Goal: Task Accomplishment & Management: Complete application form

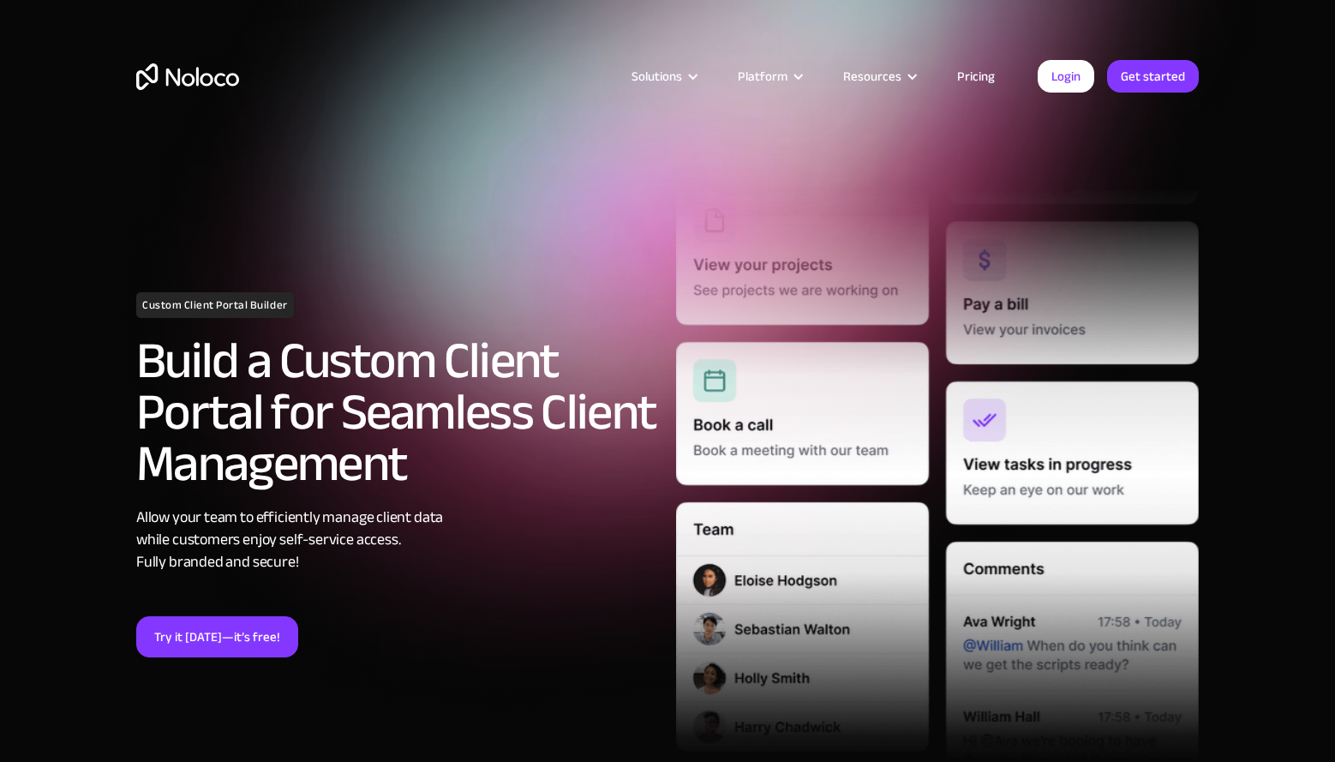
click at [973, 76] on link "Pricing" at bounding box center [976, 76] width 81 height 22
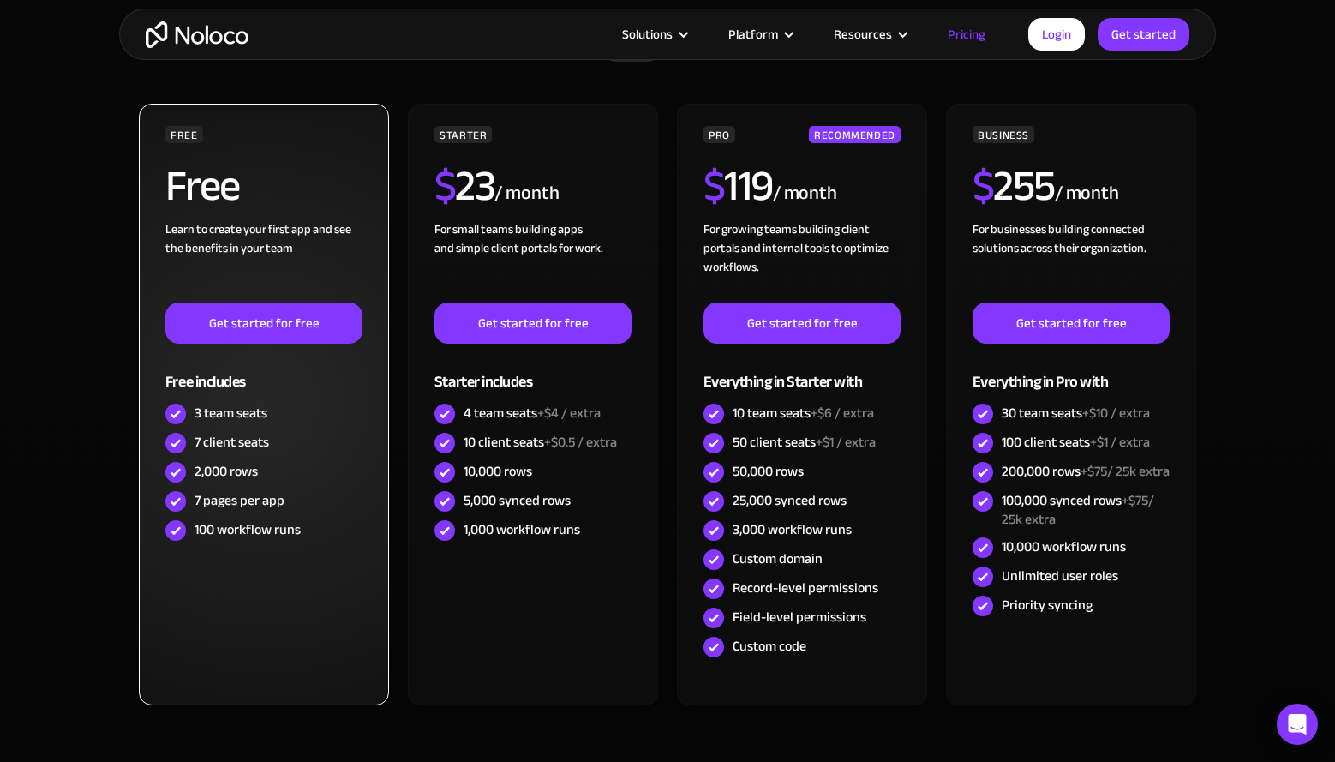
scroll to position [453, 0]
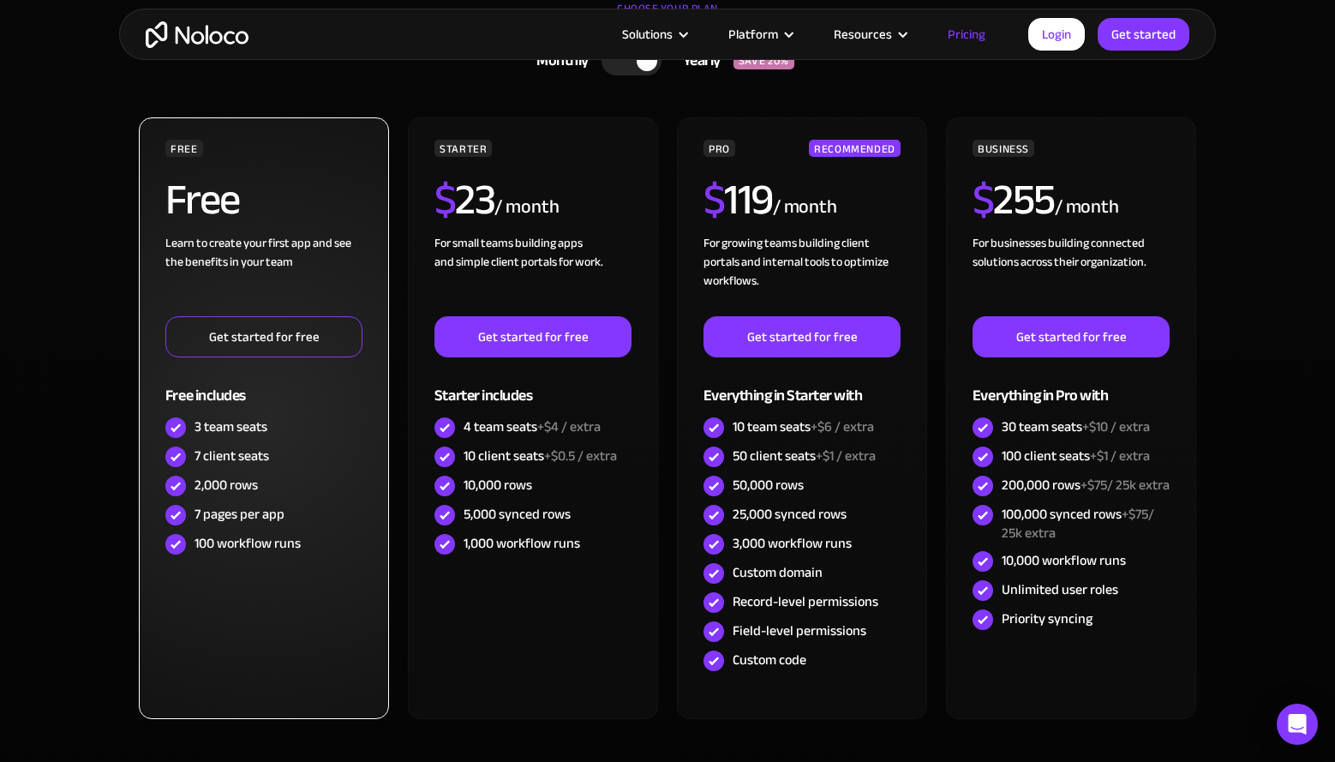
click at [289, 342] on link "Get started for free" at bounding box center [263, 336] width 197 height 41
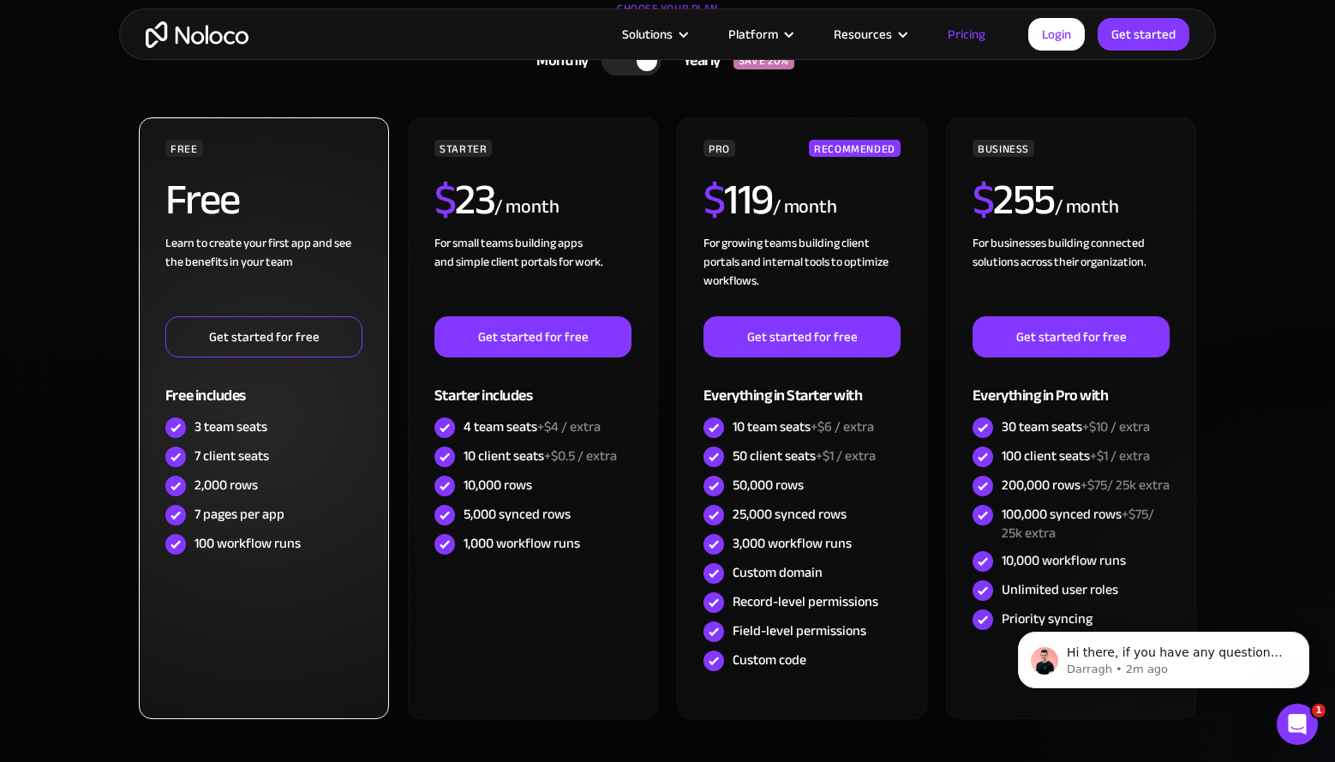
scroll to position [0, 0]
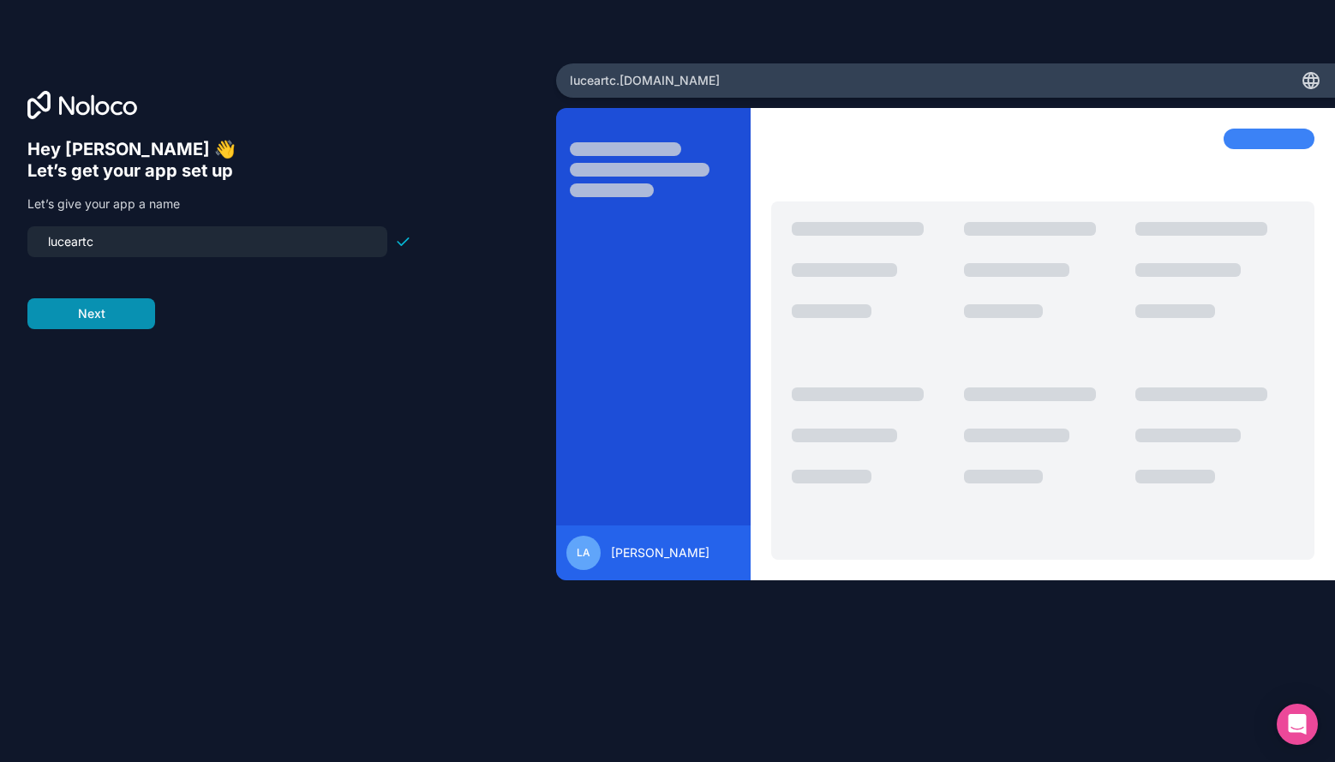
type input "luceart"
click at [130, 306] on button "Next" at bounding box center [91, 313] width 128 height 31
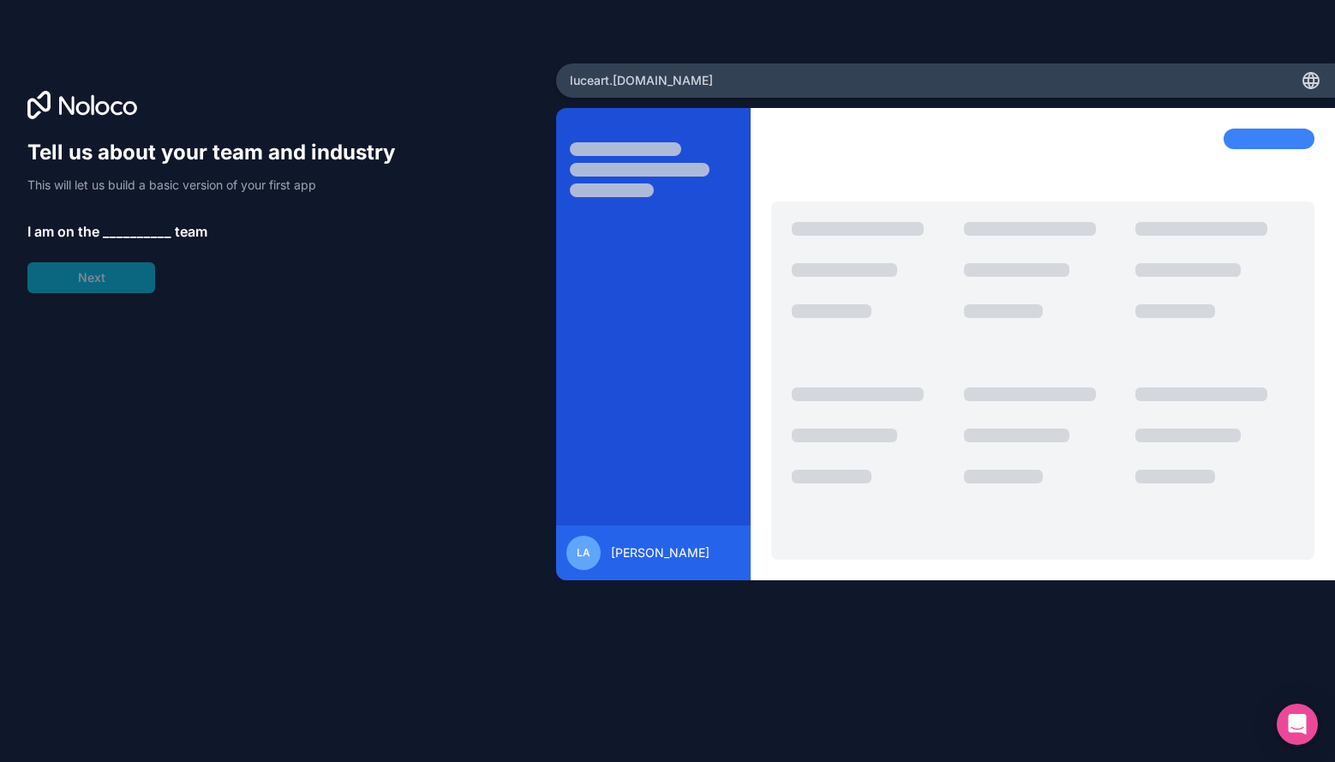
click at [123, 225] on span "__________" at bounding box center [137, 231] width 69 height 21
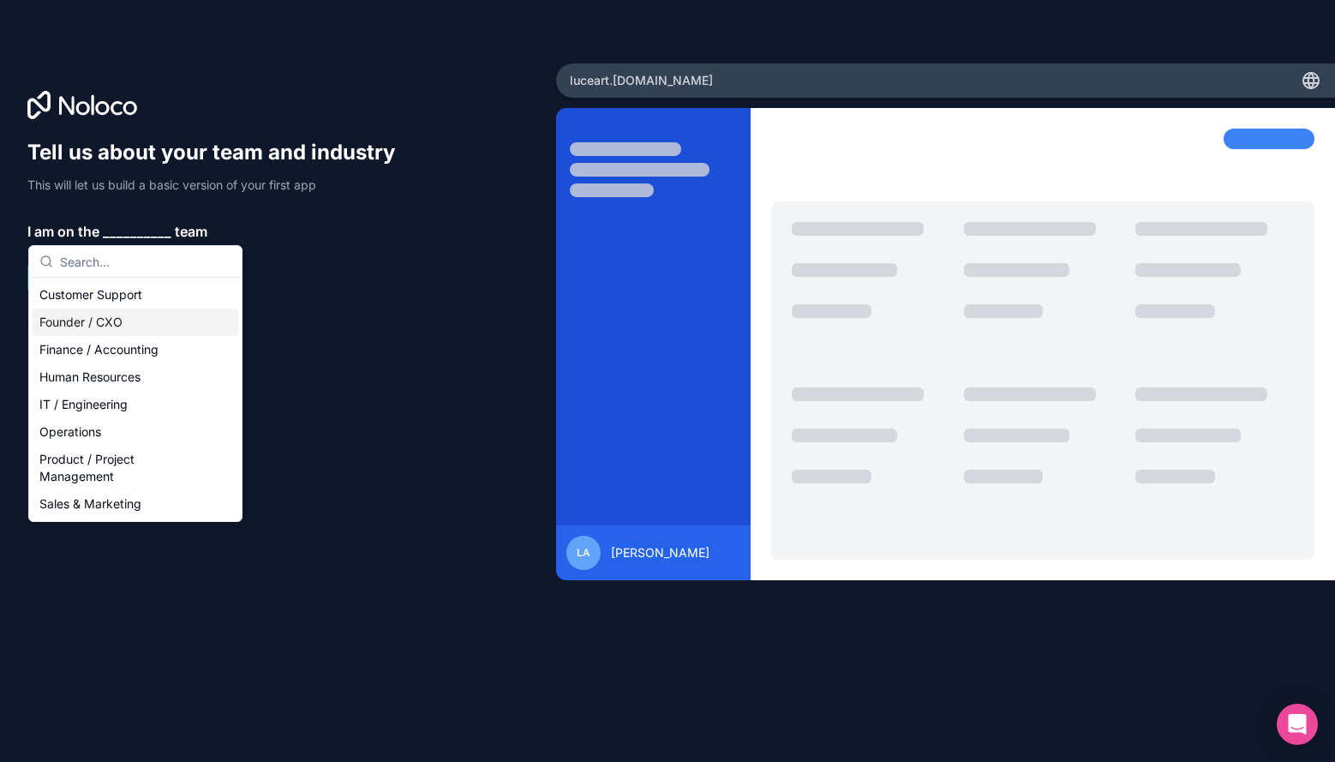
click at [147, 329] on div "Founder / CXO" at bounding box center [136, 321] width 206 height 27
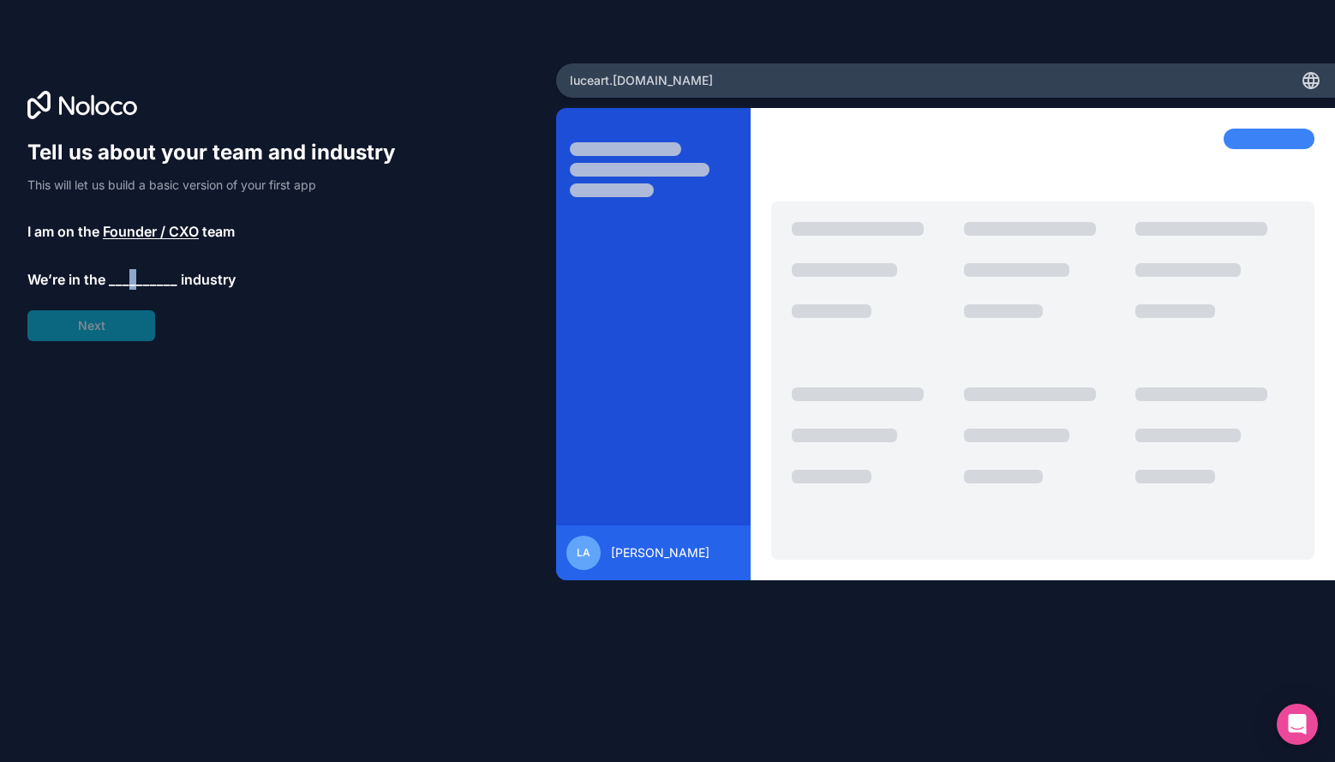
click at [131, 269] on span "__________" at bounding box center [143, 279] width 69 height 21
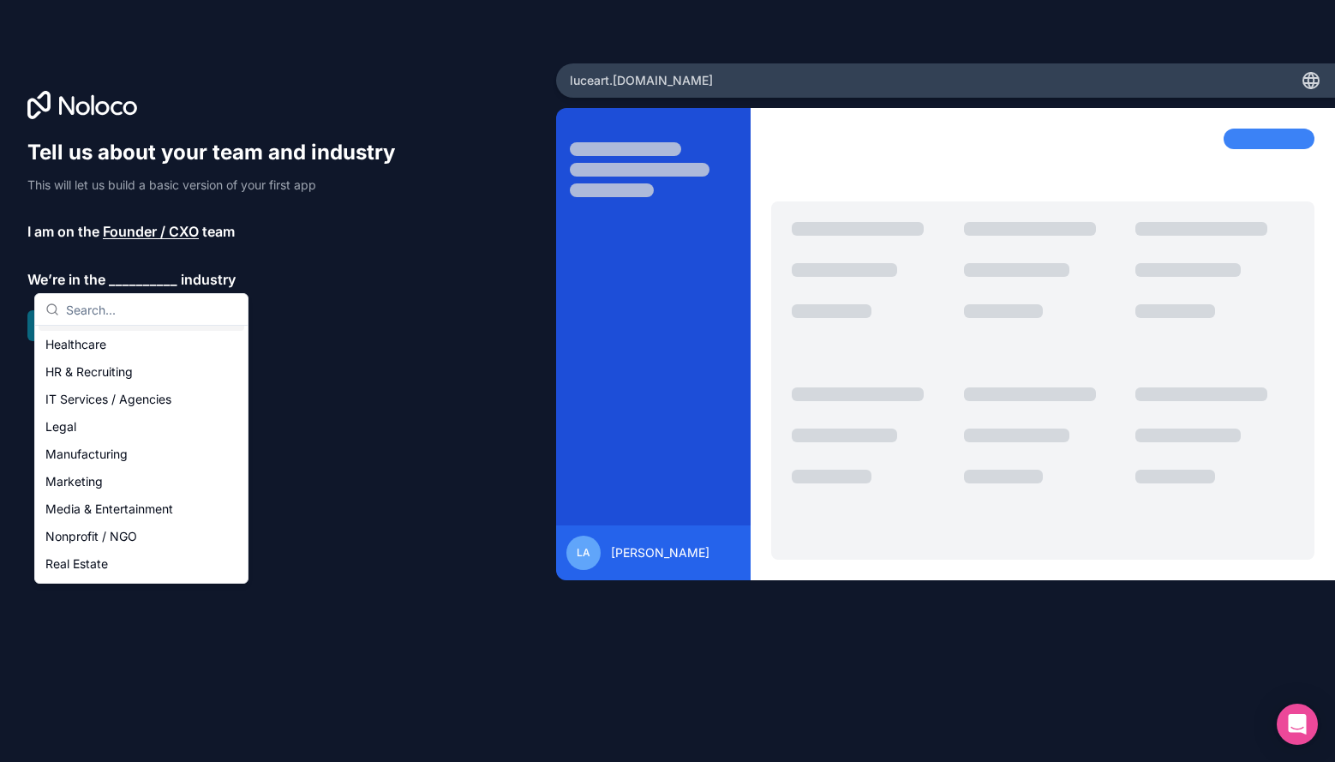
scroll to position [144, 0]
click at [123, 480] on div "Marketing" at bounding box center [142, 472] width 206 height 27
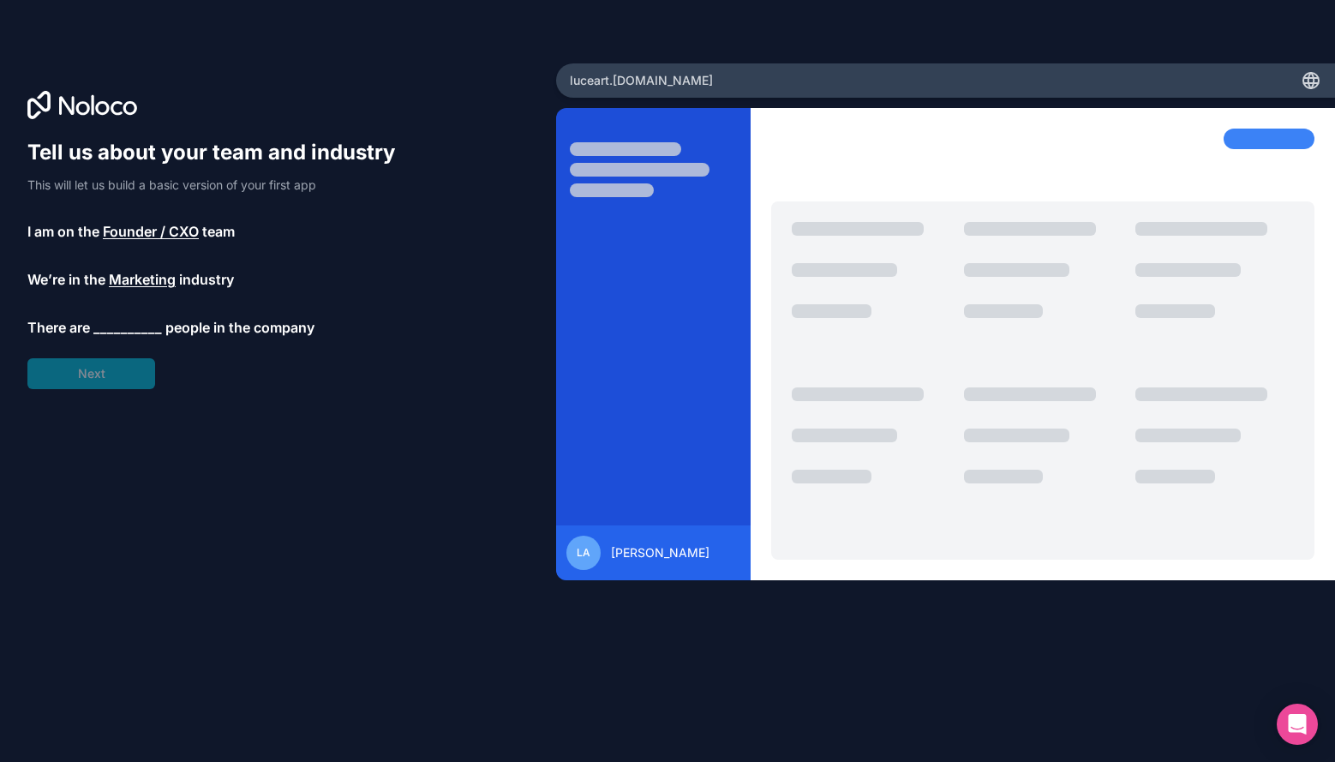
click at [123, 326] on span "__________" at bounding box center [127, 327] width 69 height 21
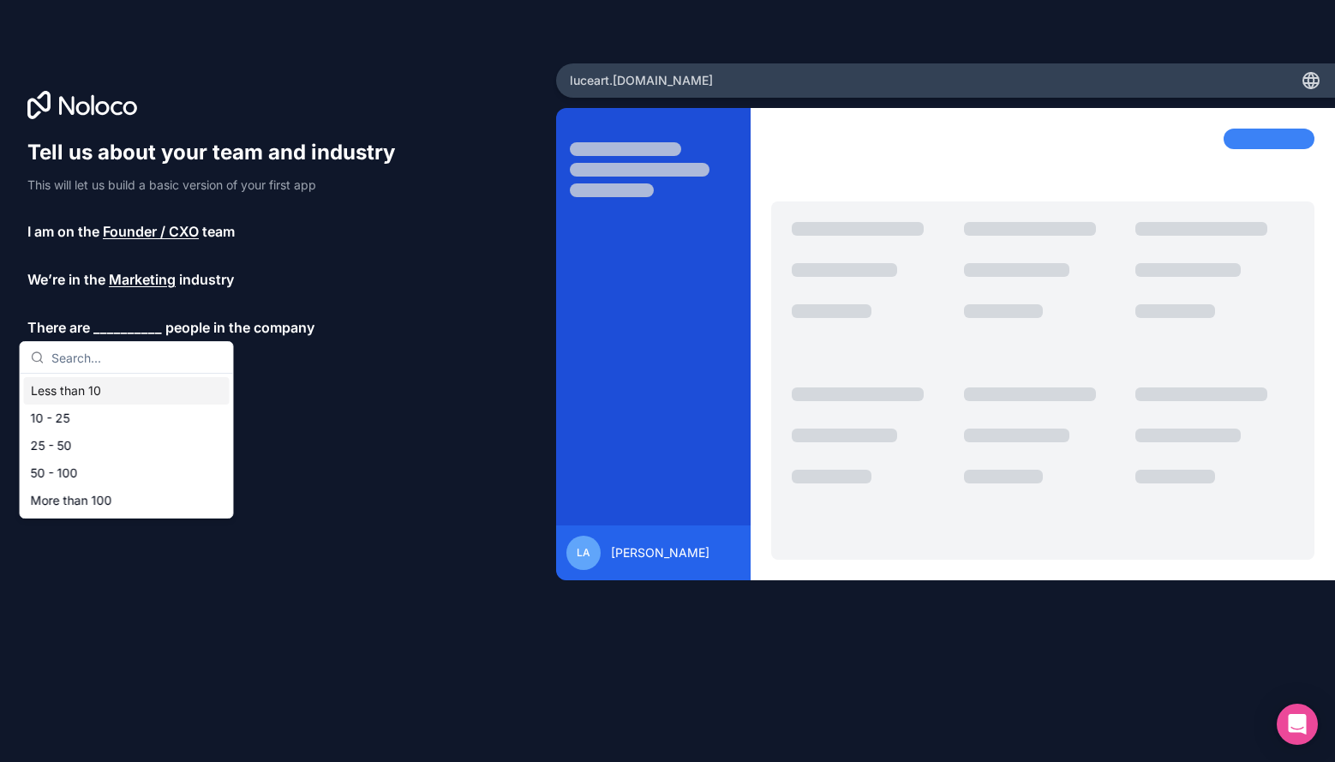
click at [122, 392] on div "Less than 10" at bounding box center [127, 390] width 206 height 27
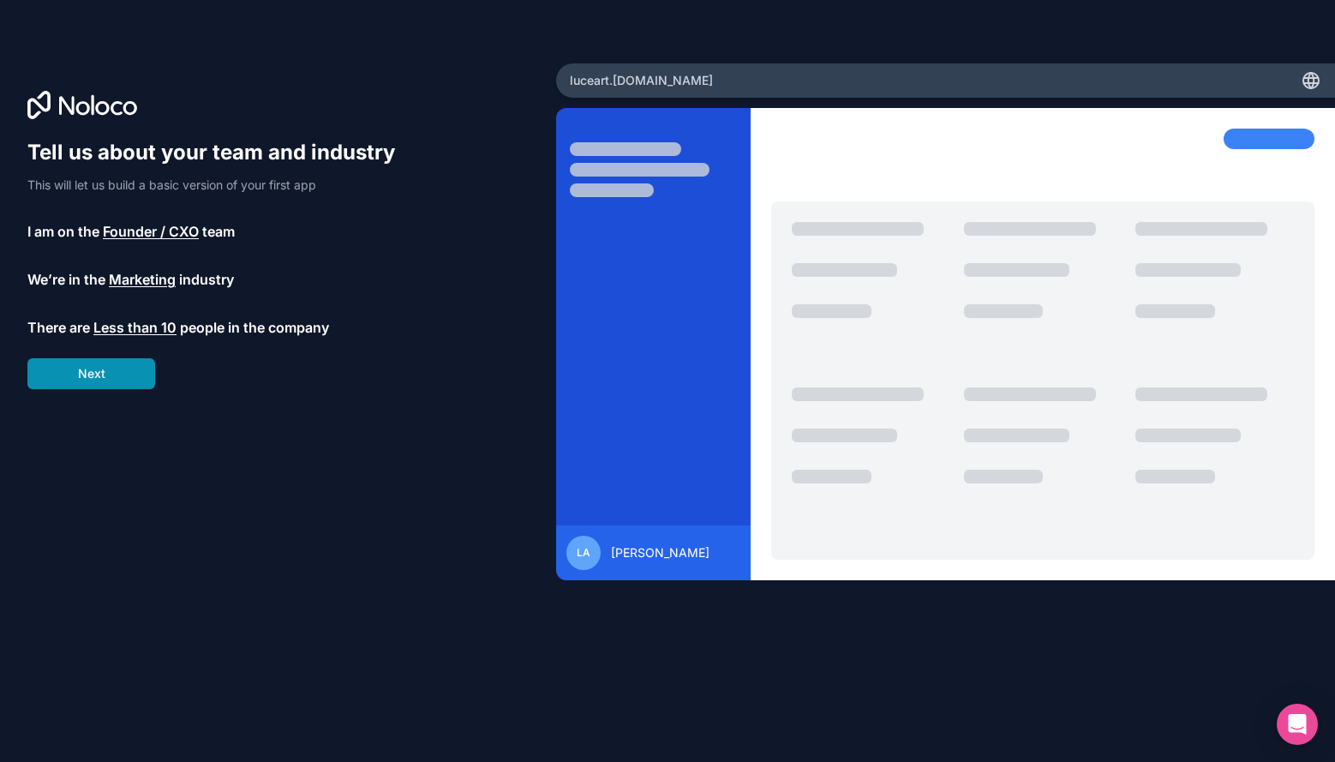
click at [108, 365] on button "Next" at bounding box center [91, 373] width 128 height 31
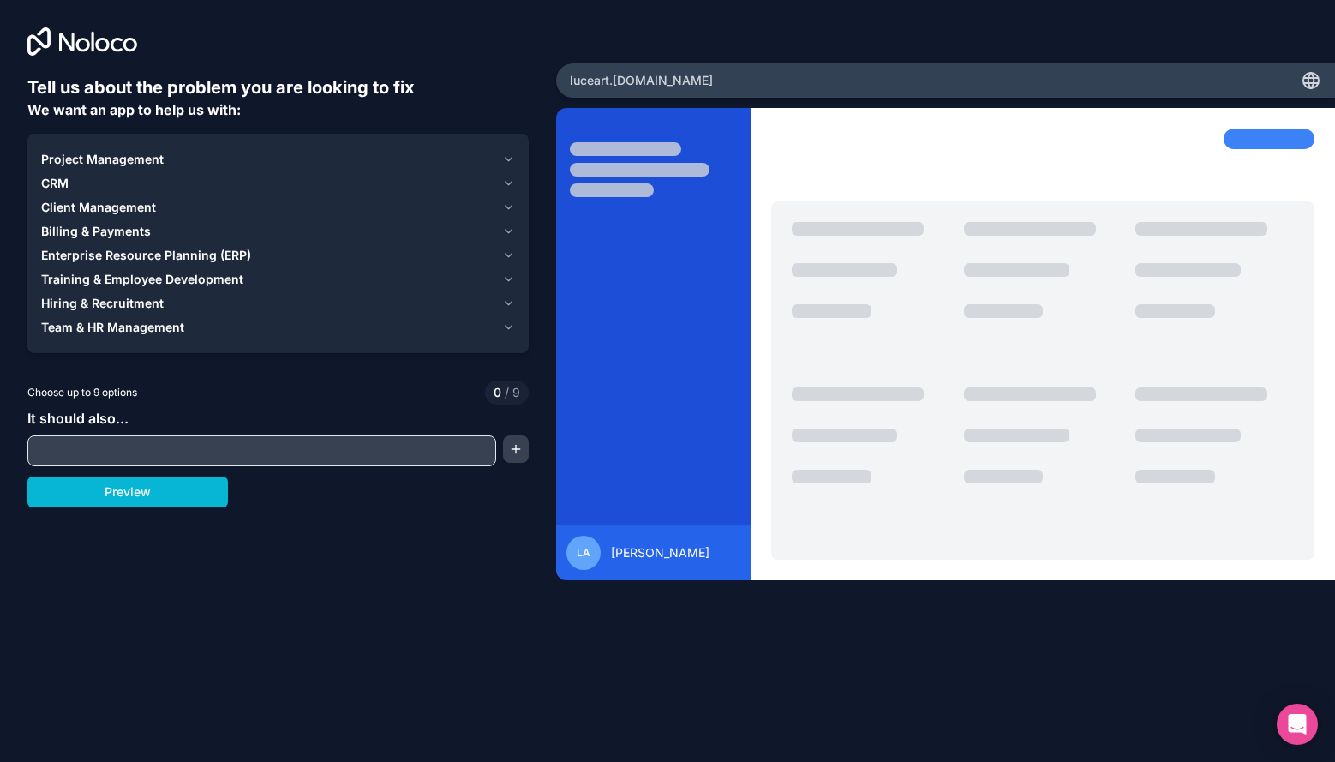
click at [219, 158] on div "Project Management" at bounding box center [268, 159] width 454 height 17
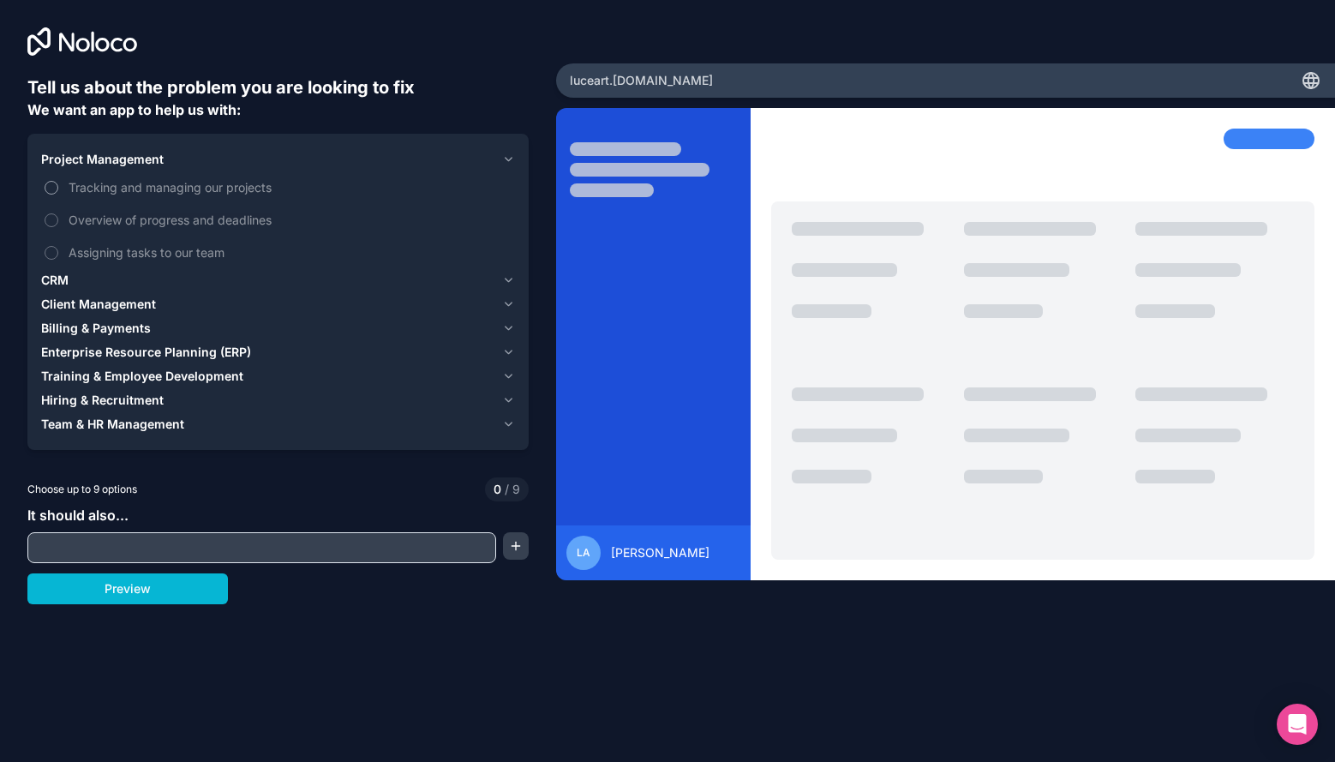
click at [155, 186] on span "Tracking and managing our projects" at bounding box center [290, 187] width 443 height 18
click at [58, 186] on button "Tracking and managing our projects" at bounding box center [52, 188] width 14 height 14
click at [155, 219] on span "Overview of progress and deadlines" at bounding box center [290, 220] width 443 height 18
click at [58, 219] on button "Overview of progress and deadlines" at bounding box center [52, 220] width 14 height 14
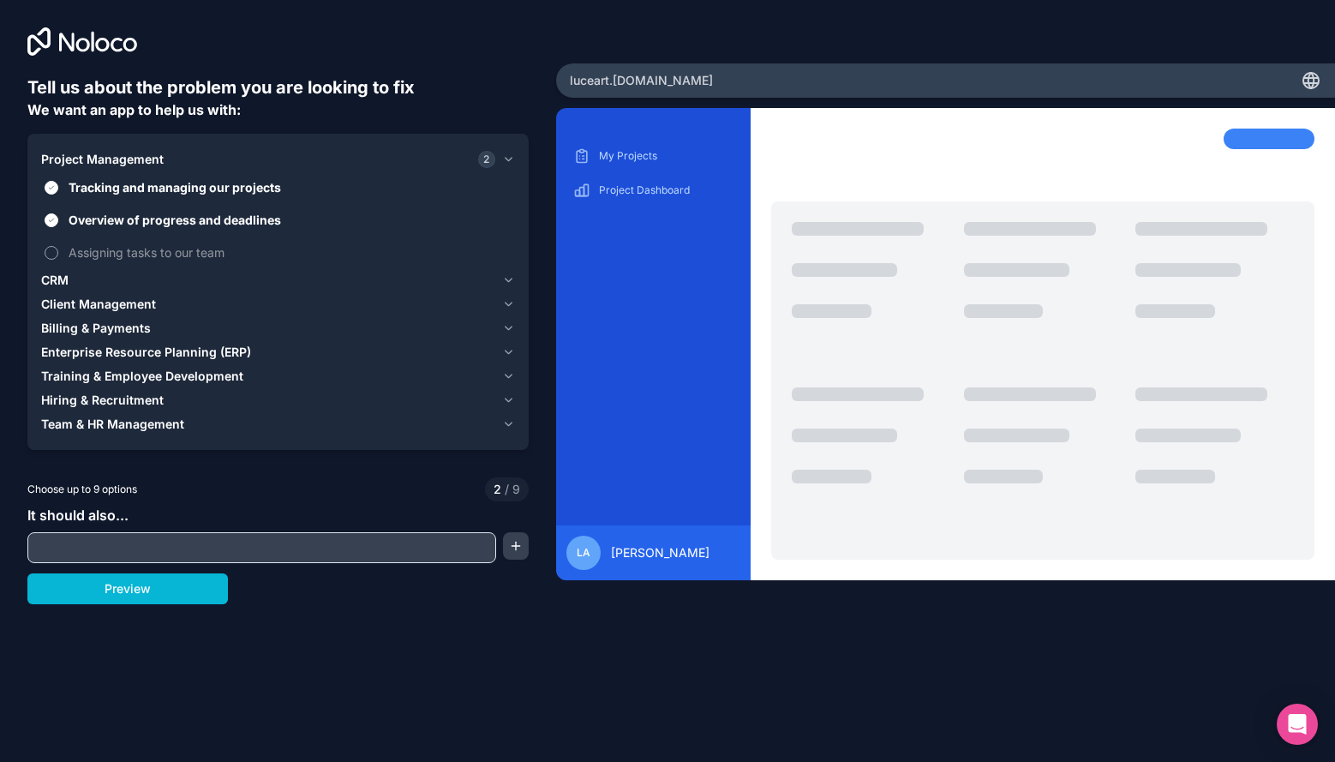
click at [155, 248] on span "Assigning tasks to our team" at bounding box center [290, 252] width 443 height 18
click at [58, 248] on button "Assigning tasks to our team" at bounding box center [52, 253] width 14 height 14
click at [133, 249] on span "Assigning tasks to our team" at bounding box center [290, 252] width 443 height 18
click at [58, 249] on button "Assigning tasks to our team" at bounding box center [52, 253] width 14 height 14
click at [126, 259] on span "Assigning tasks to our team" at bounding box center [290, 252] width 443 height 18
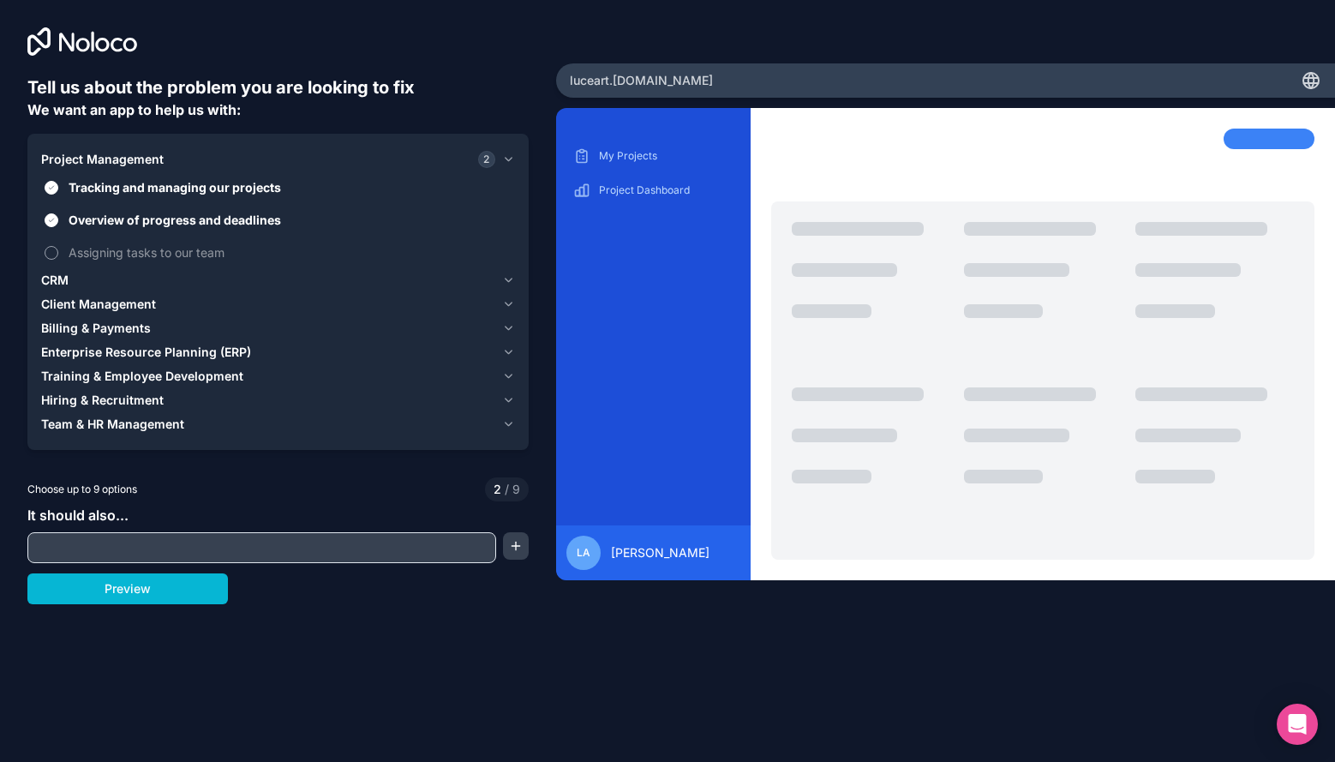
click at [58, 259] on button "Assigning tasks to our team" at bounding box center [52, 253] width 14 height 14
click at [128, 300] on span "Client Management" at bounding box center [98, 304] width 115 height 17
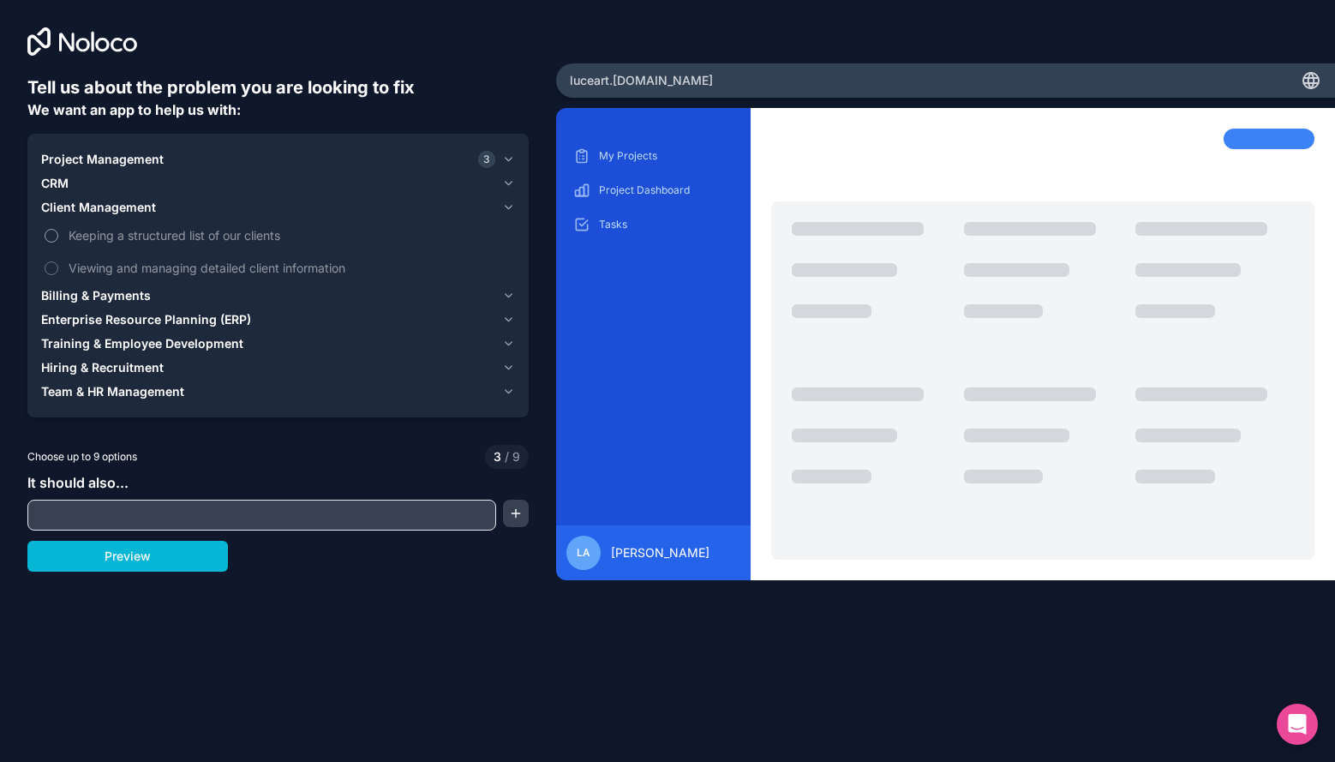
click at [99, 234] on span "Keeping a structured list of our clients" at bounding box center [290, 235] width 443 height 18
click at [58, 234] on button "Keeping a structured list of our clients" at bounding box center [52, 236] width 14 height 14
click at [99, 274] on span "Viewing and managing detailed client information" at bounding box center [290, 268] width 443 height 18
click at [58, 274] on button "Viewing and managing detailed client information" at bounding box center [52, 268] width 14 height 14
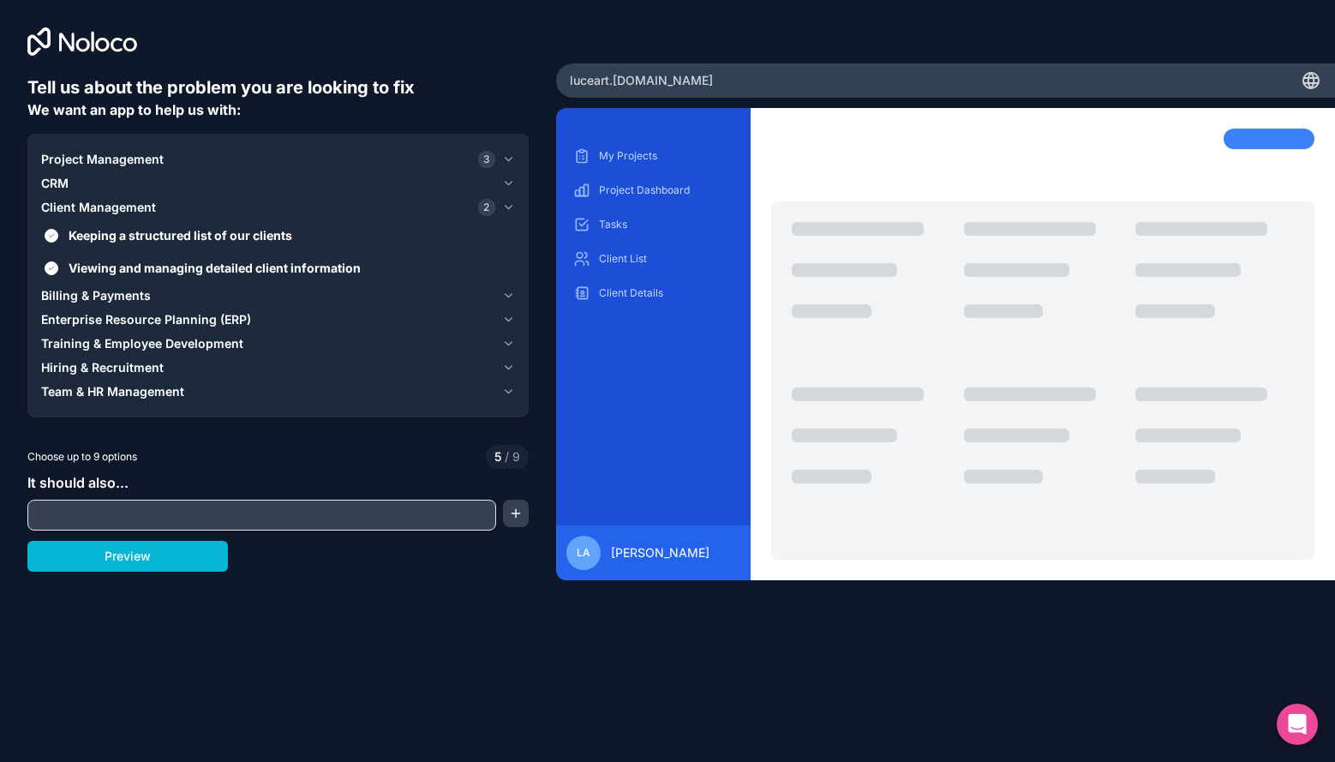
click at [99, 180] on div "CRM" at bounding box center [268, 183] width 454 height 17
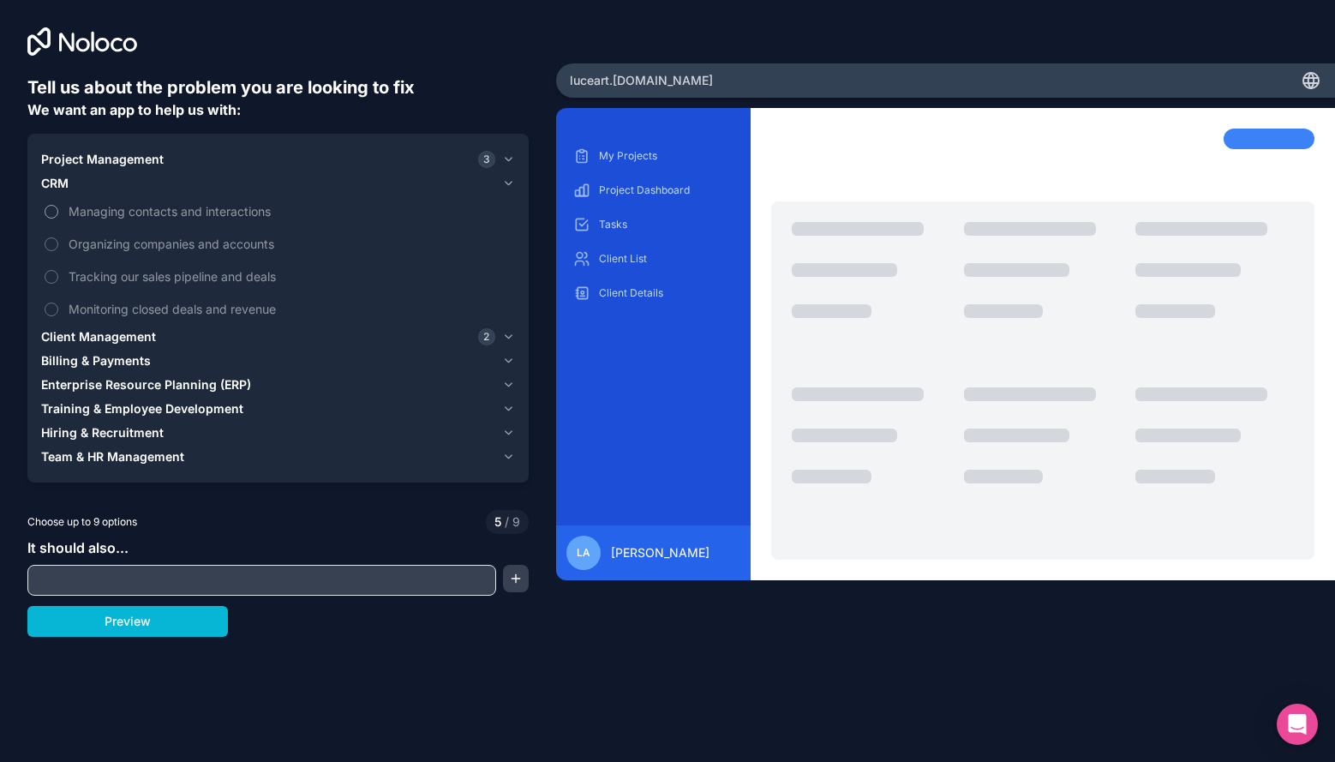
click at [101, 210] on span "Managing contacts and interactions" at bounding box center [290, 211] width 443 height 18
click at [58, 210] on button "Managing contacts and interactions" at bounding box center [52, 212] width 14 height 14
click at [101, 239] on span "Organizing companies and accounts" at bounding box center [290, 244] width 443 height 18
click at [58, 239] on button "Organizing companies and accounts" at bounding box center [52, 244] width 14 height 14
click at [101, 259] on label "Organizing companies and accounts" at bounding box center [278, 244] width 474 height 32
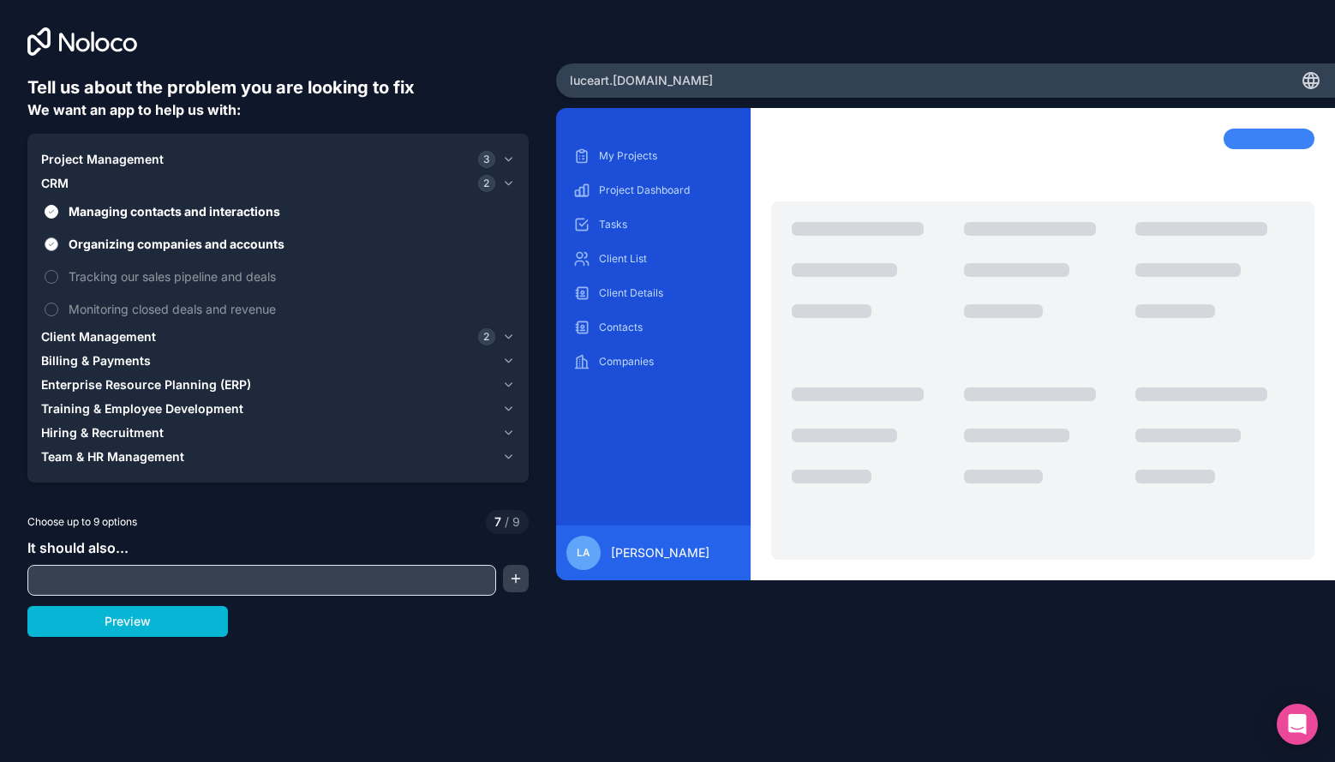
click at [58, 251] on button "Organizing companies and accounts" at bounding box center [52, 244] width 14 height 14
click at [101, 278] on span "Tracking our sales pipeline and deals" at bounding box center [290, 276] width 443 height 18
click at [58, 278] on button "Tracking our sales pipeline and deals" at bounding box center [52, 277] width 14 height 14
click at [101, 294] on label "Monitoring closed deals and revenue" at bounding box center [278, 309] width 474 height 32
click at [58, 302] on button "Monitoring closed deals and revenue" at bounding box center [52, 309] width 14 height 14
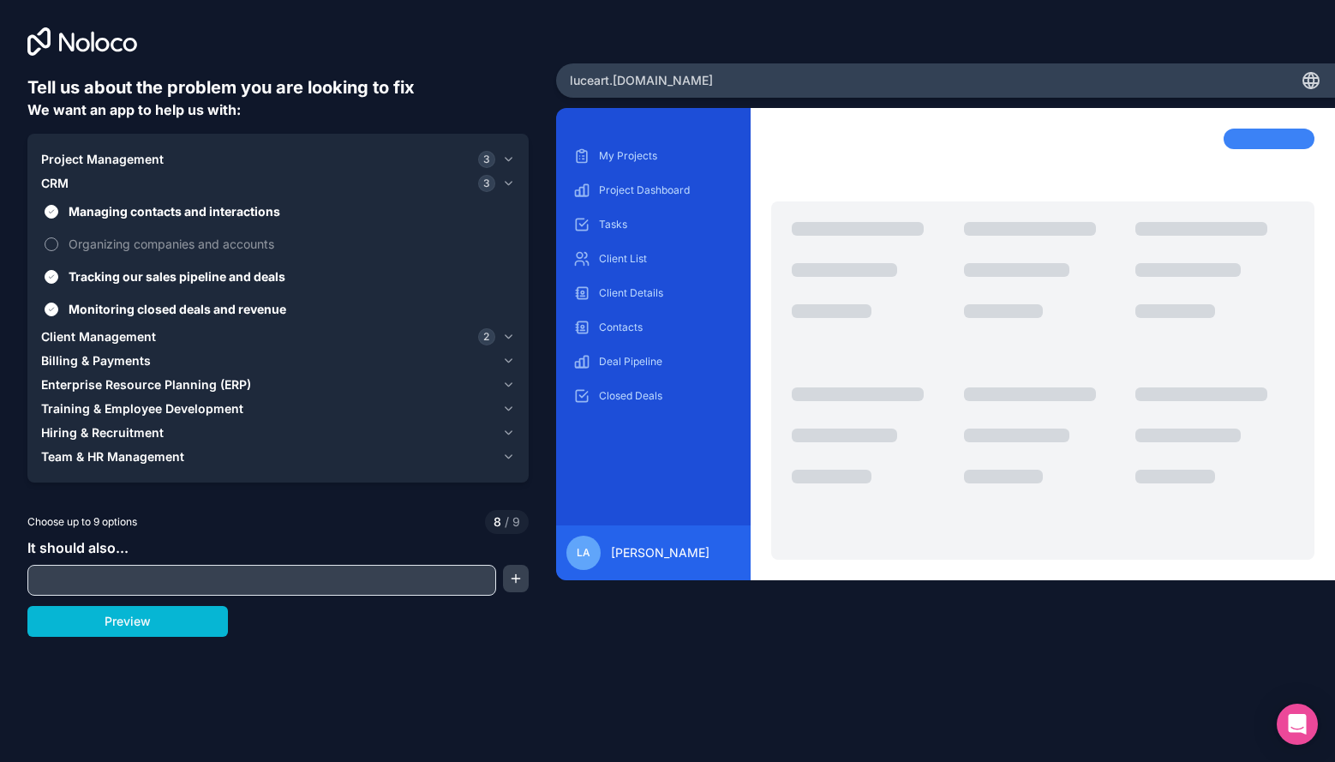
click at [101, 237] on span "Organizing companies and accounts" at bounding box center [290, 244] width 443 height 18
click at [58, 237] on button "Organizing companies and accounts" at bounding box center [52, 244] width 14 height 14
click at [112, 358] on span "Billing & Payments" at bounding box center [96, 360] width 110 height 17
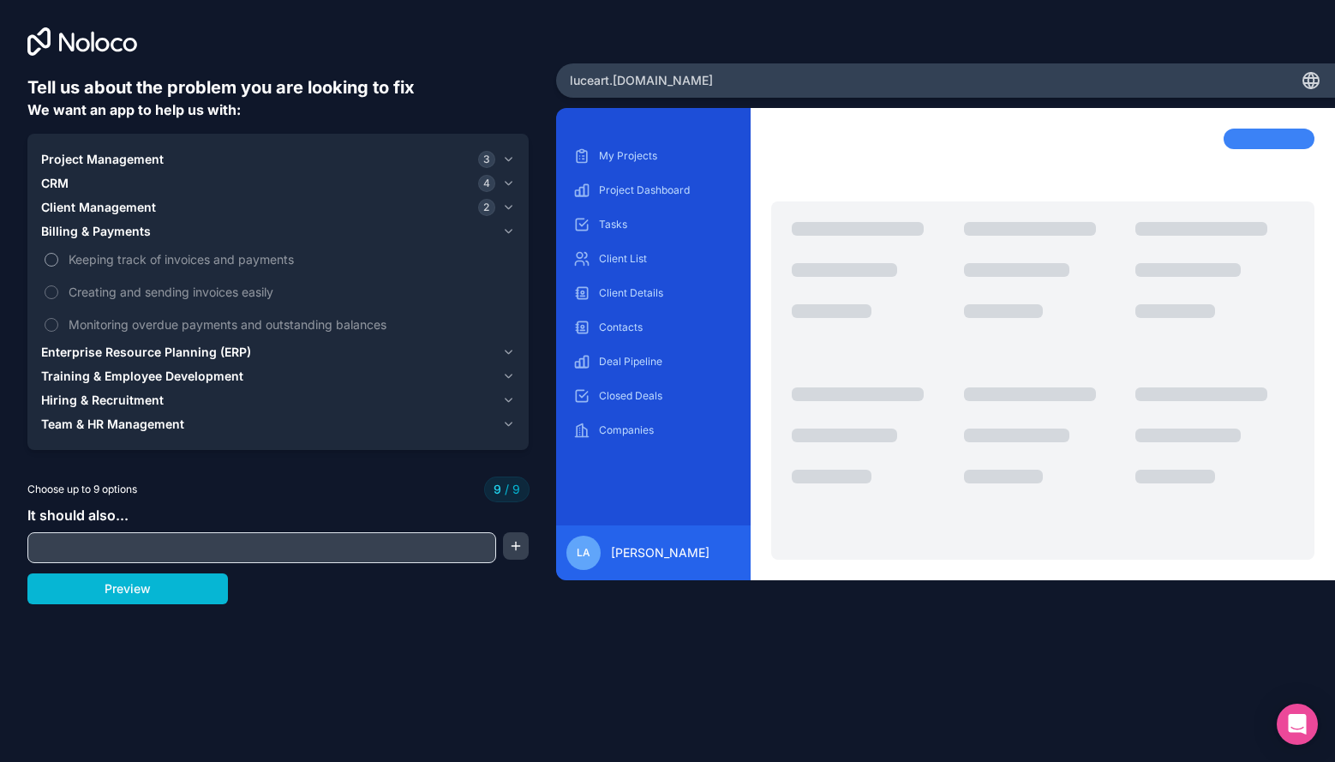
click at [111, 249] on label "Keeping track of invoices and payments" at bounding box center [278, 259] width 474 height 32
click at [107, 270] on label "Keeping track of invoices and payments" at bounding box center [278, 259] width 474 height 32
click at [107, 290] on span "Creating and sending invoices easily" at bounding box center [290, 292] width 443 height 18
click at [107, 329] on span "Monitoring overdue payments and outstanding balances" at bounding box center [290, 324] width 443 height 18
click at [102, 264] on span "Keeping track of invoices and payments" at bounding box center [290, 259] width 443 height 18
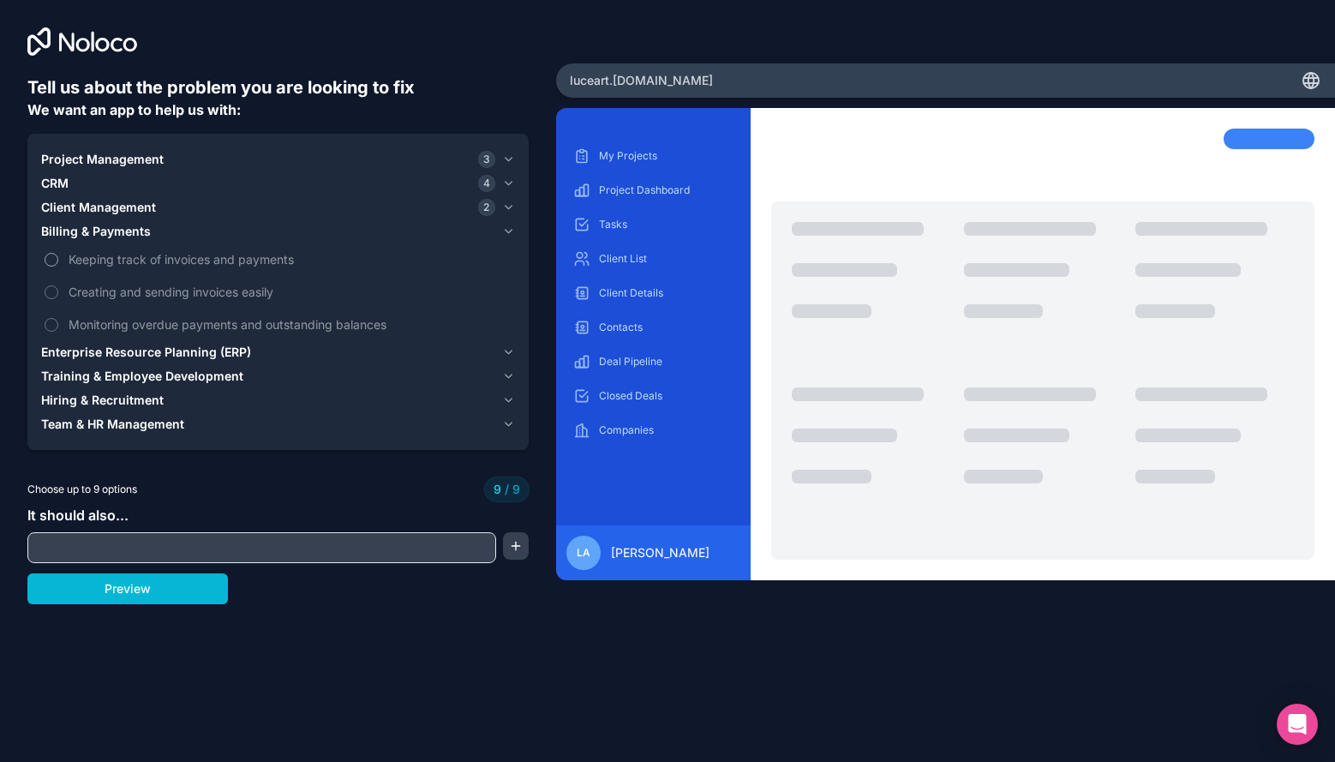
click at [98, 260] on span "Keeping track of invoices and payments" at bounding box center [290, 259] width 443 height 18
click at [43, 256] on label "Keeping track of invoices and payments" at bounding box center [278, 259] width 474 height 32
drag, startPoint x: 109, startPoint y: 593, endPoint x: 131, endPoint y: 385, distance: 209.4
click at [131, 389] on div "Tell us about the problem you are looking to fix We want an app to help us with…" at bounding box center [277, 341] width 501 height 532
click at [124, 203] on span "Client Management" at bounding box center [98, 207] width 115 height 17
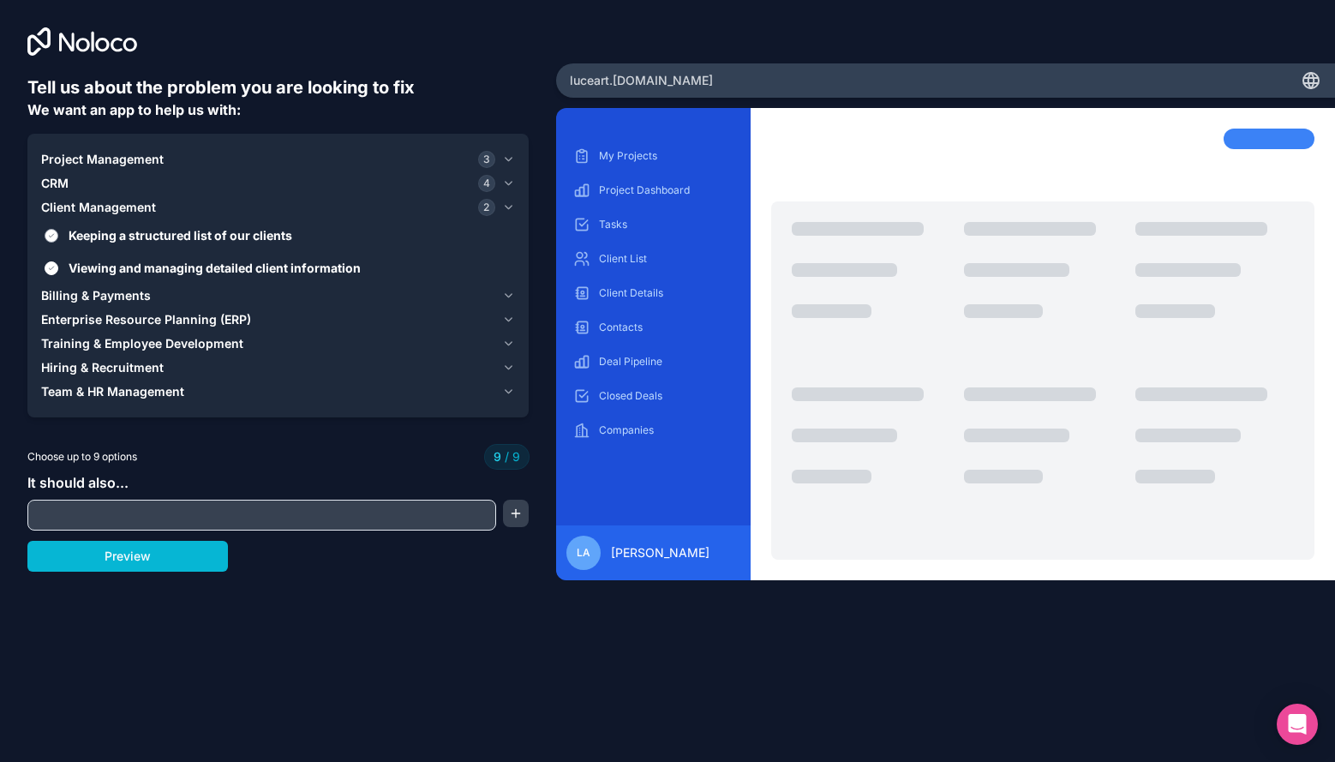
click at [127, 243] on span "Keeping a structured list of our clients" at bounding box center [290, 235] width 443 height 18
click at [58, 243] on button "Keeping a structured list of our clients" at bounding box center [52, 236] width 14 height 14
click at [111, 297] on span "Billing & Payments" at bounding box center [96, 295] width 110 height 17
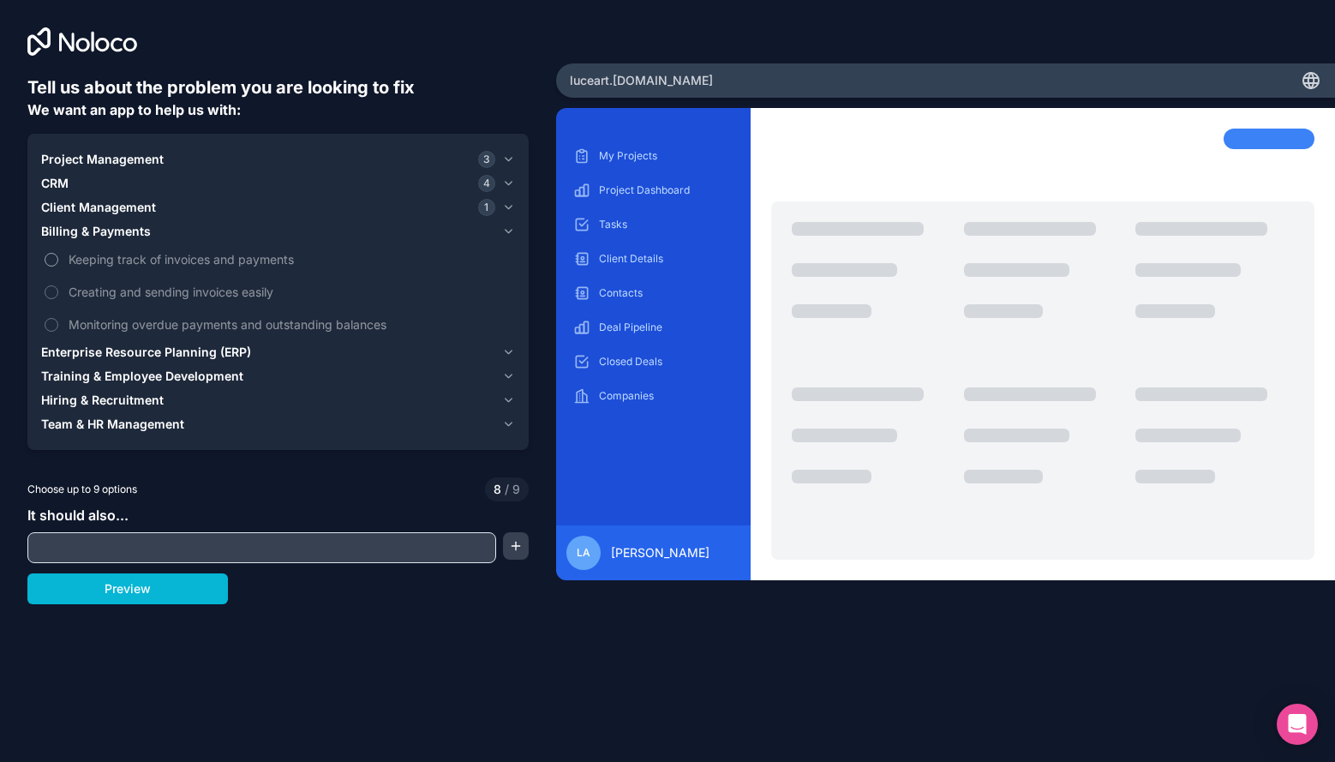
click at [104, 262] on span "Keeping track of invoices and payments" at bounding box center [290, 259] width 443 height 18
click at [58, 262] on button "Keeping track of invoices and payments" at bounding box center [52, 260] width 14 height 14
click at [130, 156] on span "Project Management" at bounding box center [102, 159] width 123 height 17
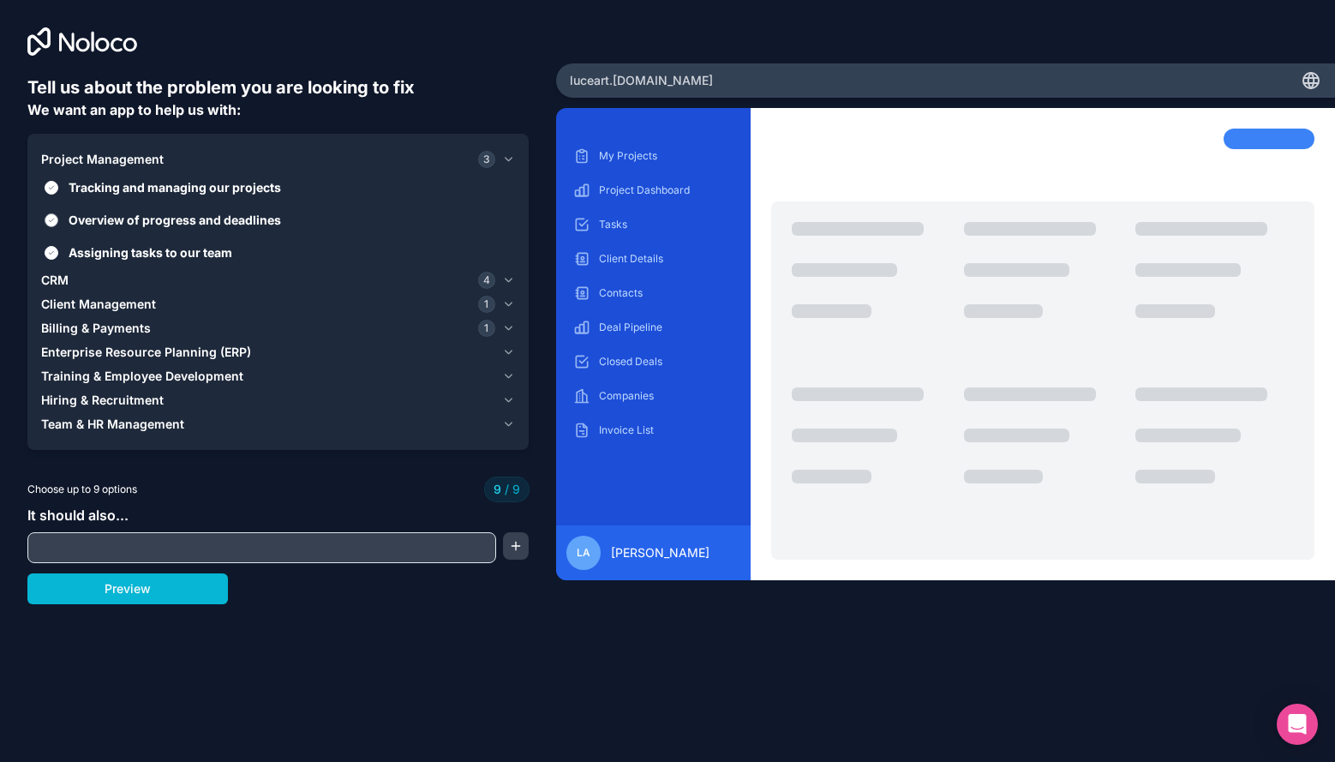
click at [146, 219] on span "Overview of progress and deadlines" at bounding box center [290, 220] width 443 height 18
click at [58, 219] on button "Overview of progress and deadlines" at bounding box center [52, 220] width 14 height 14
click at [150, 254] on span "Assigning tasks to our team" at bounding box center [290, 252] width 443 height 18
click at [58, 254] on button "Assigning tasks to our team" at bounding box center [52, 253] width 14 height 14
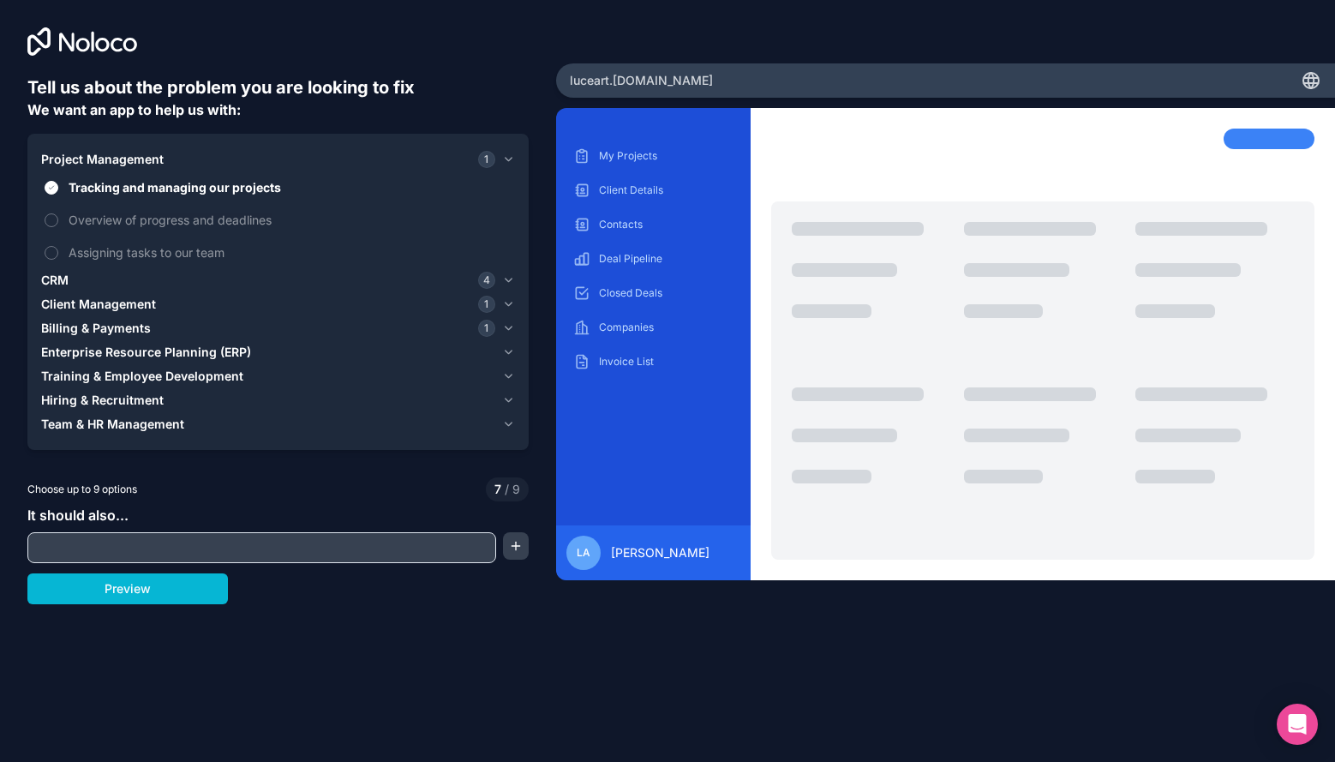
click at [80, 276] on div "CRM 4" at bounding box center [268, 280] width 454 height 17
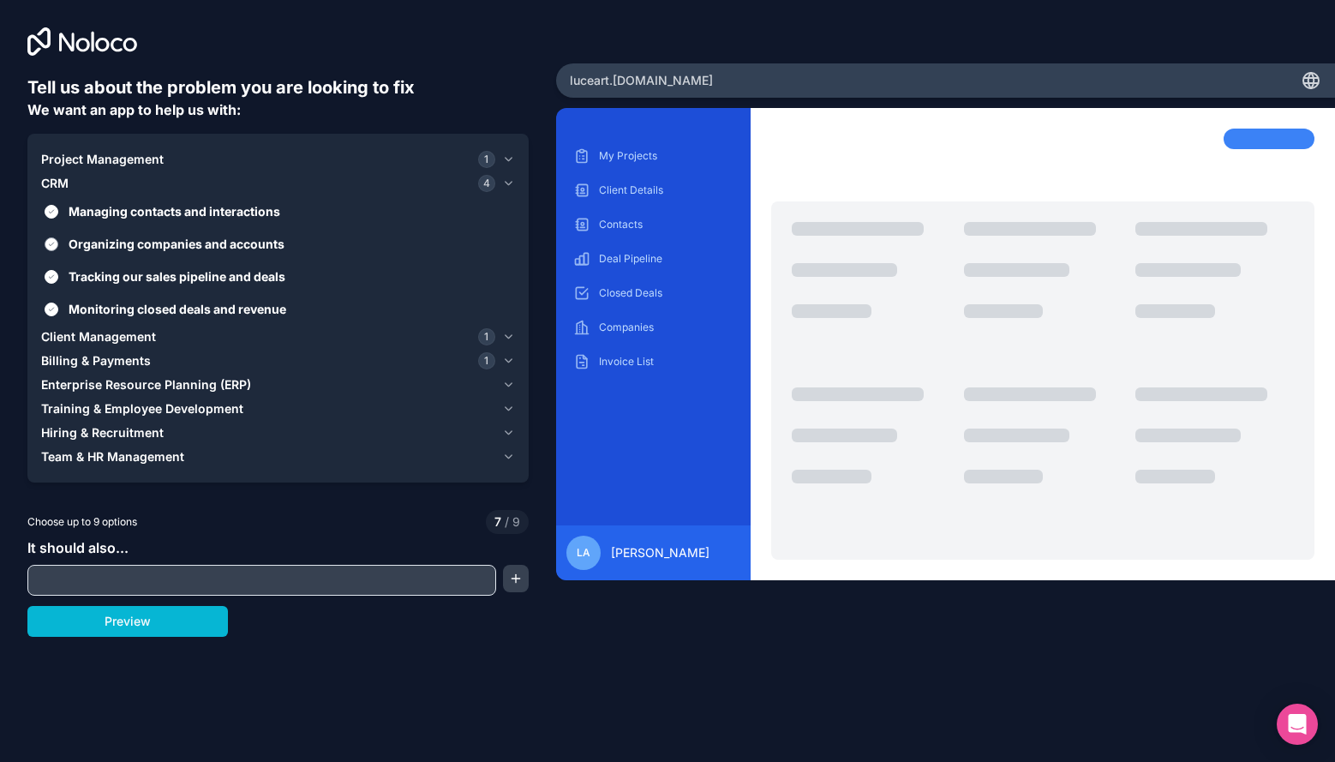
click at [129, 244] on span "Organizing companies and accounts" at bounding box center [290, 244] width 443 height 18
click at [58, 244] on button "Organizing companies and accounts" at bounding box center [52, 244] width 14 height 14
click at [142, 283] on span "Tracking our sales pipeline and deals" at bounding box center [290, 276] width 443 height 18
click at [58, 283] on button "Tracking our sales pipeline and deals" at bounding box center [52, 277] width 14 height 14
click at [142, 316] on span "Monitoring closed deals and revenue" at bounding box center [290, 309] width 443 height 18
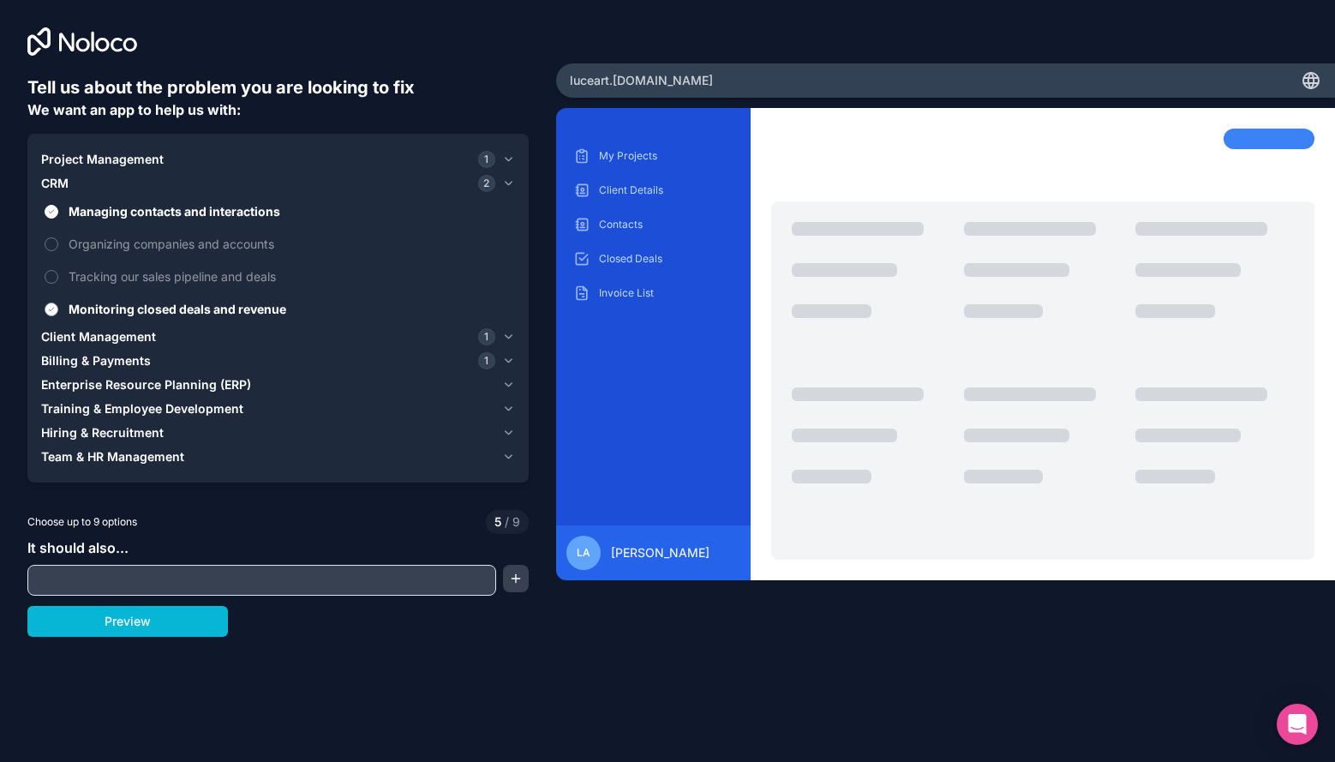
click at [58, 316] on button "Monitoring closed deals and revenue" at bounding box center [52, 309] width 14 height 14
click at [107, 343] on span "Client Management" at bounding box center [98, 336] width 115 height 17
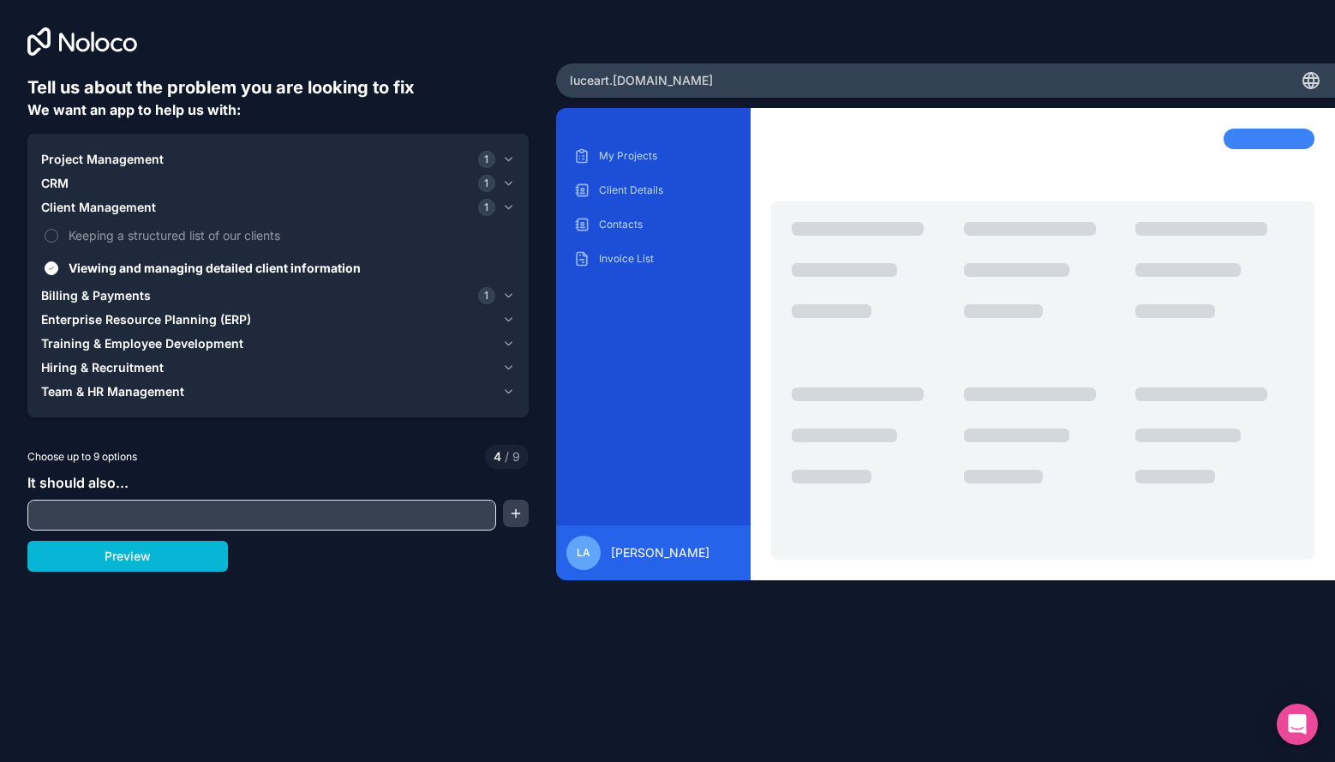
click at [121, 290] on span "Billing & Payments" at bounding box center [96, 295] width 110 height 17
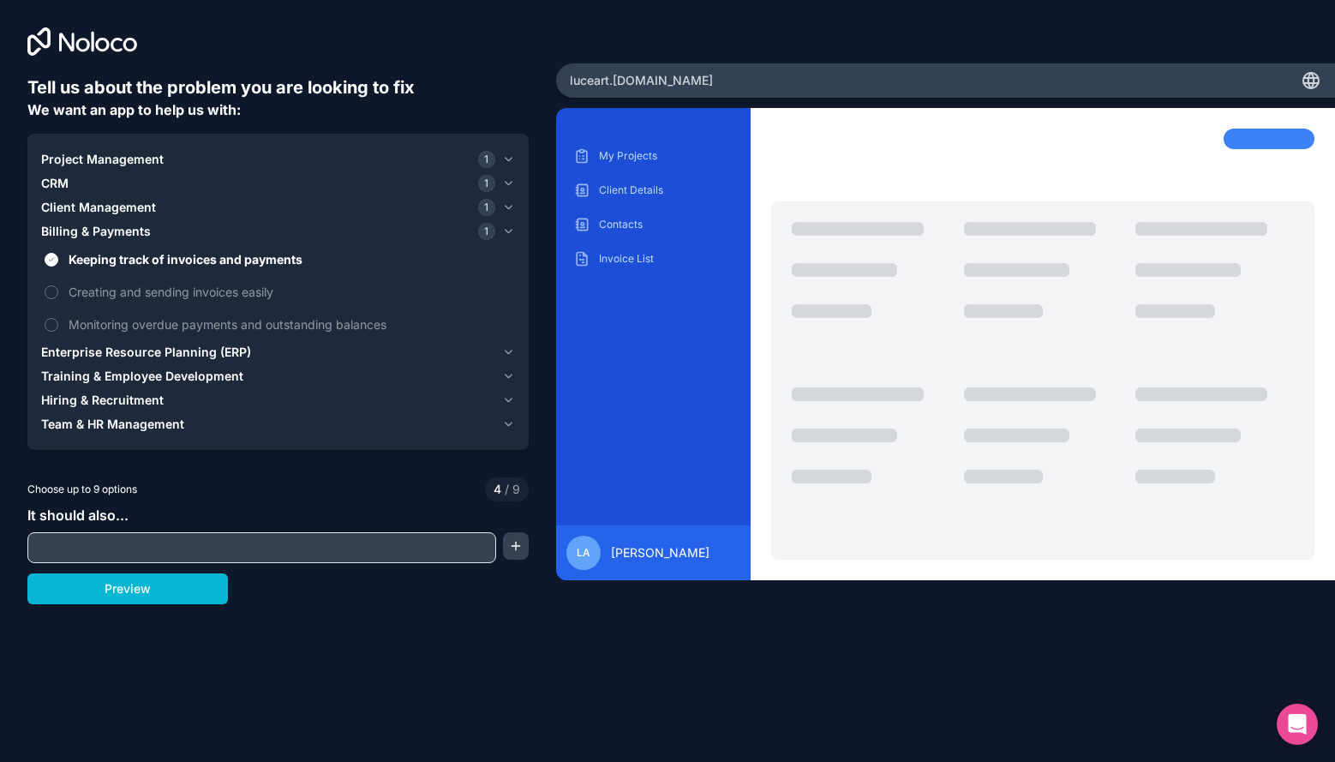
drag, startPoint x: 135, startPoint y: 374, endPoint x: 135, endPoint y: 358, distance: 15.4
click at [135, 358] on div "Project Management 1 CRM 1 Client Management 1 Billing & Payments 1 Keeping tra…" at bounding box center [278, 291] width 474 height 289
click at [135, 356] on span "Enterprise Resource Planning (ERP)" at bounding box center [146, 352] width 210 height 17
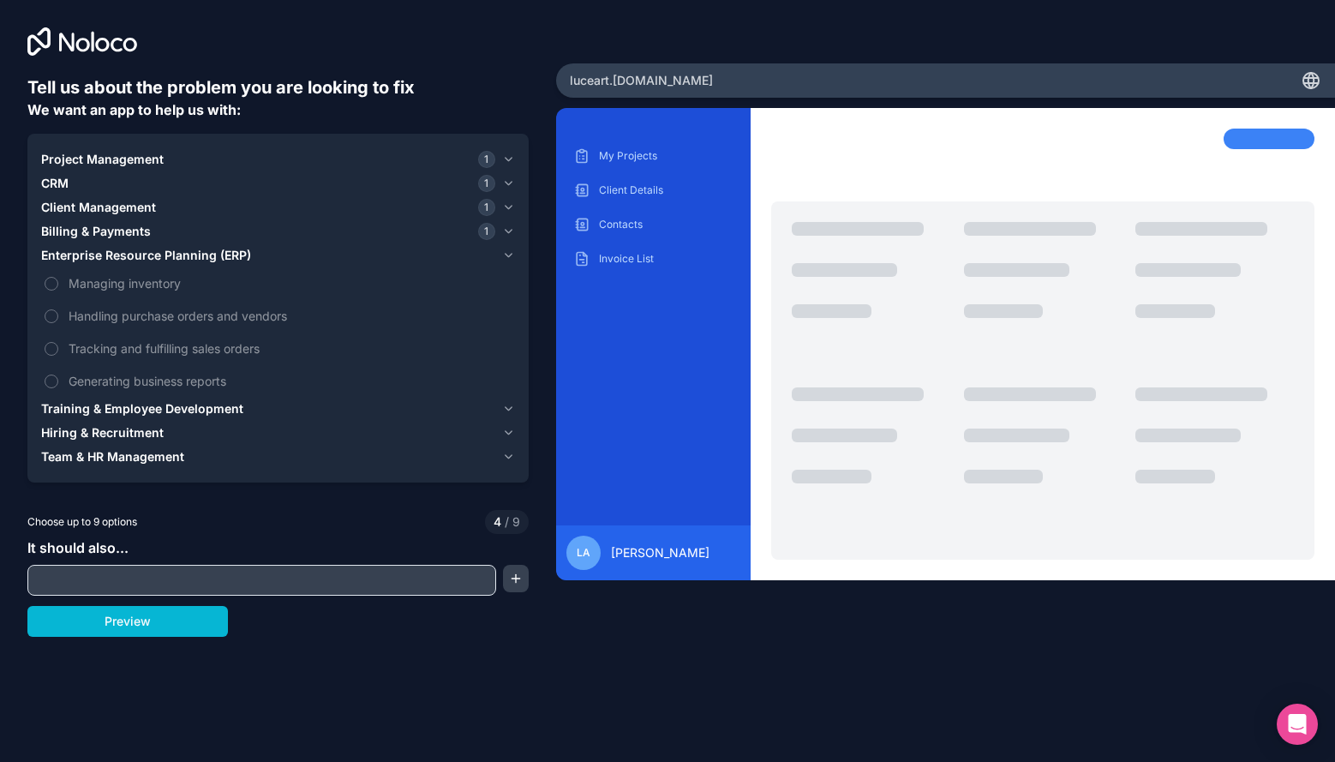
click at [140, 412] on span "Training & Employee Development" at bounding box center [142, 408] width 202 height 17
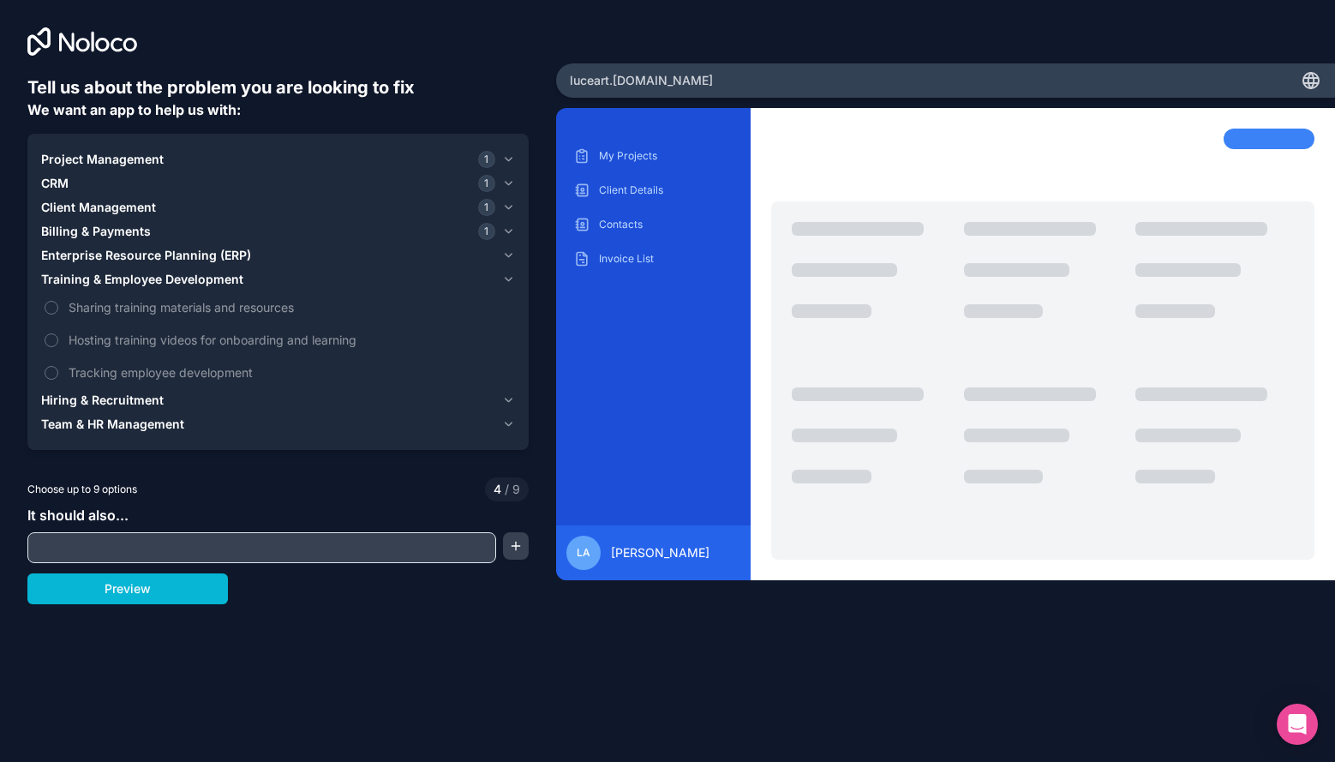
click at [135, 399] on span "Hiring & Recruitment" at bounding box center [102, 400] width 123 height 17
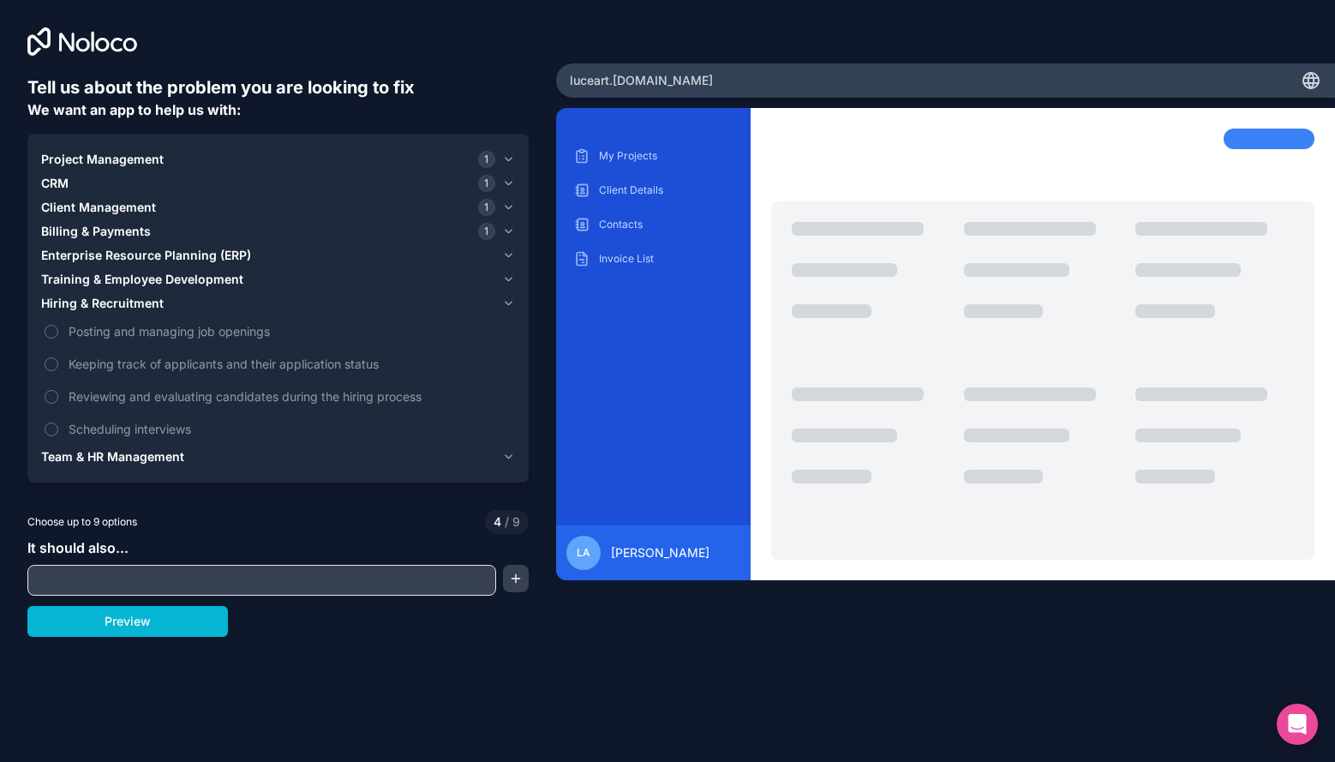
click at [143, 461] on span "Team & HR Management" at bounding box center [112, 456] width 143 height 17
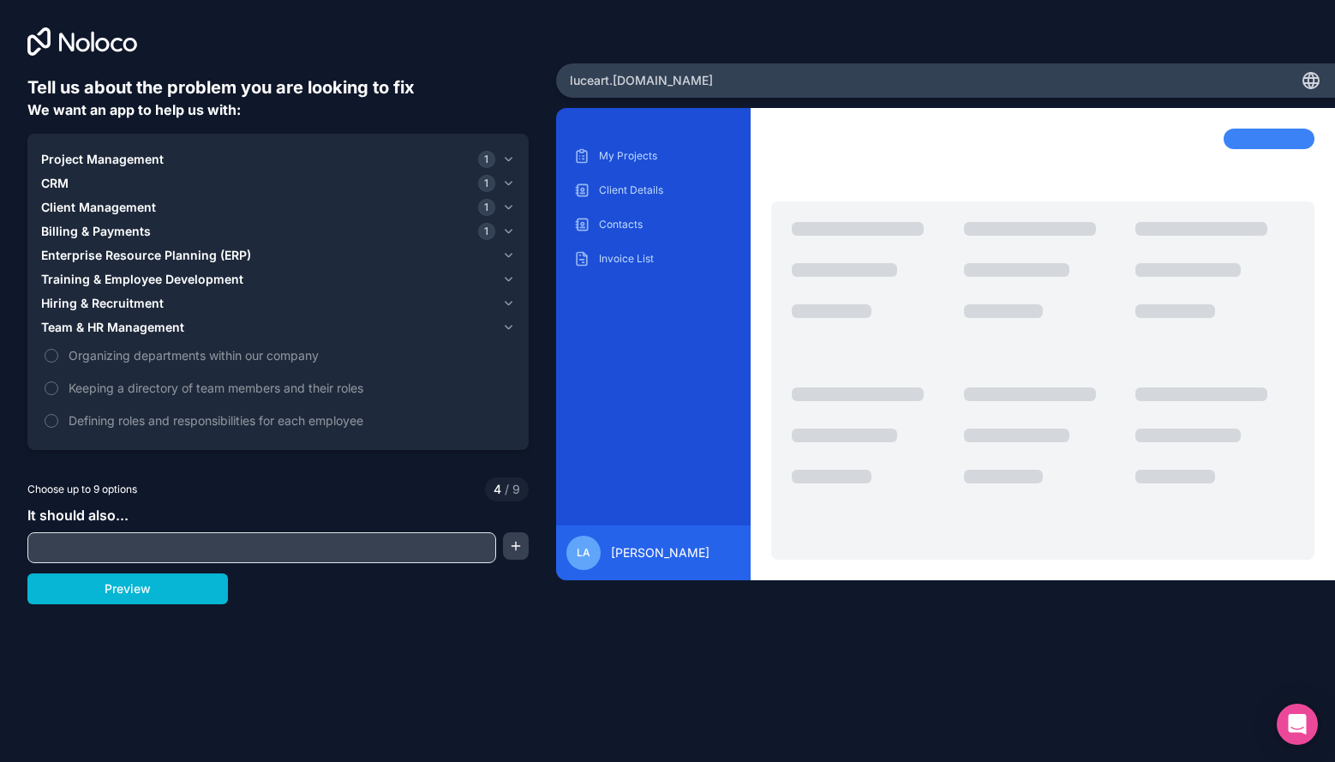
click at [67, 191] on span "CRM" at bounding box center [54, 183] width 27 height 17
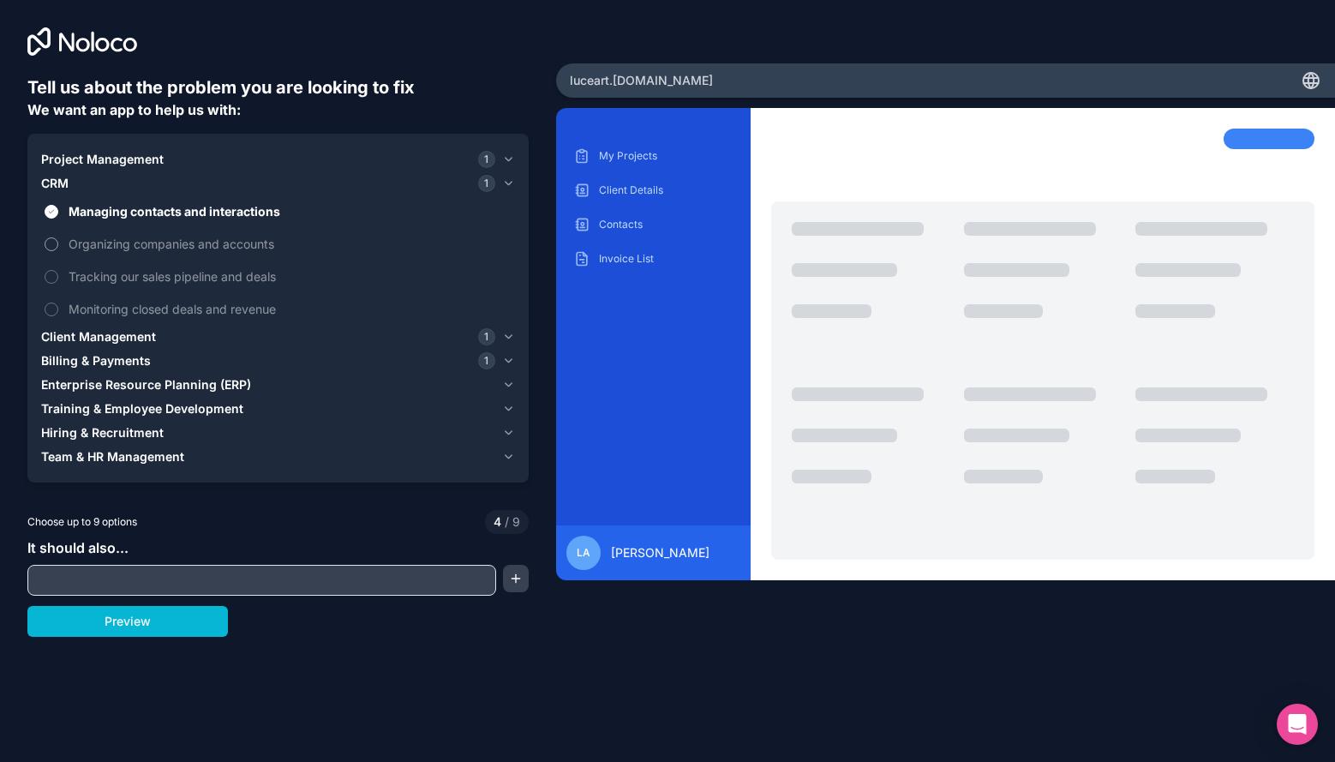
click at [113, 248] on span "Organizing companies and accounts" at bounding box center [290, 244] width 443 height 18
click at [58, 248] on button "Organizing companies and accounts" at bounding box center [52, 244] width 14 height 14
click at [92, 161] on span "Project Management" at bounding box center [102, 159] width 123 height 17
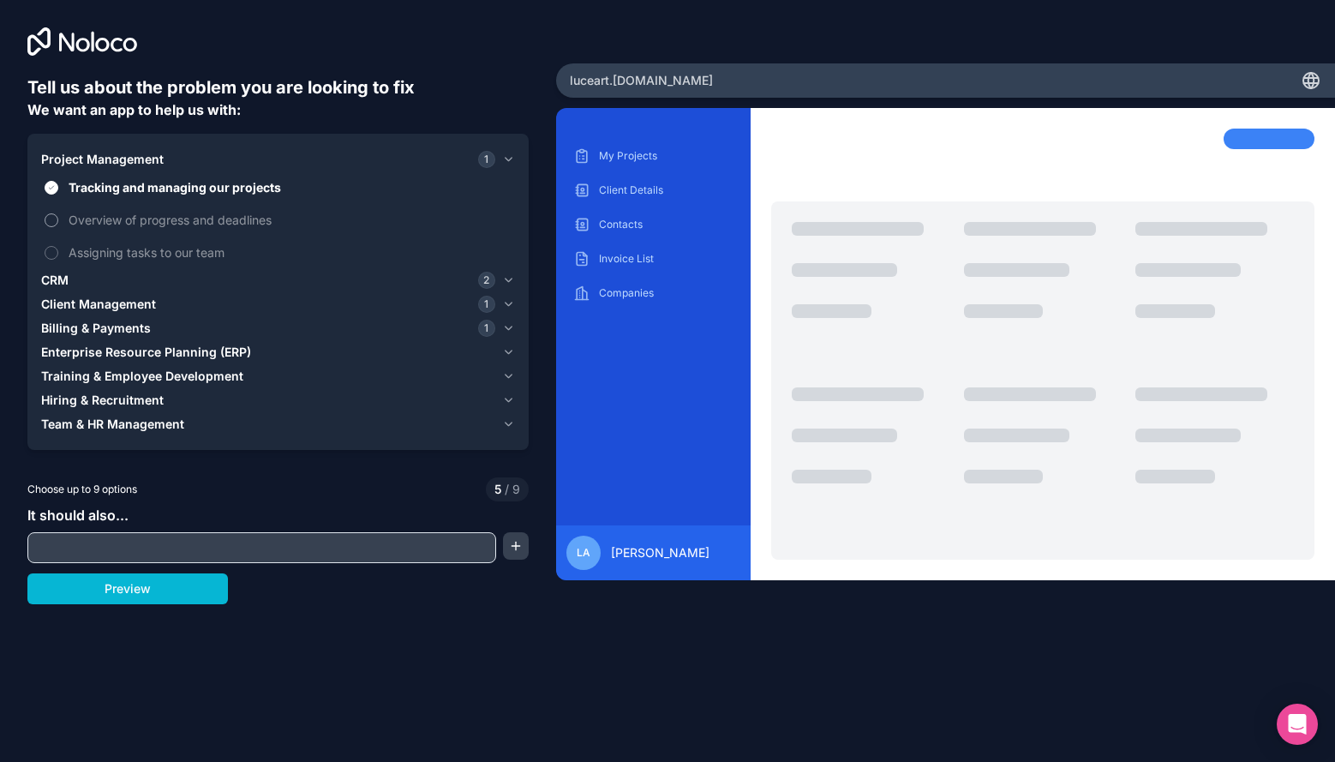
click at [114, 221] on span "Overview of progress and deadlines" at bounding box center [290, 220] width 443 height 18
click at [58, 221] on button "Overview of progress and deadlines" at bounding box center [52, 220] width 14 height 14
click at [69, 284] on div "CRM 2" at bounding box center [268, 280] width 454 height 17
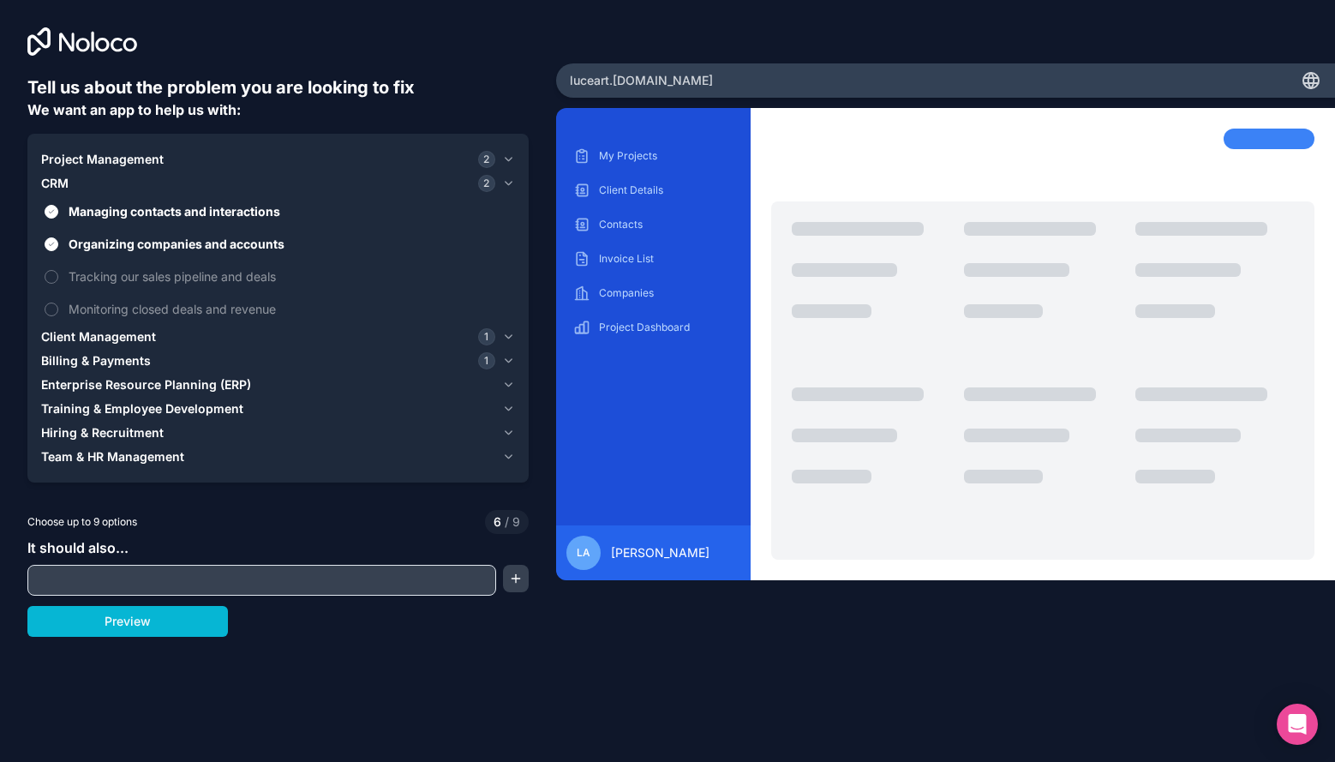
click at [101, 337] on span "Client Management" at bounding box center [98, 336] width 115 height 17
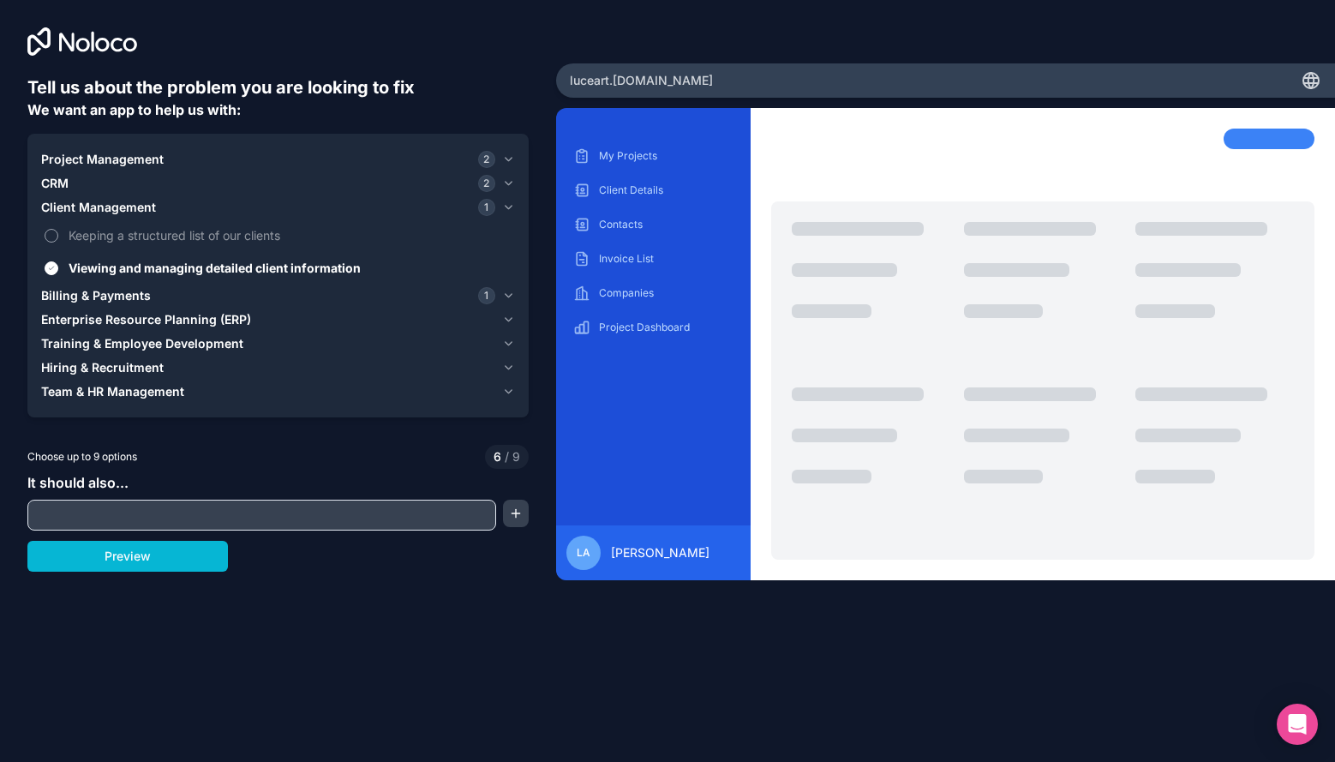
click at [111, 223] on label "Keeping a structured list of our clients" at bounding box center [278, 235] width 474 height 32
click at [58, 229] on button "Keeping a structured list of our clients" at bounding box center [52, 236] width 14 height 14
click at [110, 299] on span "Billing & Payments" at bounding box center [96, 295] width 110 height 17
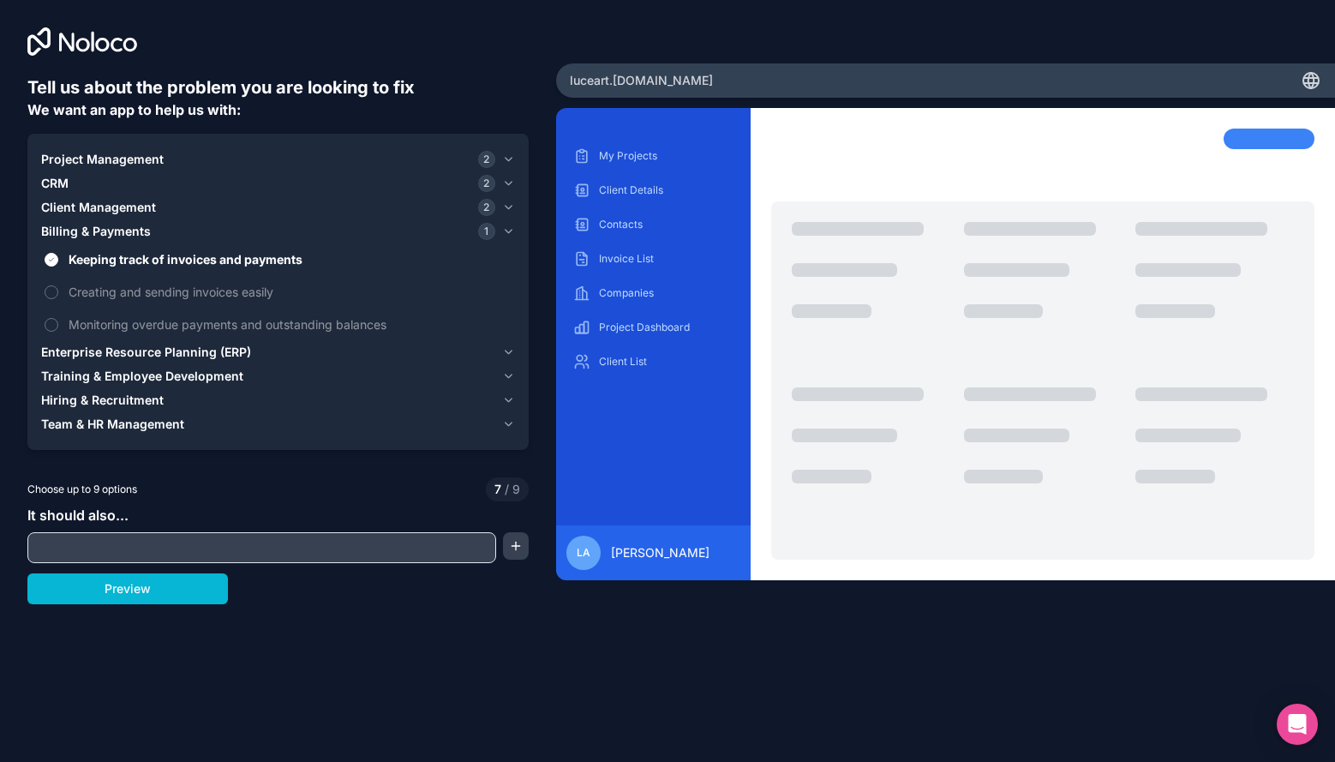
click at [142, 547] on input "text" at bounding box center [262, 548] width 460 height 24
click at [148, 599] on button "Preview" at bounding box center [127, 588] width 201 height 31
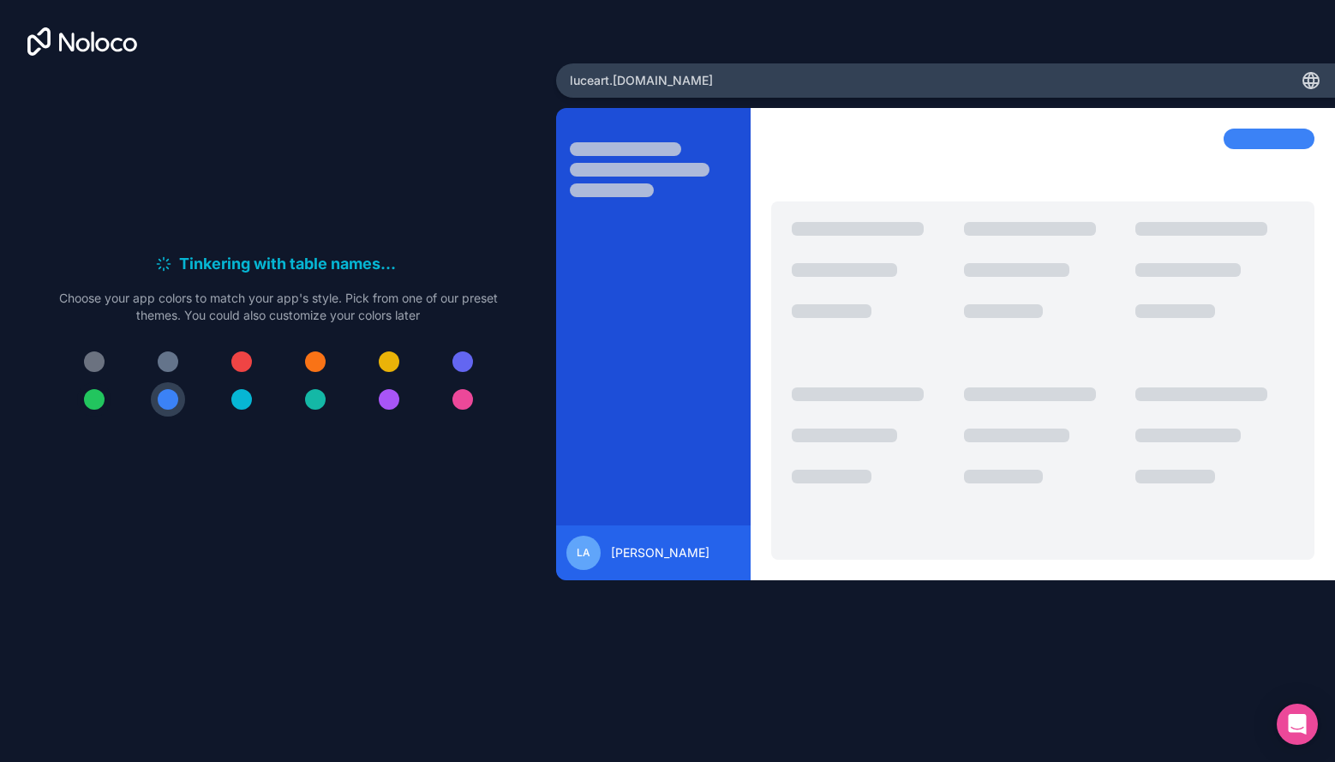
click at [97, 398] on div at bounding box center [94, 399] width 21 height 21
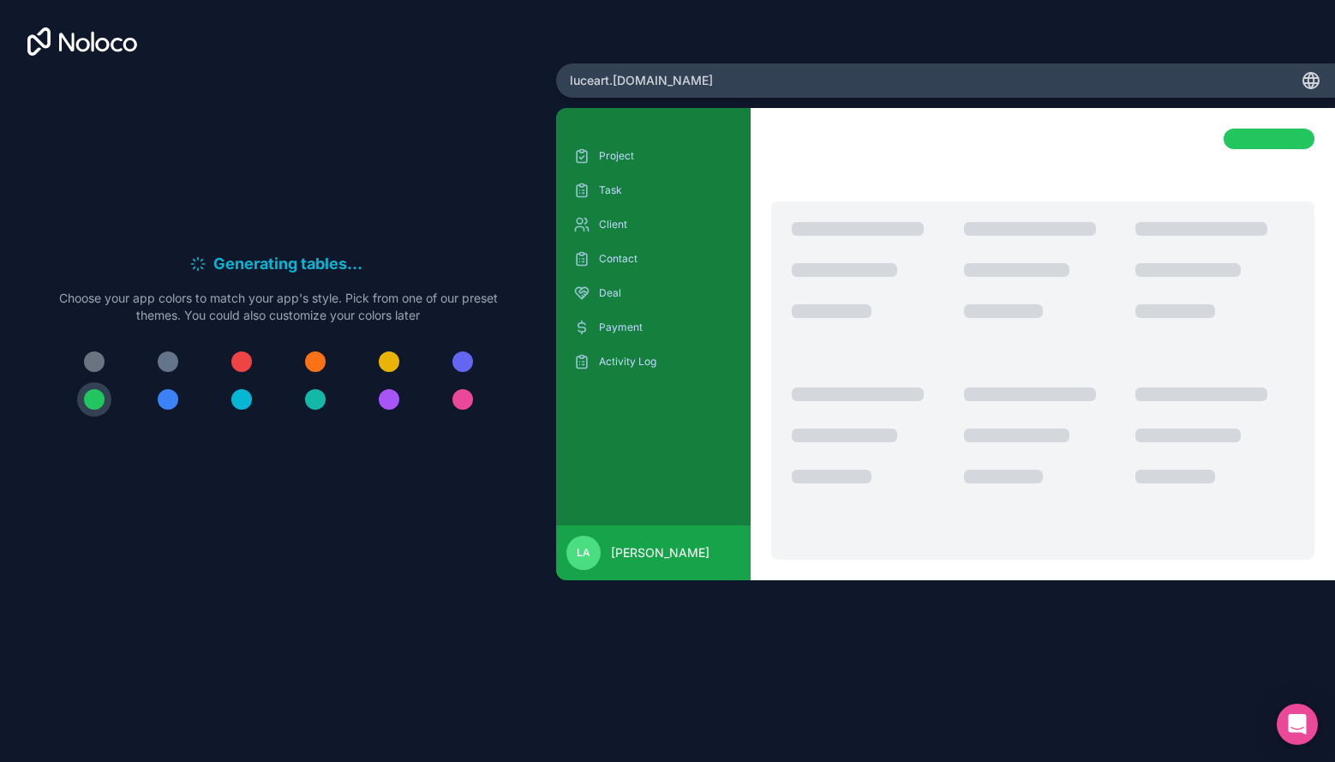
click at [111, 362] on div at bounding box center [278, 380] width 439 height 72
click at [103, 362] on div at bounding box center [94, 361] width 21 height 21
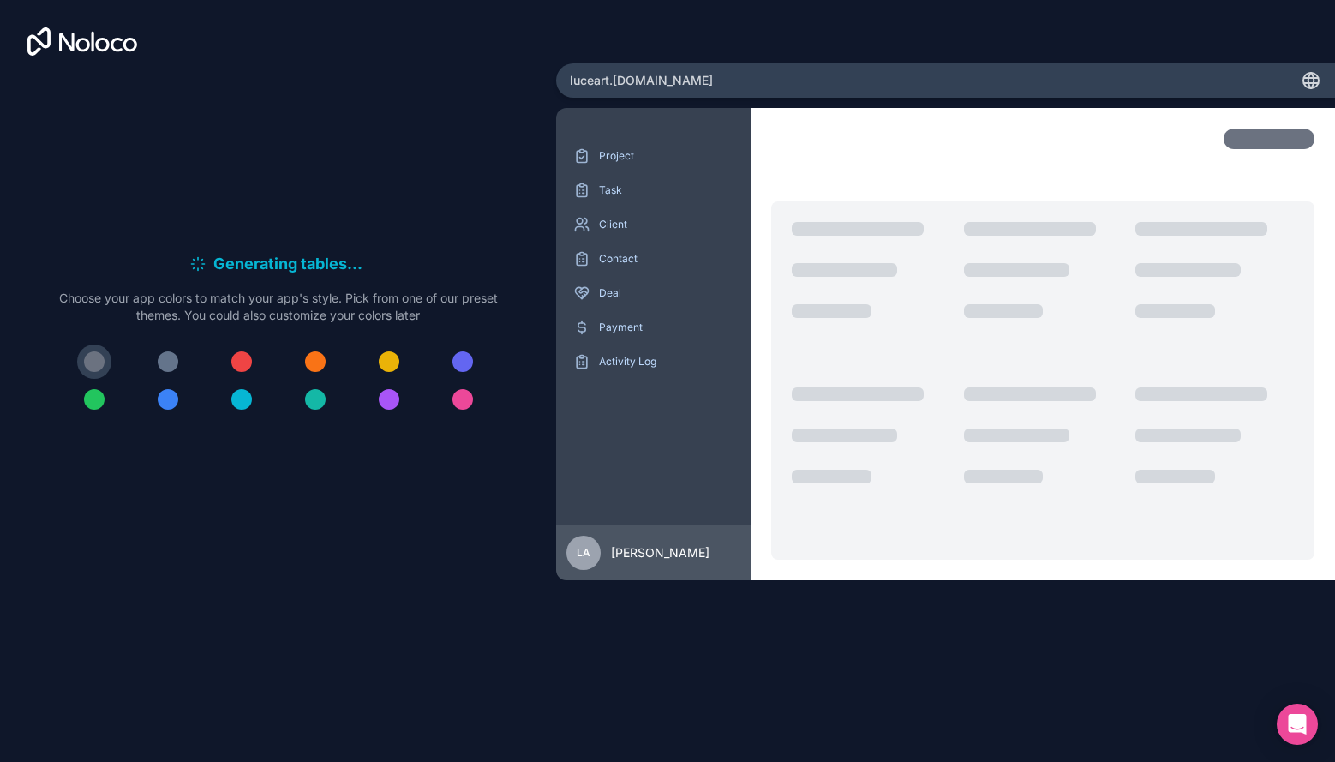
click at [147, 361] on div at bounding box center [278, 380] width 439 height 72
click at [168, 362] on div at bounding box center [168, 361] width 21 height 21
click at [170, 362] on div at bounding box center [168, 361] width 21 height 21
click at [243, 400] on div at bounding box center [241, 399] width 21 height 21
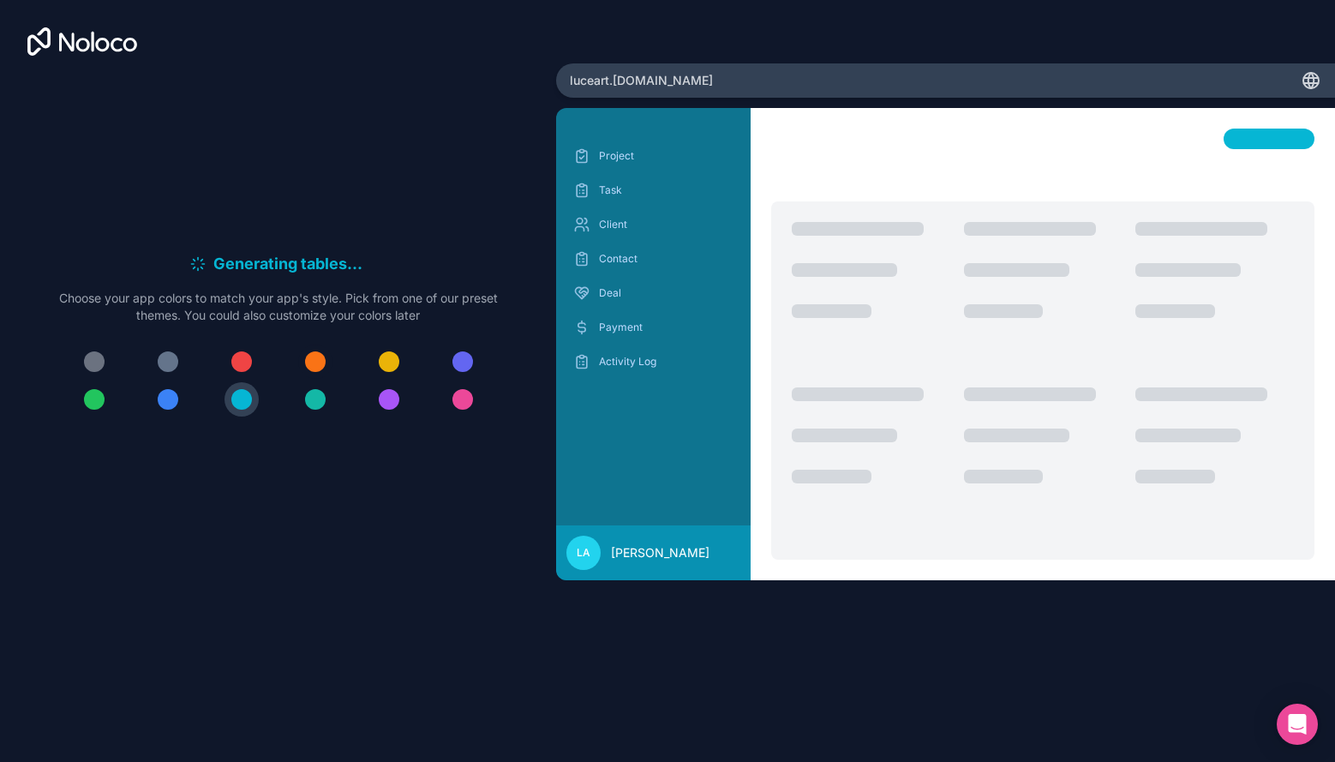
click at [324, 362] on div at bounding box center [315, 361] width 21 height 21
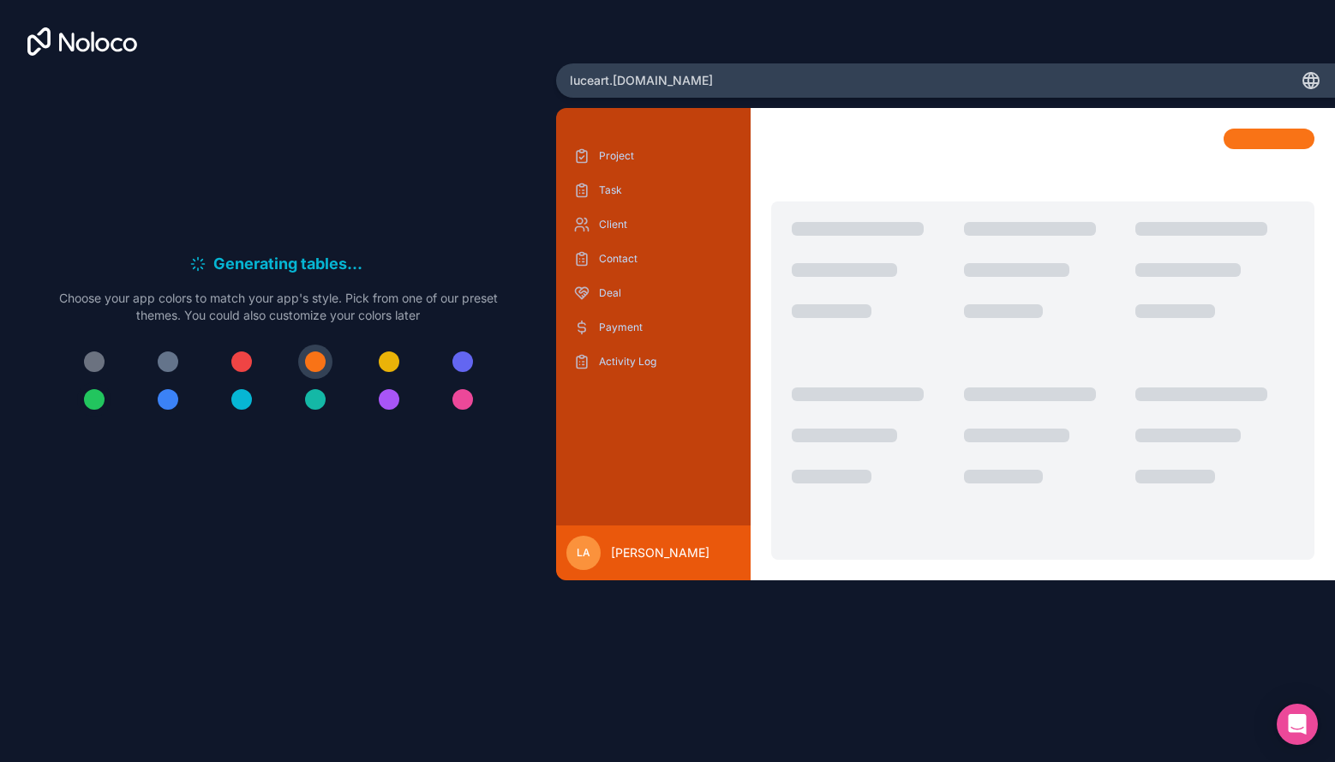
click at [92, 406] on div at bounding box center [94, 399] width 21 height 21
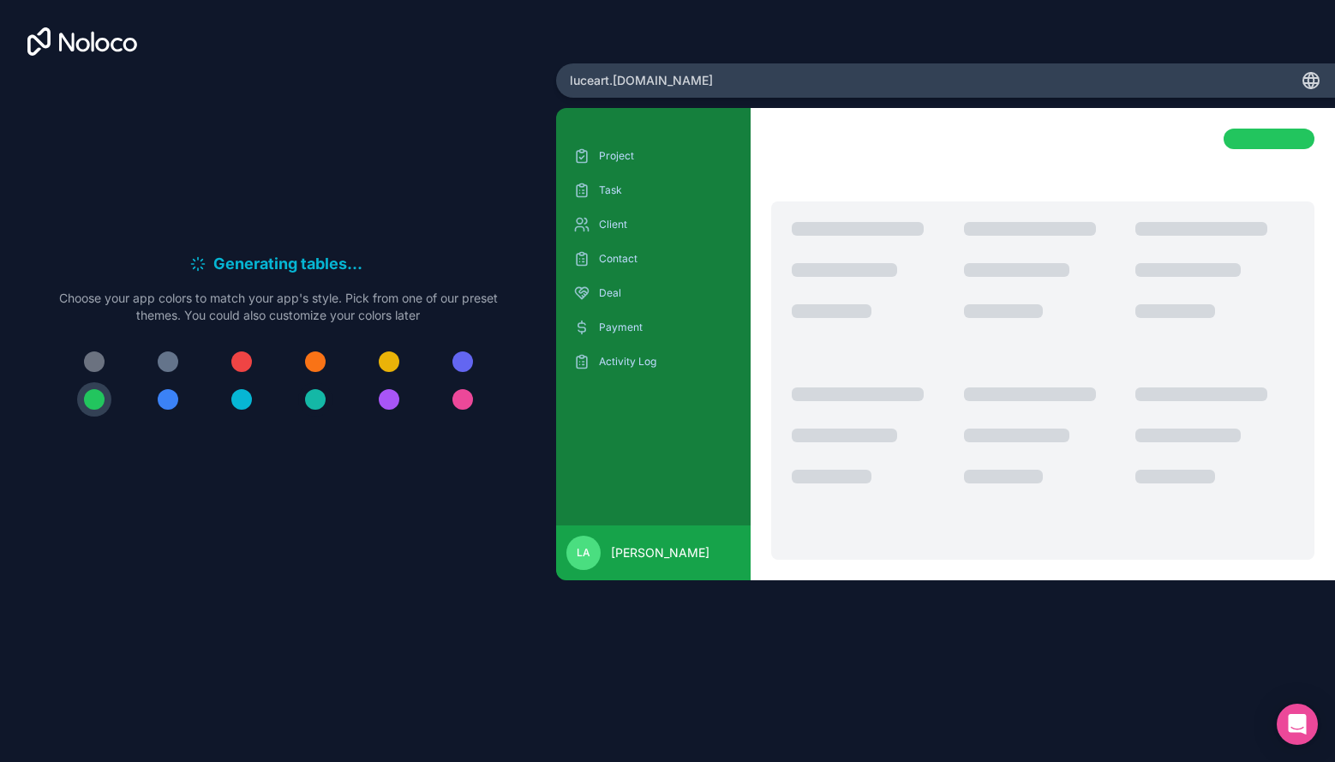
click at [319, 406] on div at bounding box center [315, 399] width 21 height 21
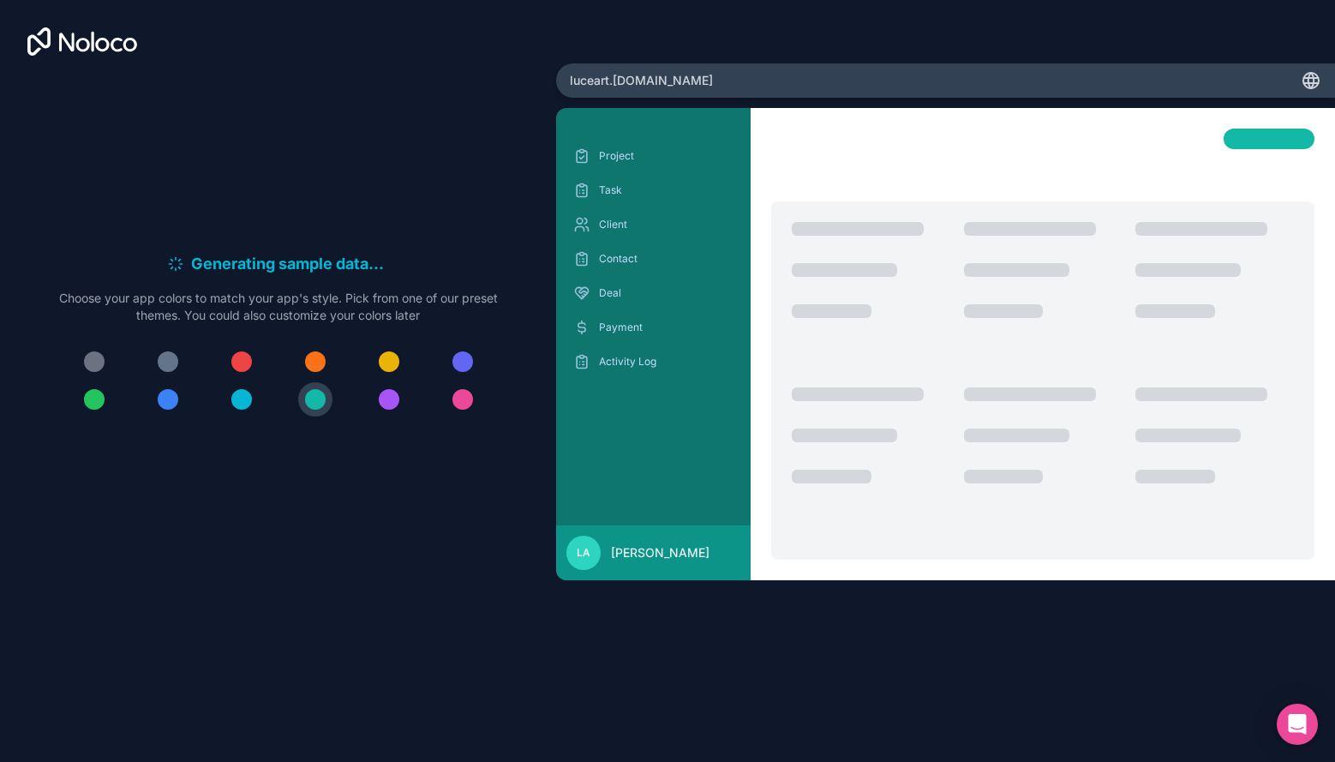
click at [326, 364] on button at bounding box center [315, 361] width 34 height 34
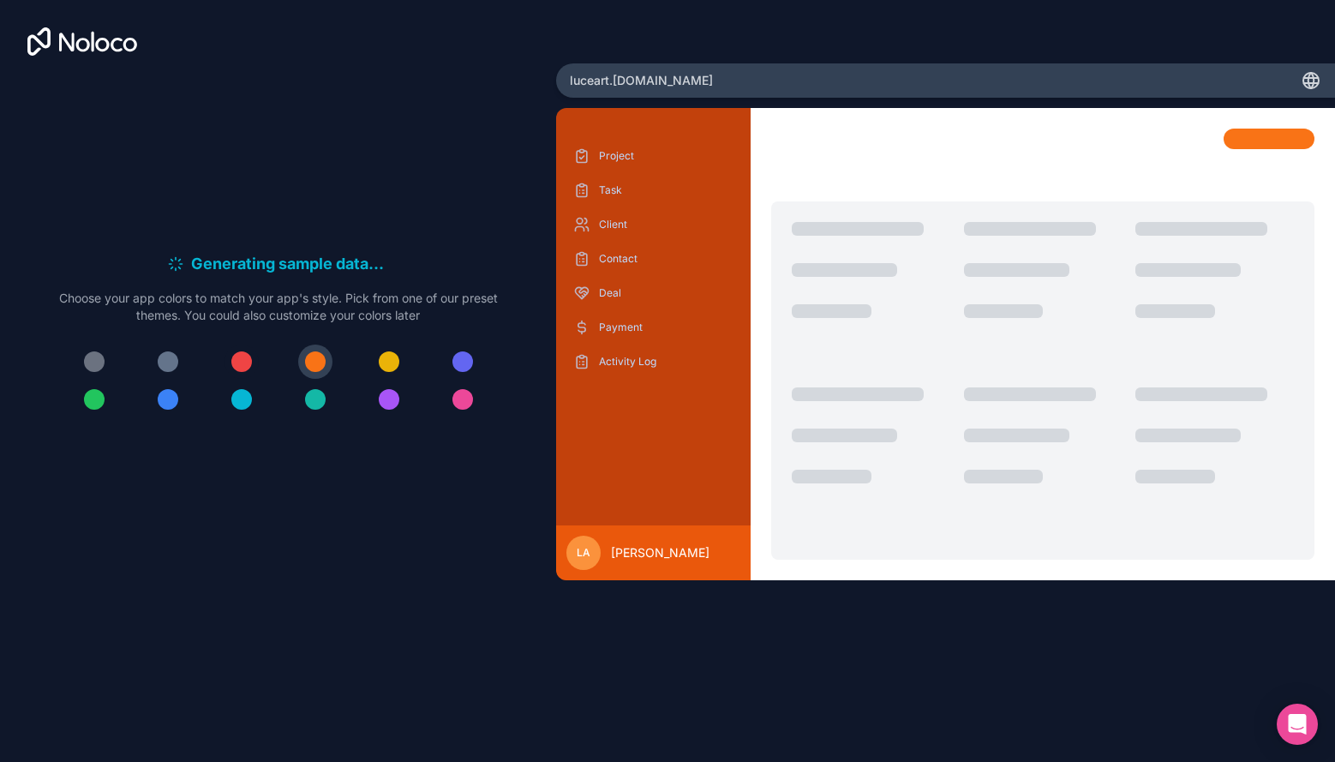
click at [246, 363] on div at bounding box center [241, 361] width 21 height 21
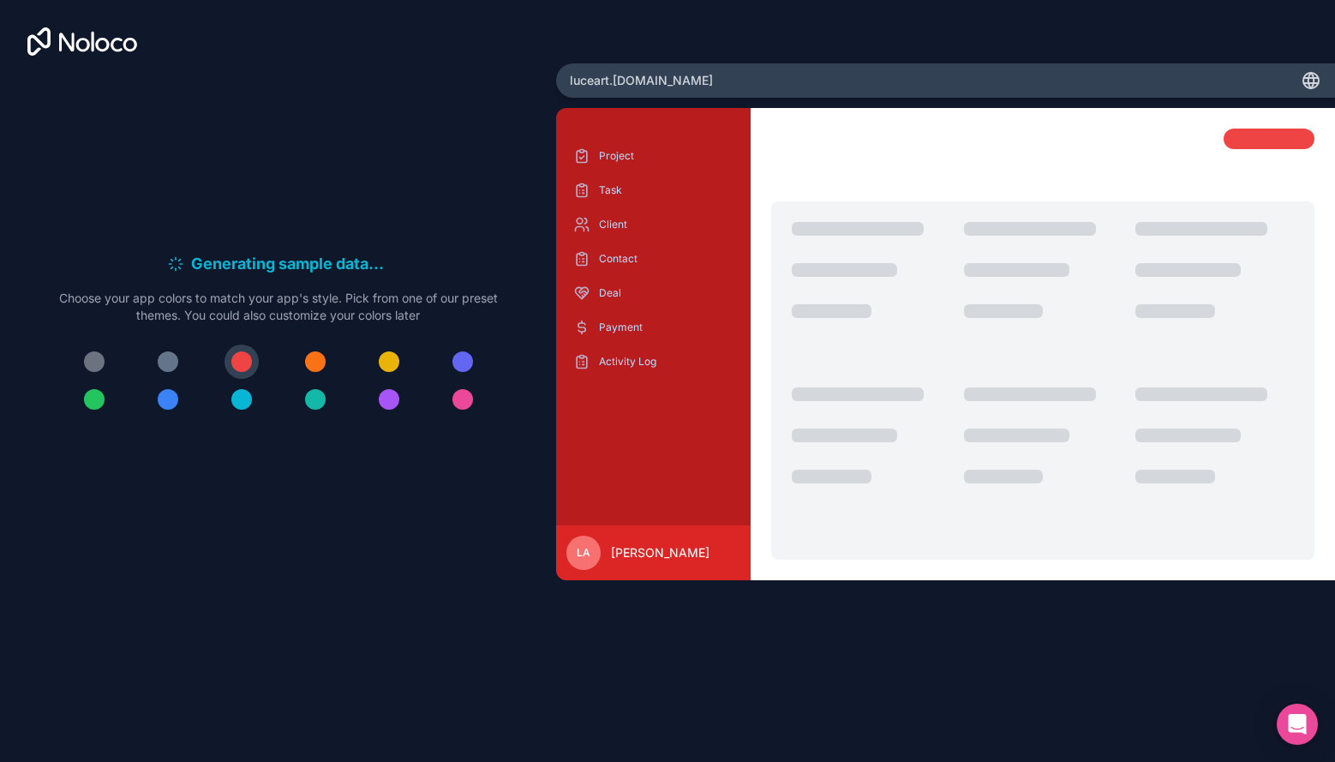
click at [386, 368] on div at bounding box center [389, 361] width 21 height 21
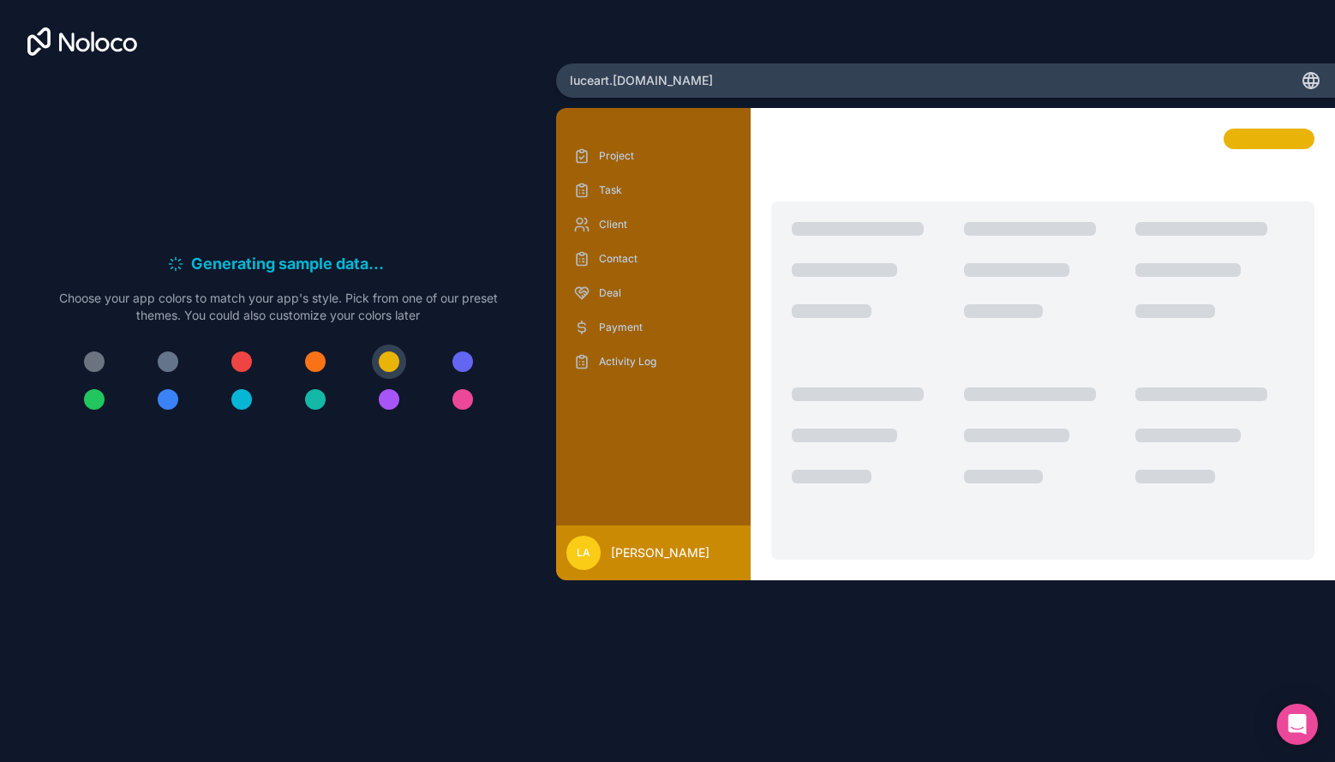
click at [465, 370] on div at bounding box center [462, 361] width 21 height 21
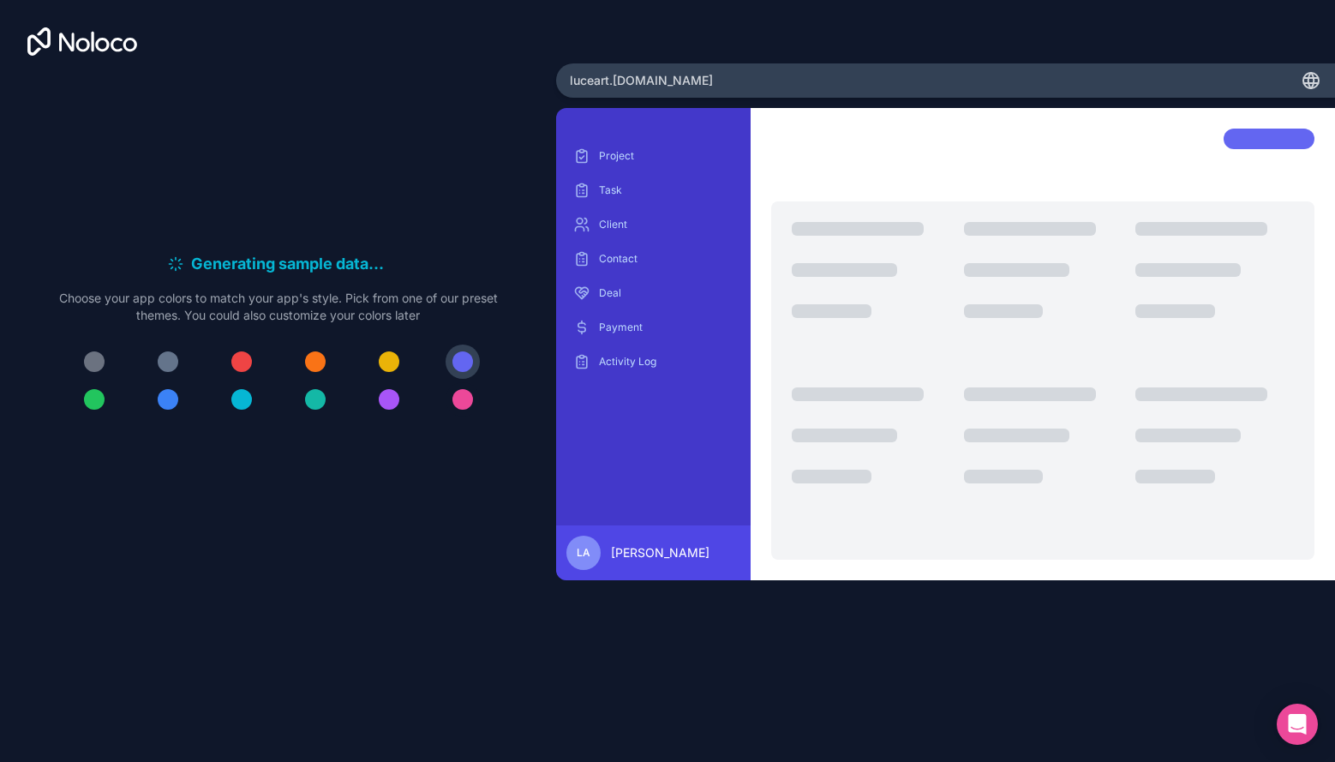
click at [465, 408] on div at bounding box center [462, 399] width 21 height 21
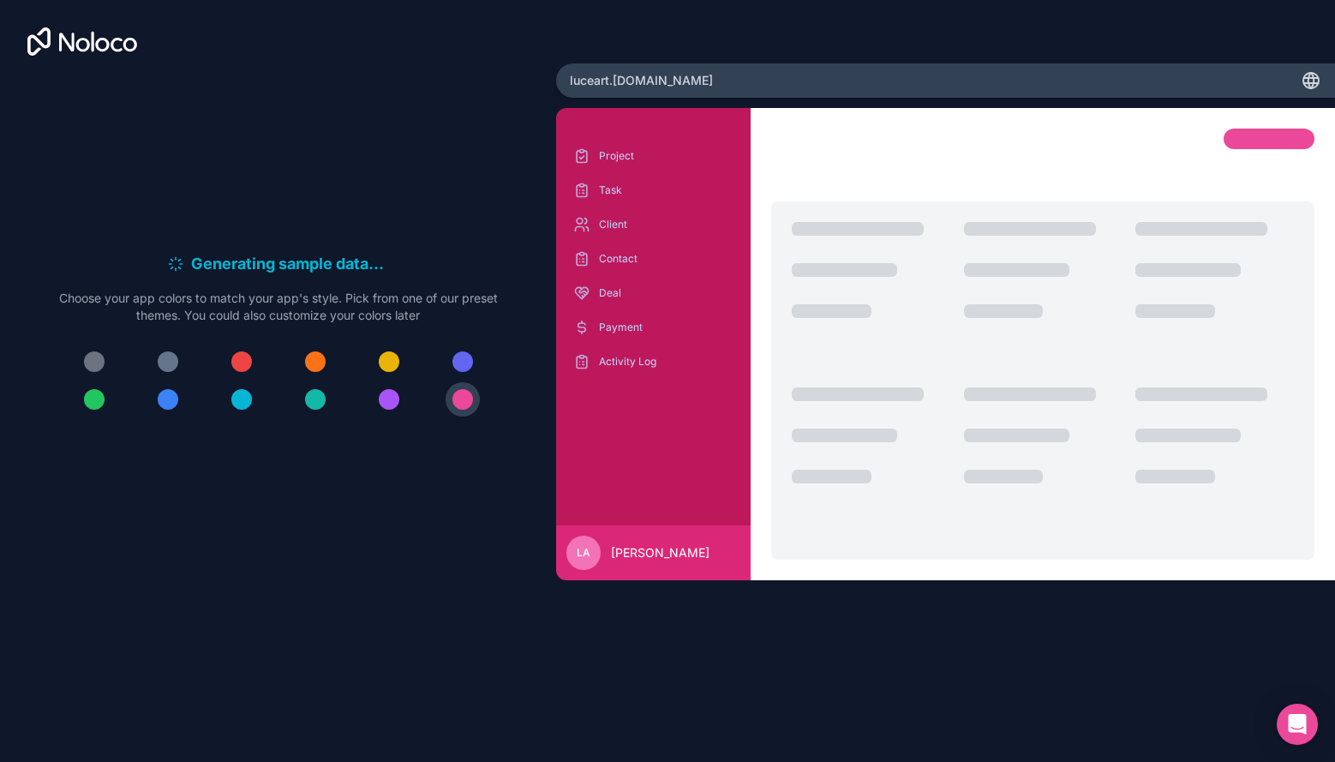
click at [100, 363] on div at bounding box center [94, 361] width 21 height 21
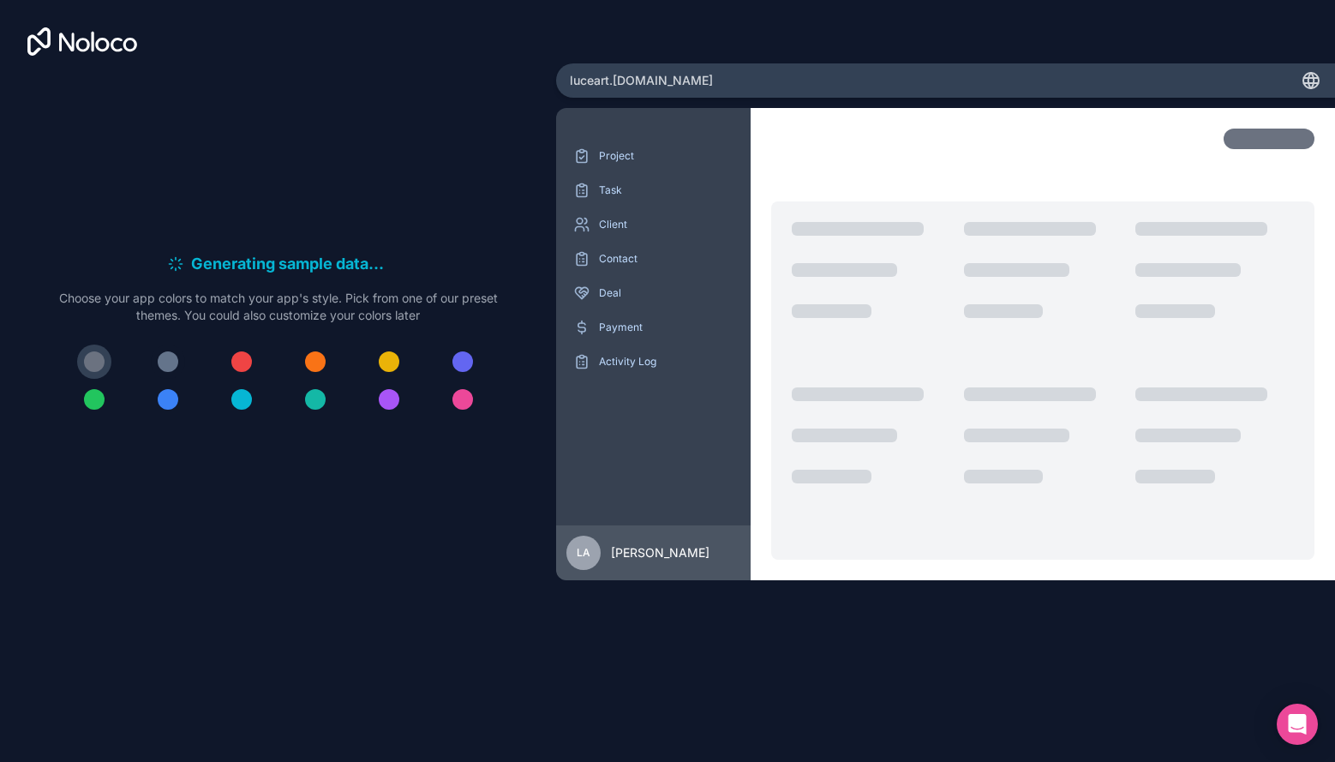
click at [173, 367] on div at bounding box center [168, 361] width 21 height 21
click at [93, 362] on div at bounding box center [94, 361] width 21 height 21
click at [366, 298] on p "Choose your app colors to match your app's style. Pick from one of our preset t…" at bounding box center [278, 307] width 439 height 34
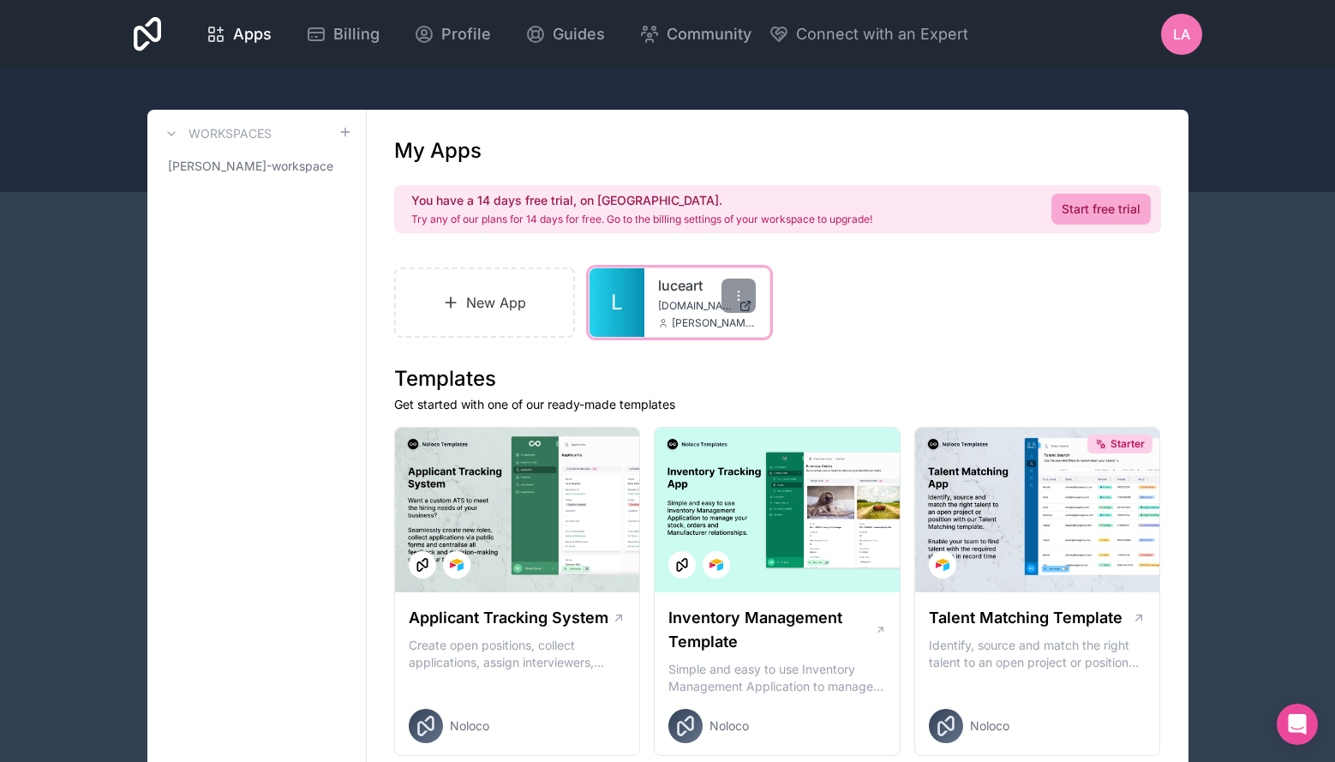
click at [660, 312] on span "[DOMAIN_NAME]" at bounding box center [695, 306] width 74 height 14
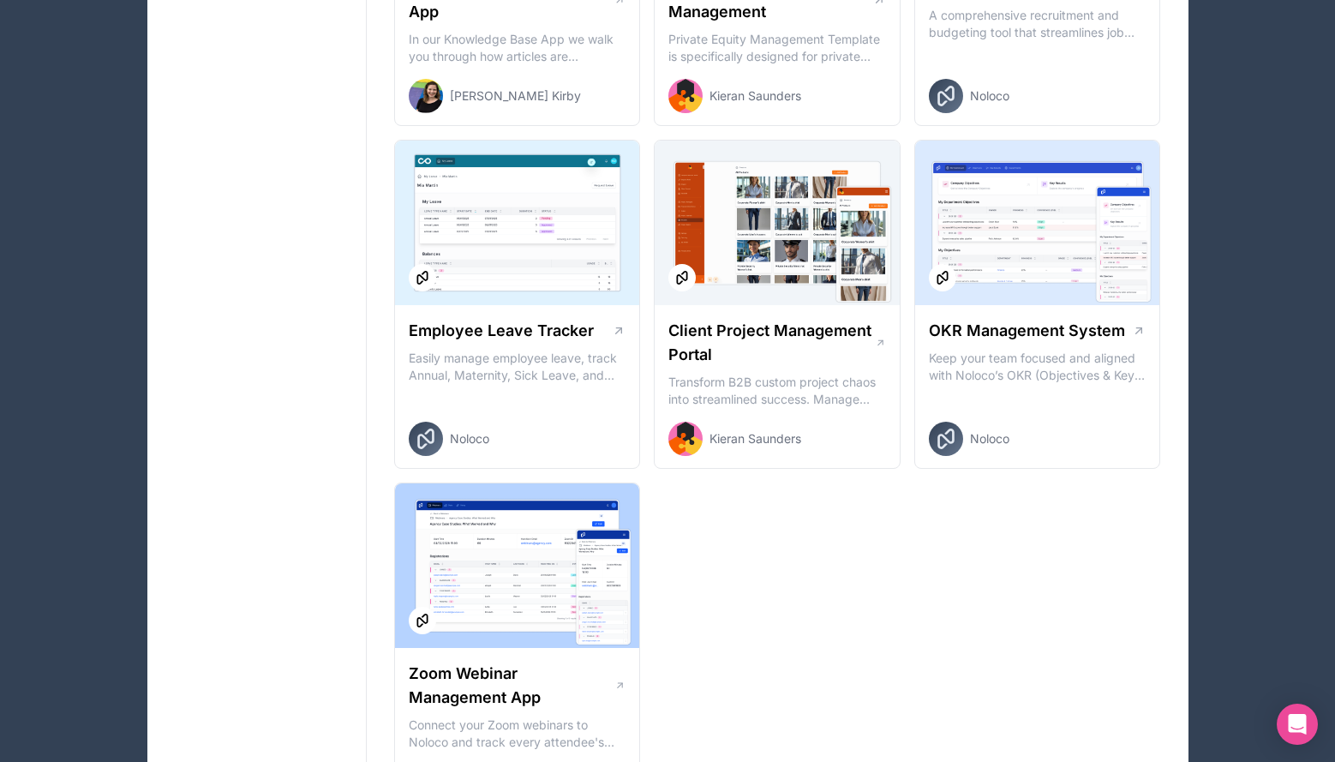
scroll to position [2344, 0]
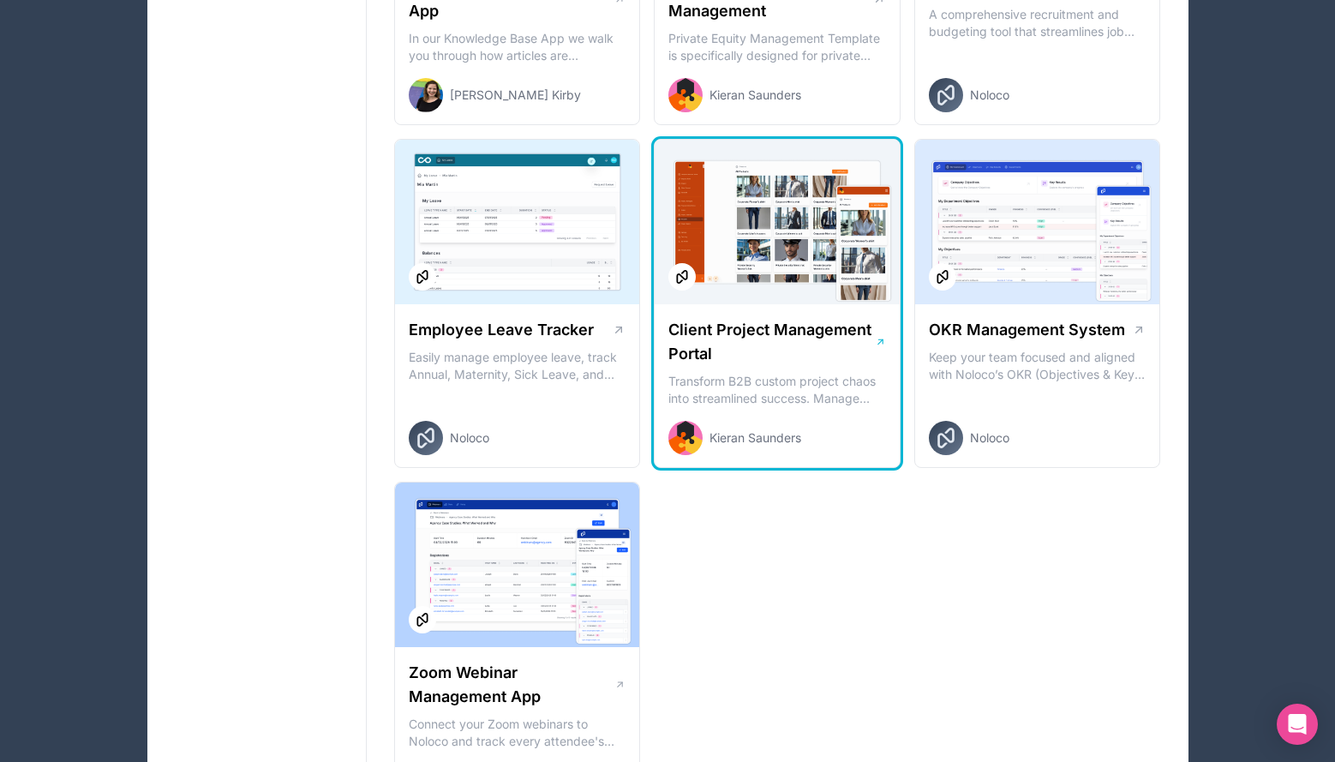
click at [811, 422] on div "Kieran Saunders" at bounding box center [790, 438] width 245 height 34
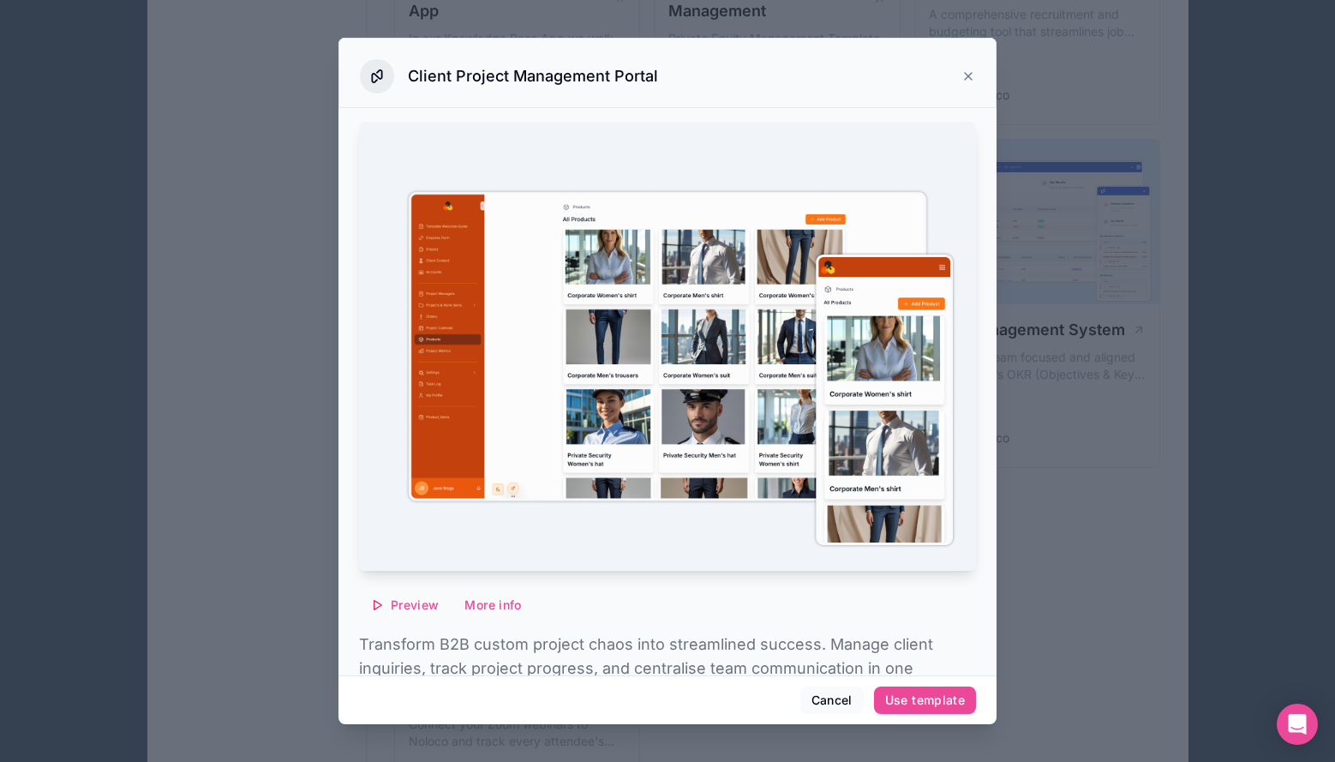
scroll to position [170, 0]
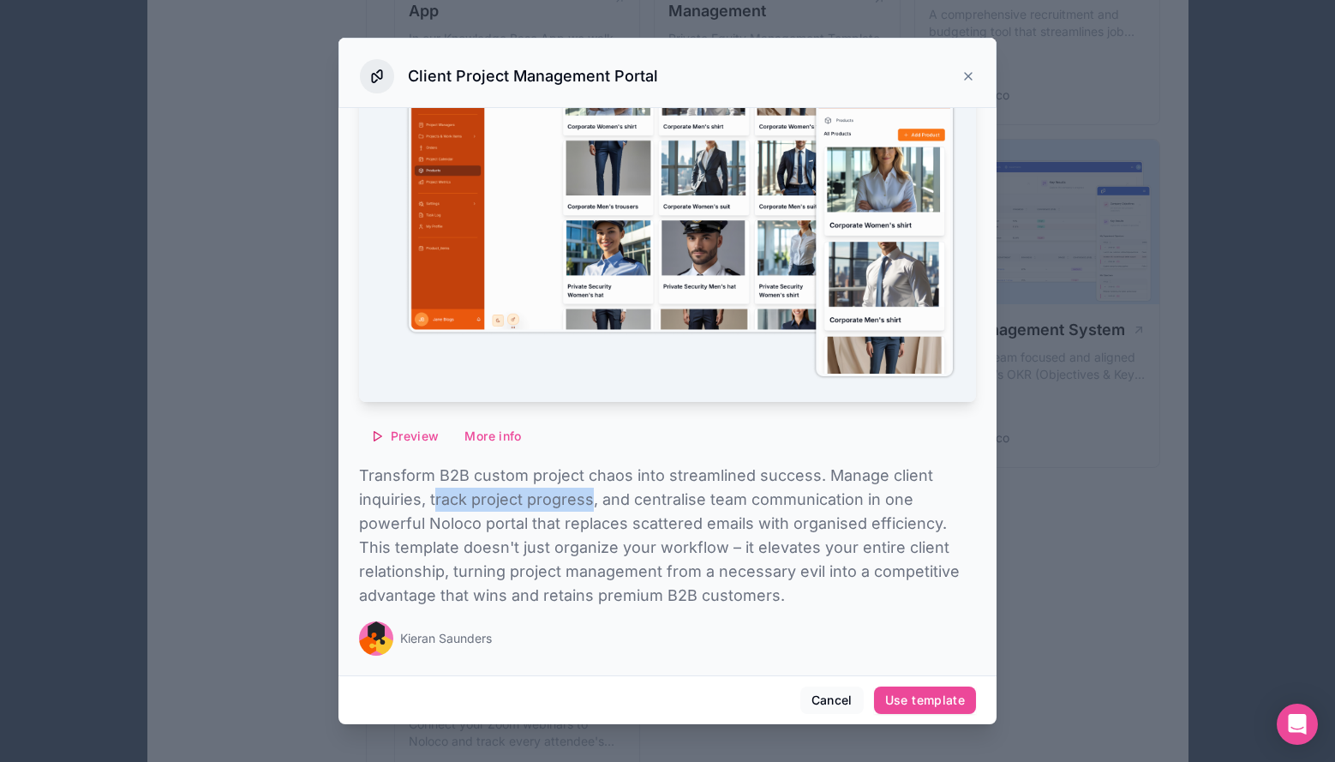
drag, startPoint x: 433, startPoint y: 495, endPoint x: 592, endPoint y: 494, distance: 159.4
click at [592, 494] on p "Transform B2B custom project chaos into streamlined success. Manage client inqu…" at bounding box center [667, 536] width 617 height 144
click at [596, 504] on p "Transform B2B custom project chaos into streamlined success. Manage client inqu…" at bounding box center [667, 536] width 617 height 144
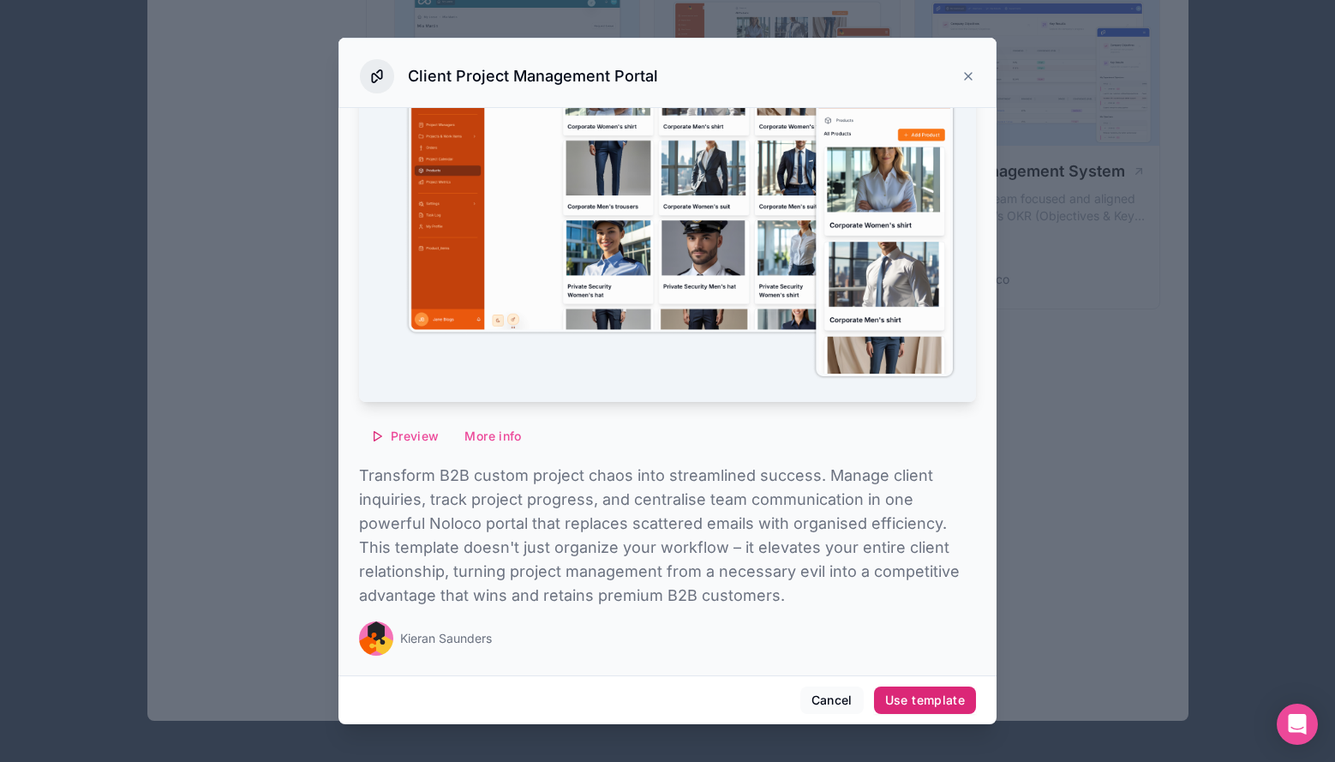
click at [901, 693] on div "Use template" at bounding box center [925, 699] width 80 height 15
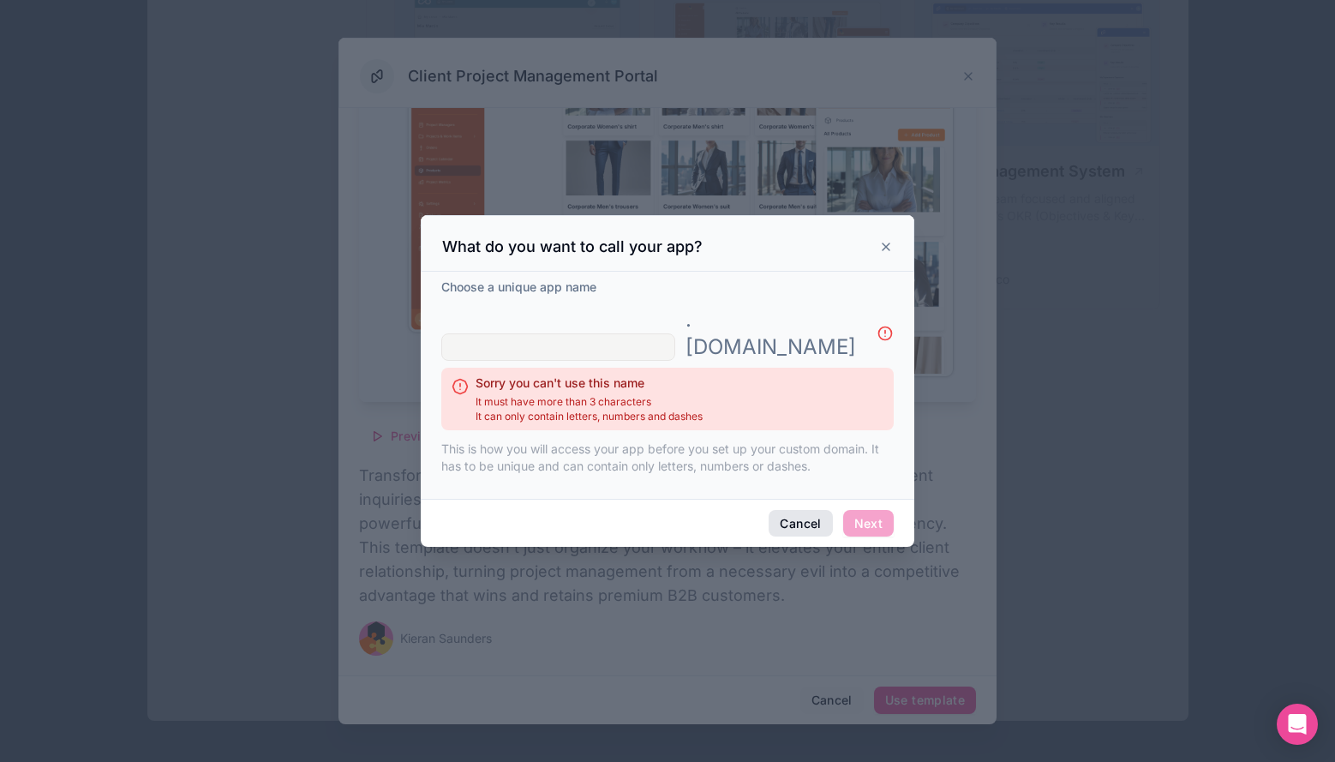
click at [824, 510] on button "Cancel" at bounding box center [800, 523] width 63 height 27
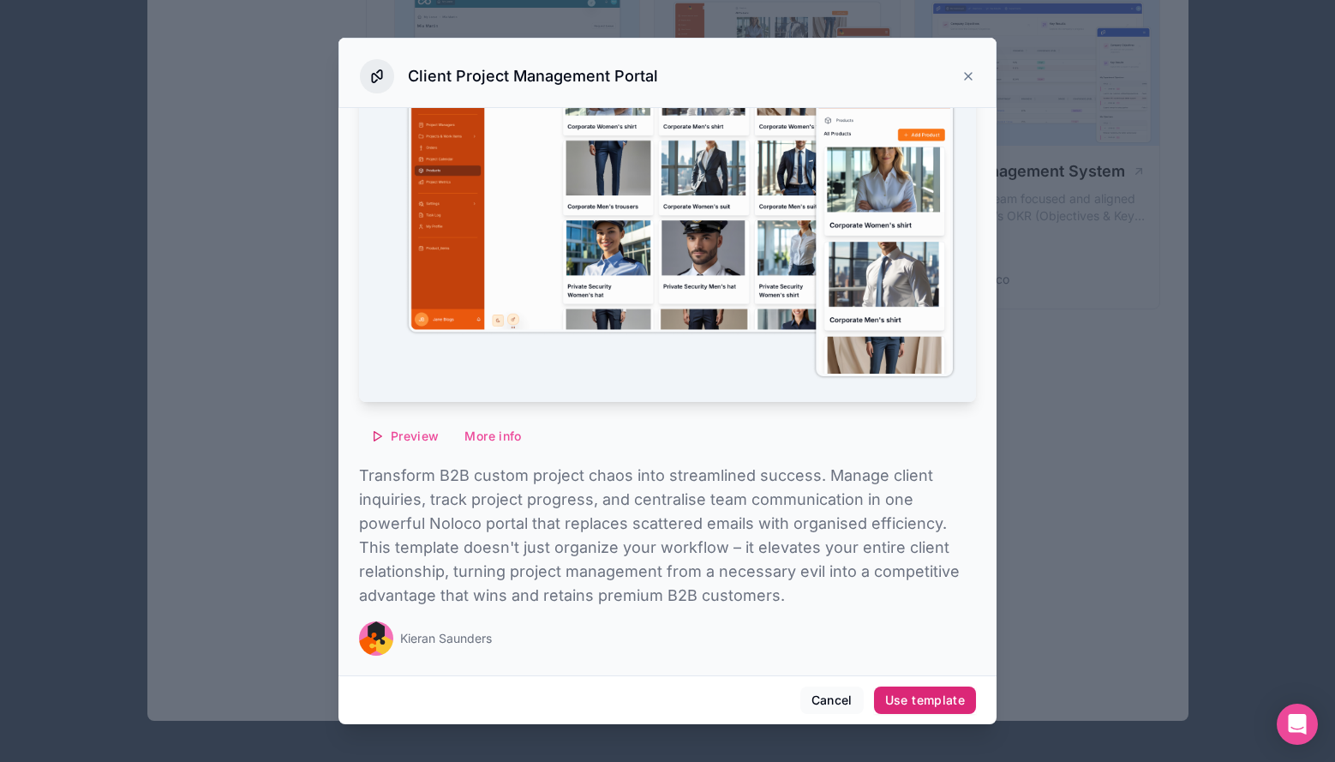
click at [935, 695] on div "Use template" at bounding box center [925, 699] width 80 height 15
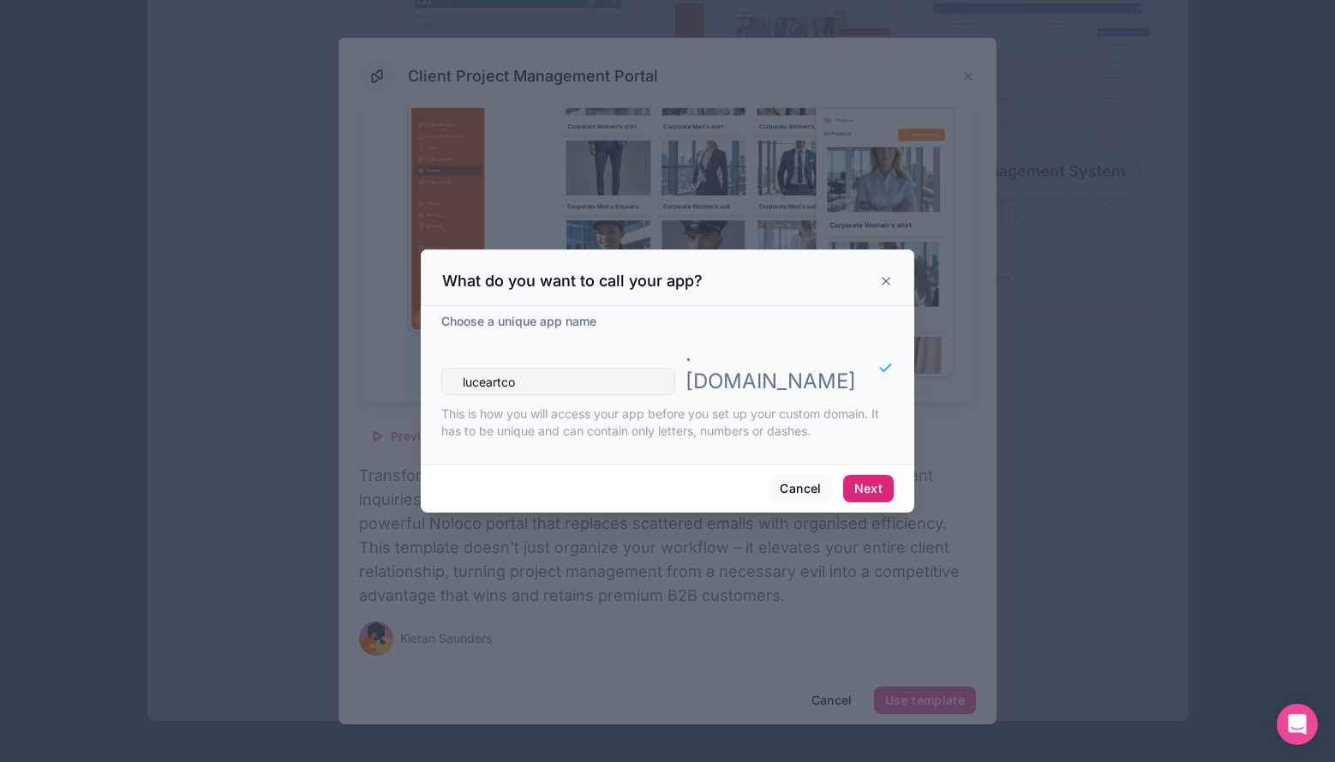
type input "luceartco"
click at [883, 476] on button "Next" at bounding box center [868, 488] width 51 height 27
click at [865, 475] on button "Next" at bounding box center [868, 488] width 51 height 27
click at [893, 285] on div "What do you want to call your app?" at bounding box center [668, 277] width 494 height 57
click at [893, 286] on div "What do you want to call your app?" at bounding box center [668, 277] width 494 height 57
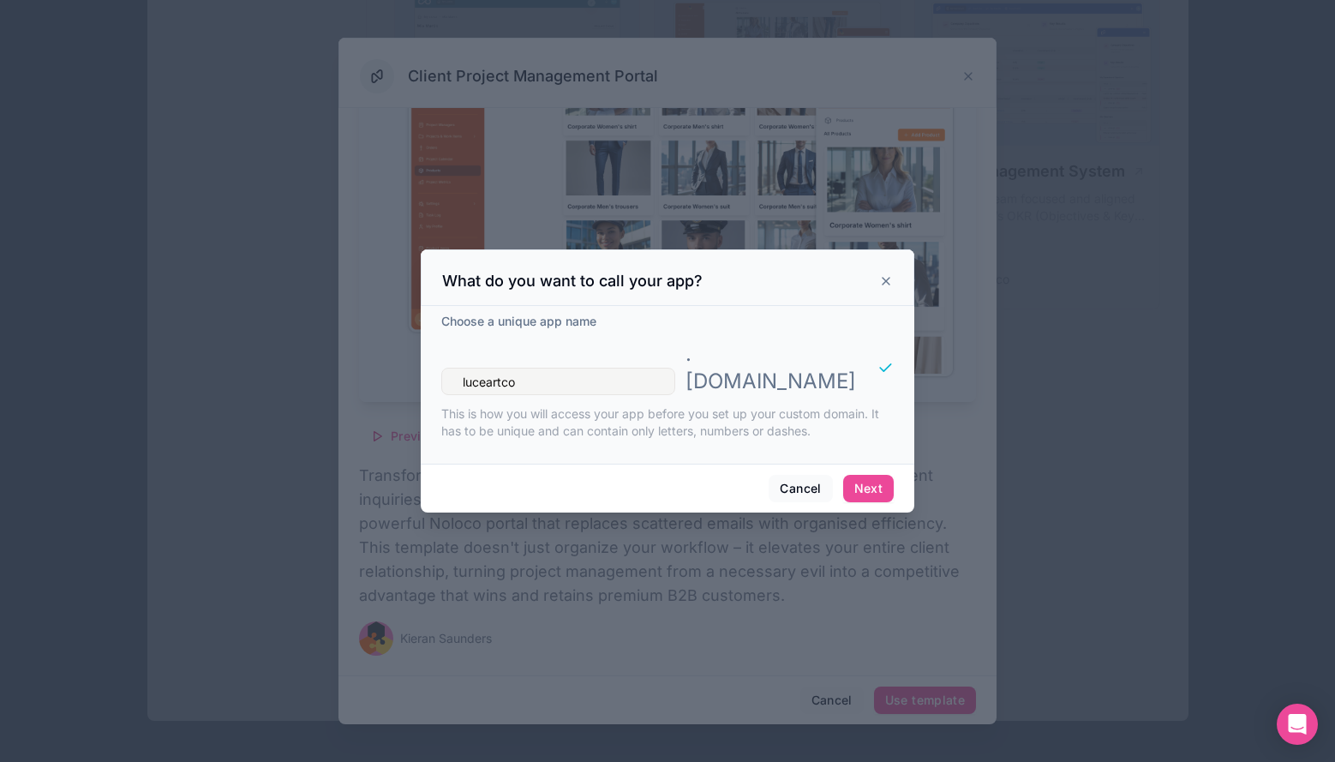
click at [882, 288] on icon at bounding box center [886, 281] width 14 height 14
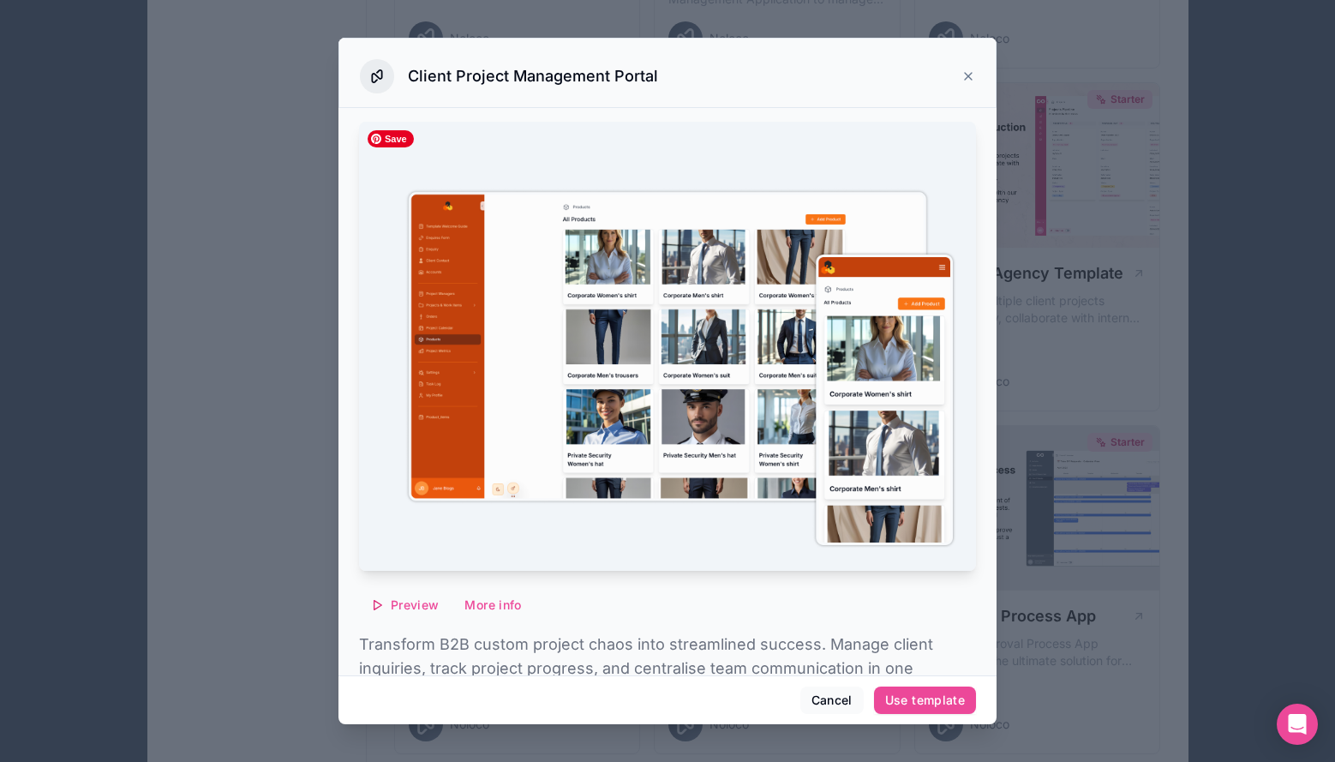
scroll to position [3, 0]
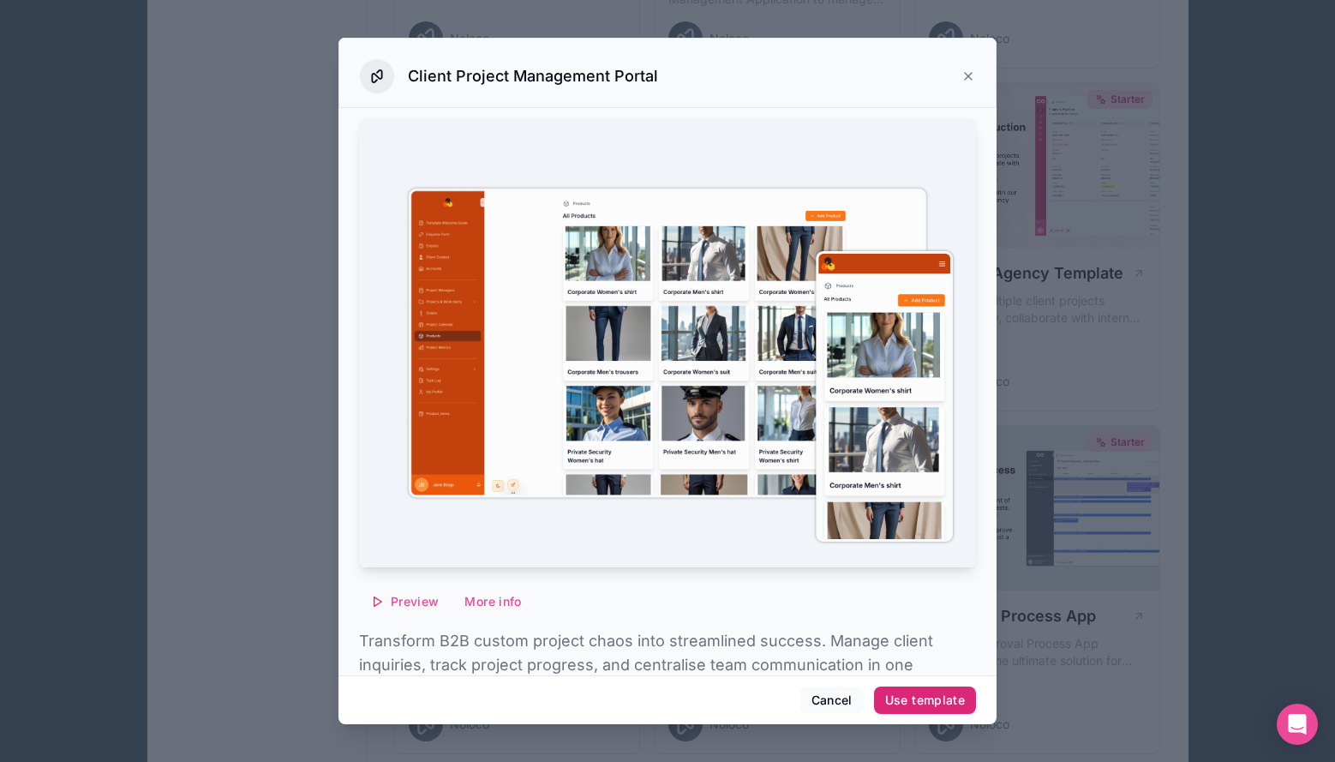
click at [940, 694] on div "Use template" at bounding box center [925, 699] width 80 height 15
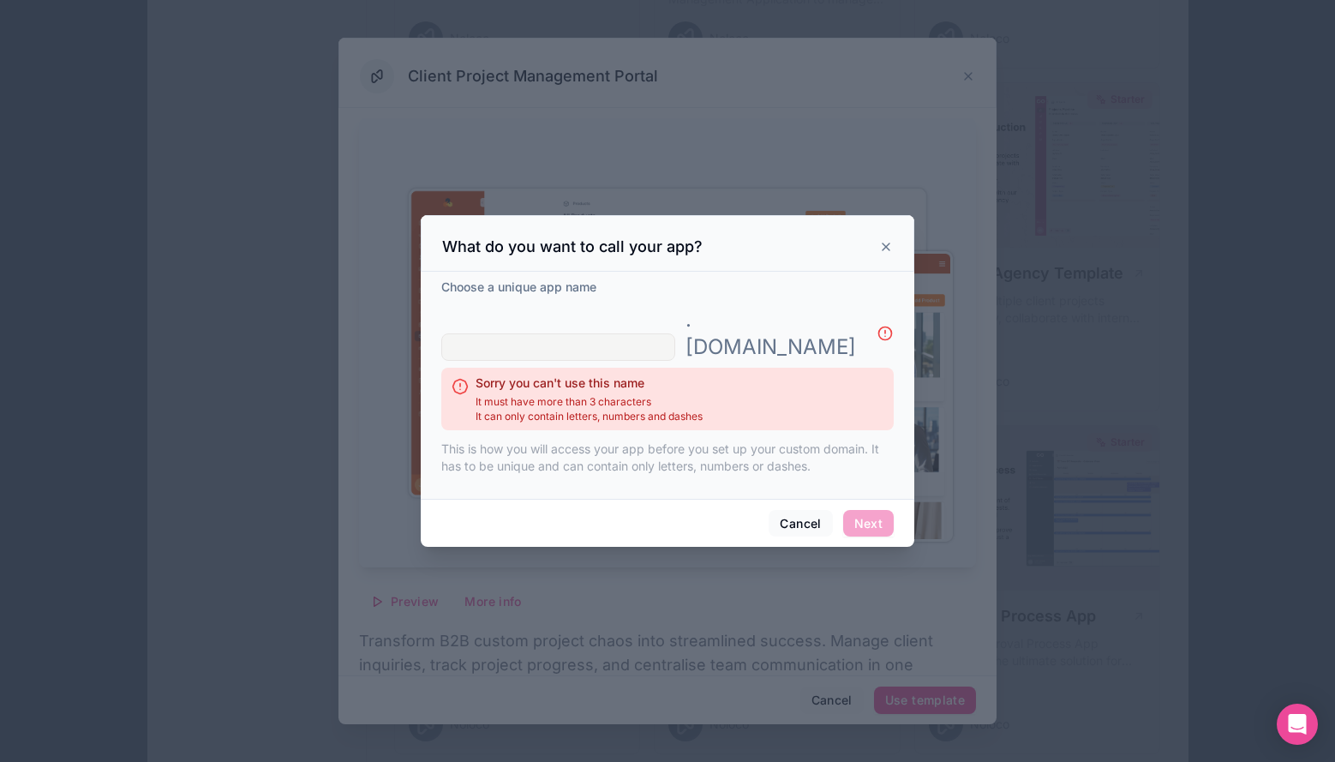
click at [883, 257] on div "What do you want to call your app?" at bounding box center [667, 247] width 451 height 21
click at [889, 254] on icon at bounding box center [886, 247] width 14 height 14
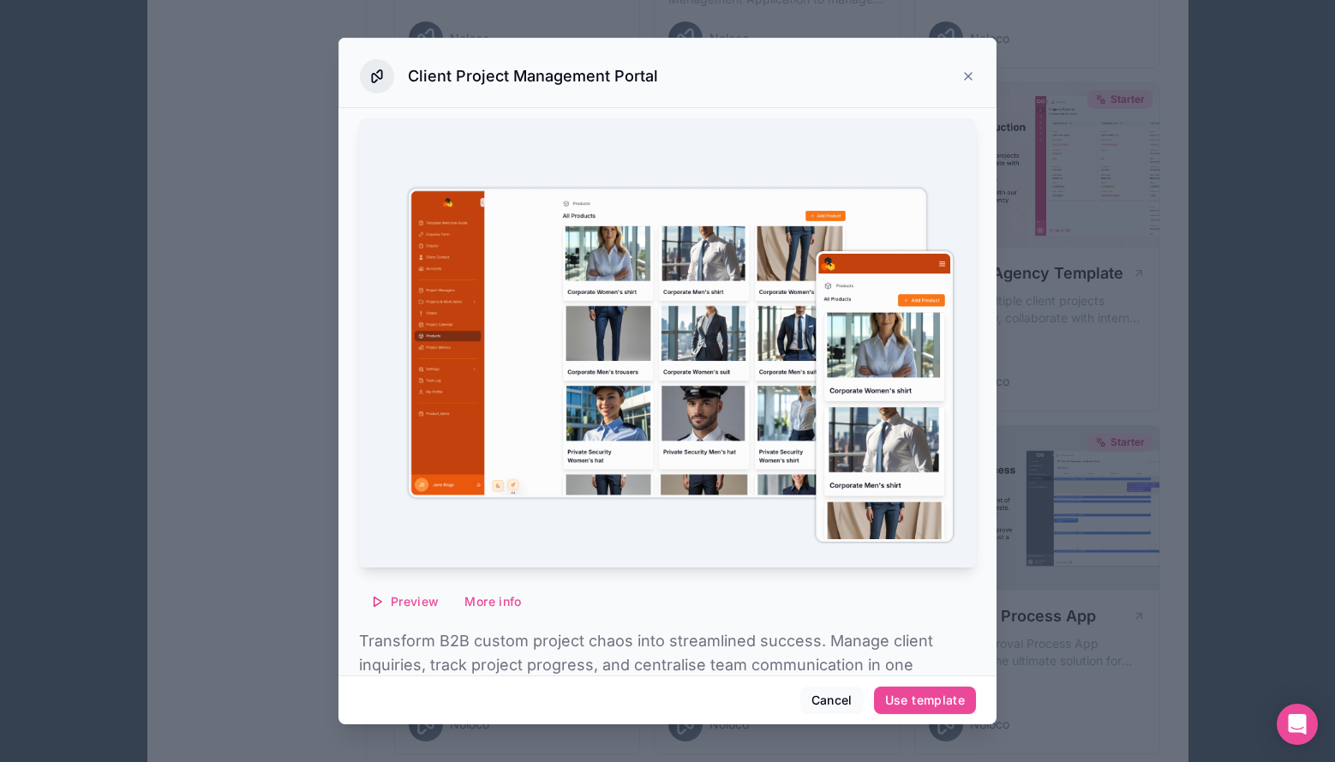
click at [965, 74] on icon at bounding box center [968, 76] width 7 height 7
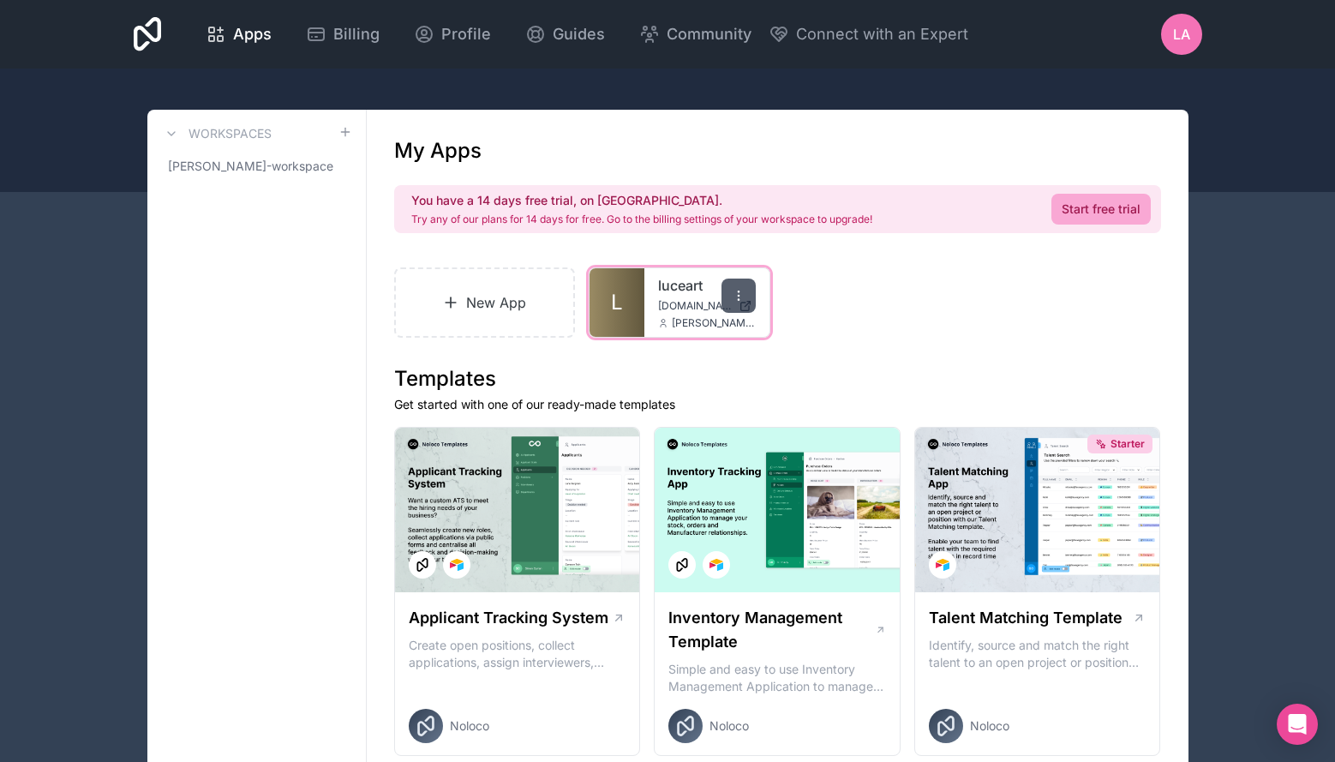
click at [732, 293] on icon at bounding box center [739, 296] width 14 height 14
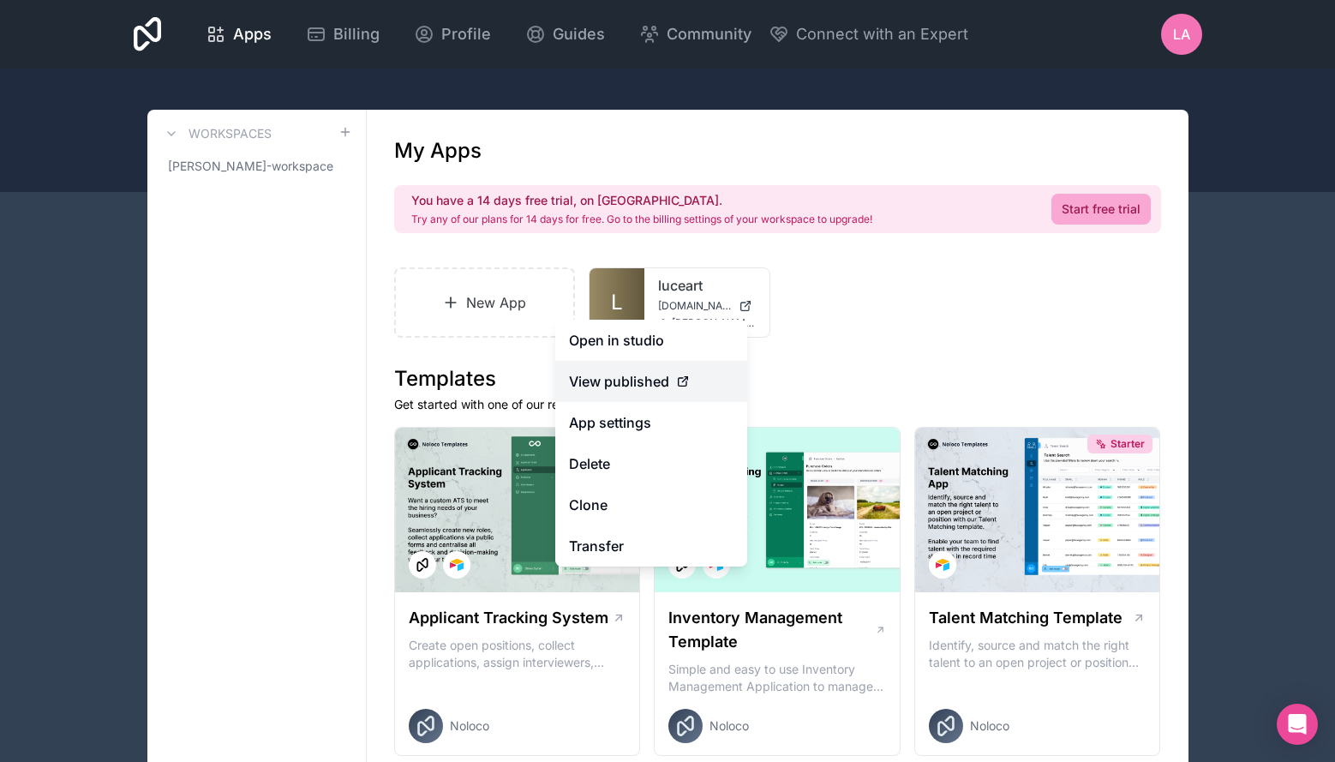
click at [668, 388] on span "View published" at bounding box center [619, 381] width 100 height 21
click at [676, 376] on icon at bounding box center [683, 381] width 14 height 14
click at [690, 381] on div "View published" at bounding box center [651, 381] width 165 height 21
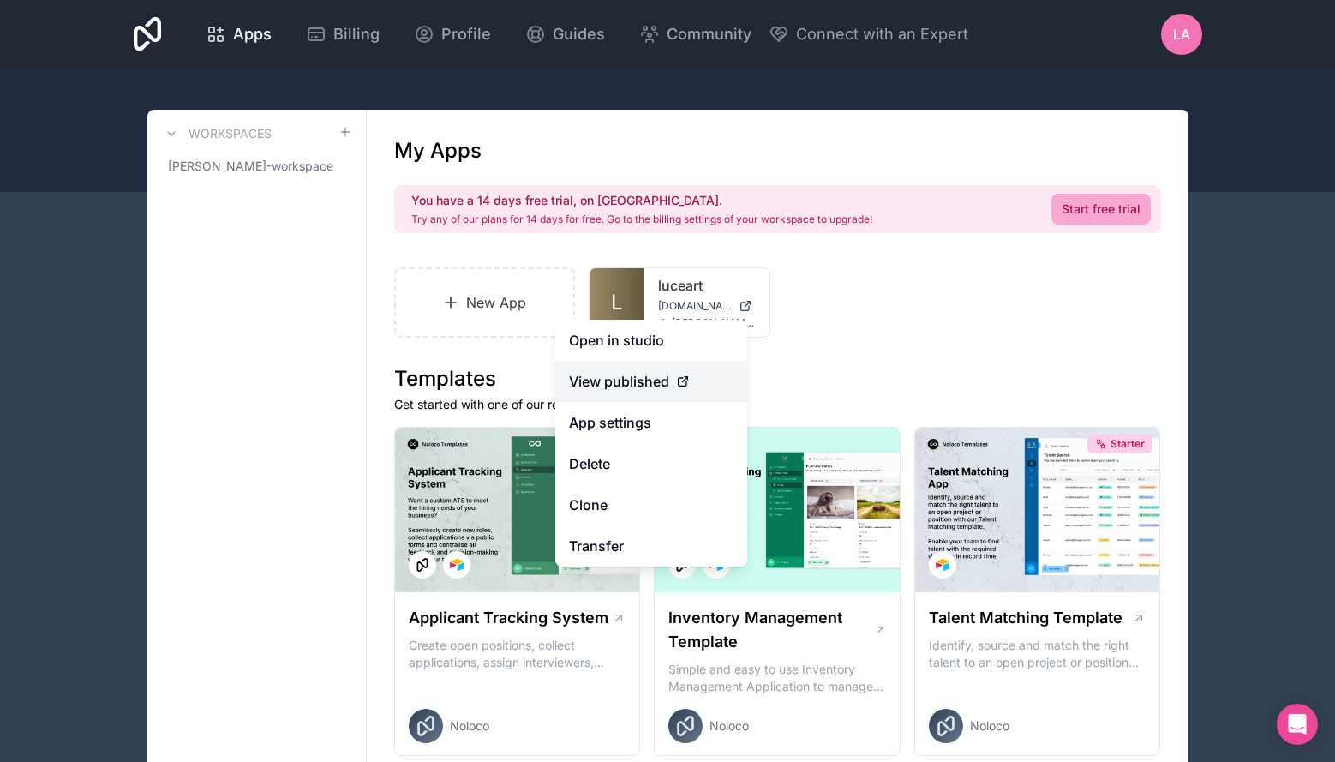
click at [631, 381] on span "View published" at bounding box center [619, 381] width 100 height 21
click at [587, 381] on span "View published" at bounding box center [619, 381] width 100 height 21
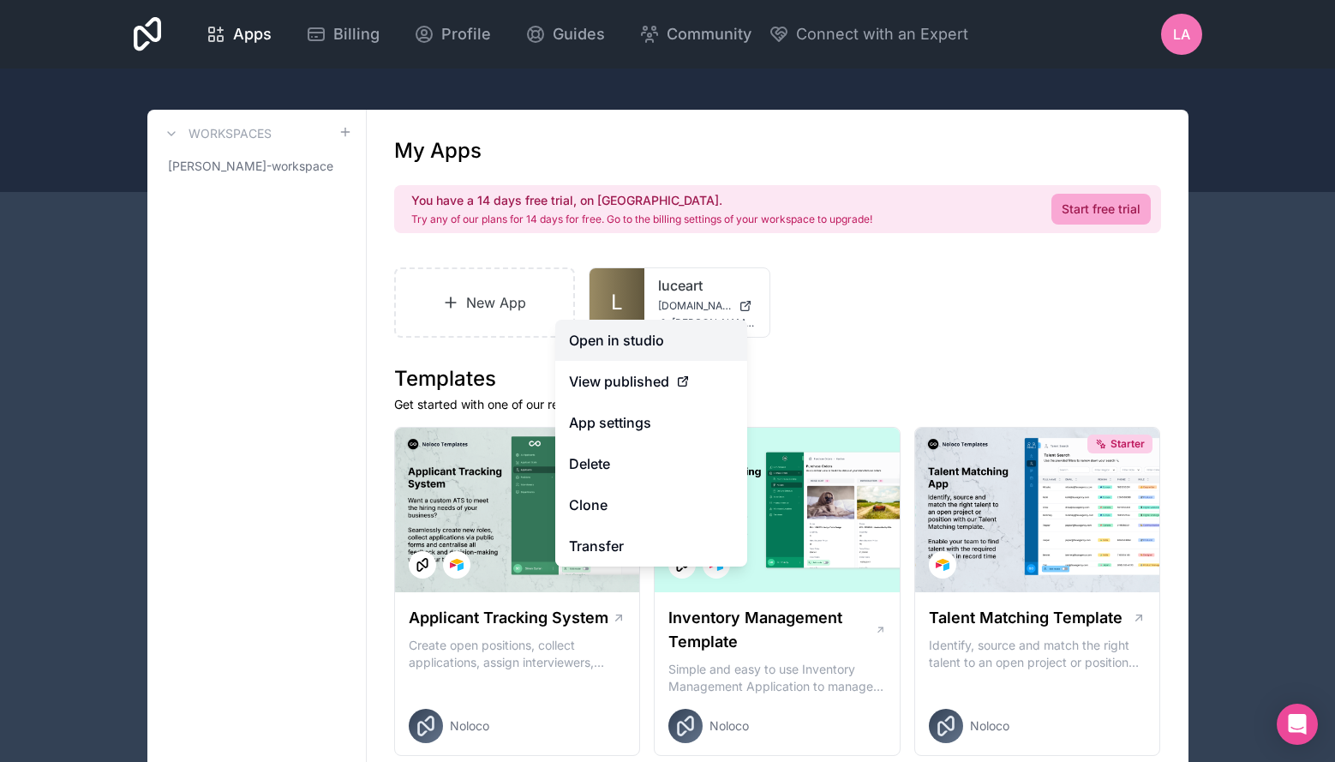
click at [632, 332] on link "Open in studio" at bounding box center [651, 340] width 192 height 41
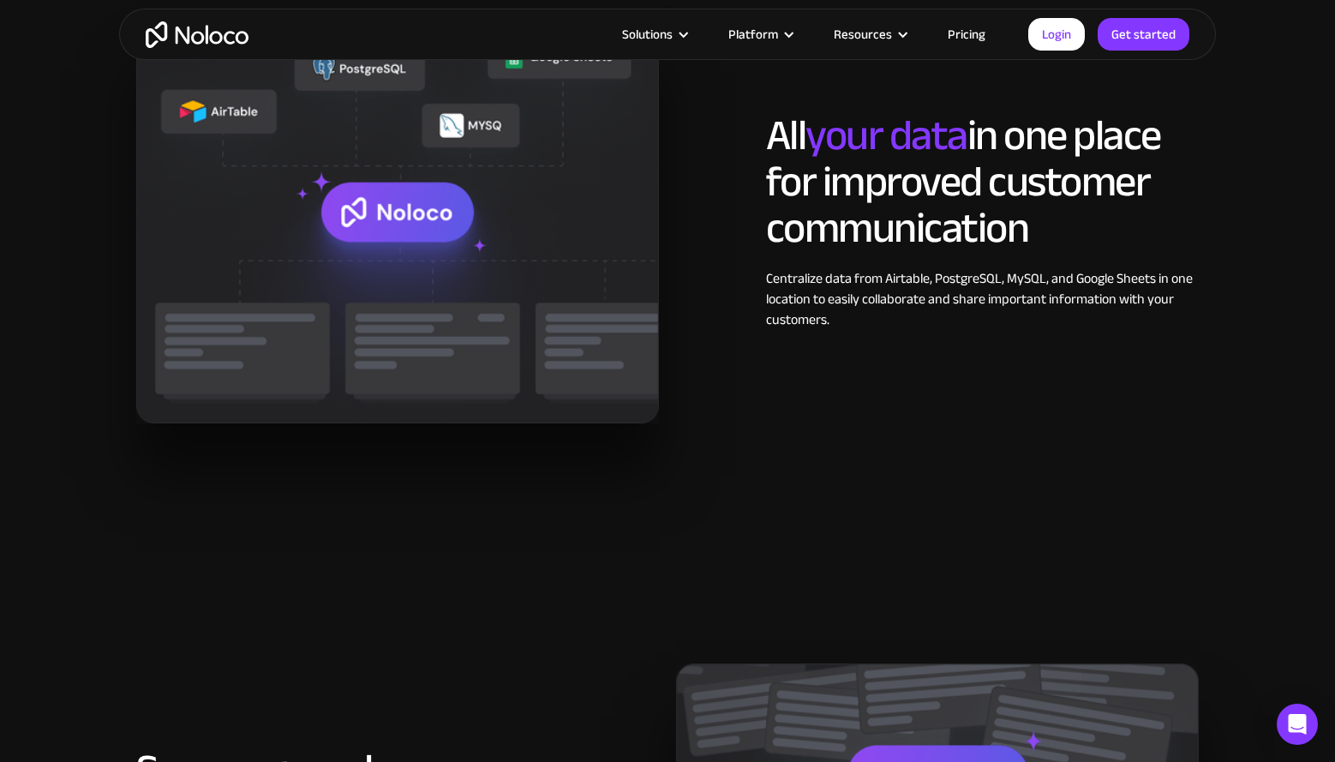
scroll to position [1919, 0]
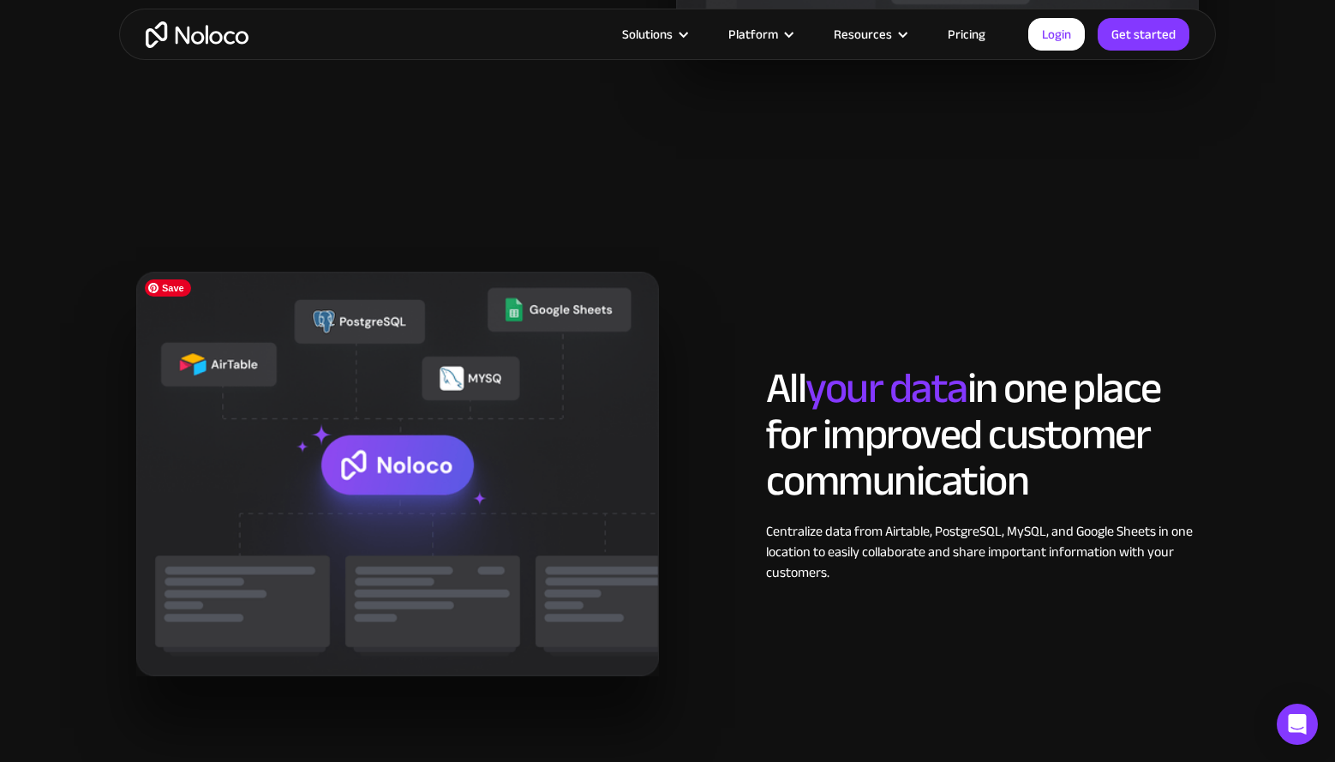
click at [392, 471] on img at bounding box center [397, 474] width 523 height 404
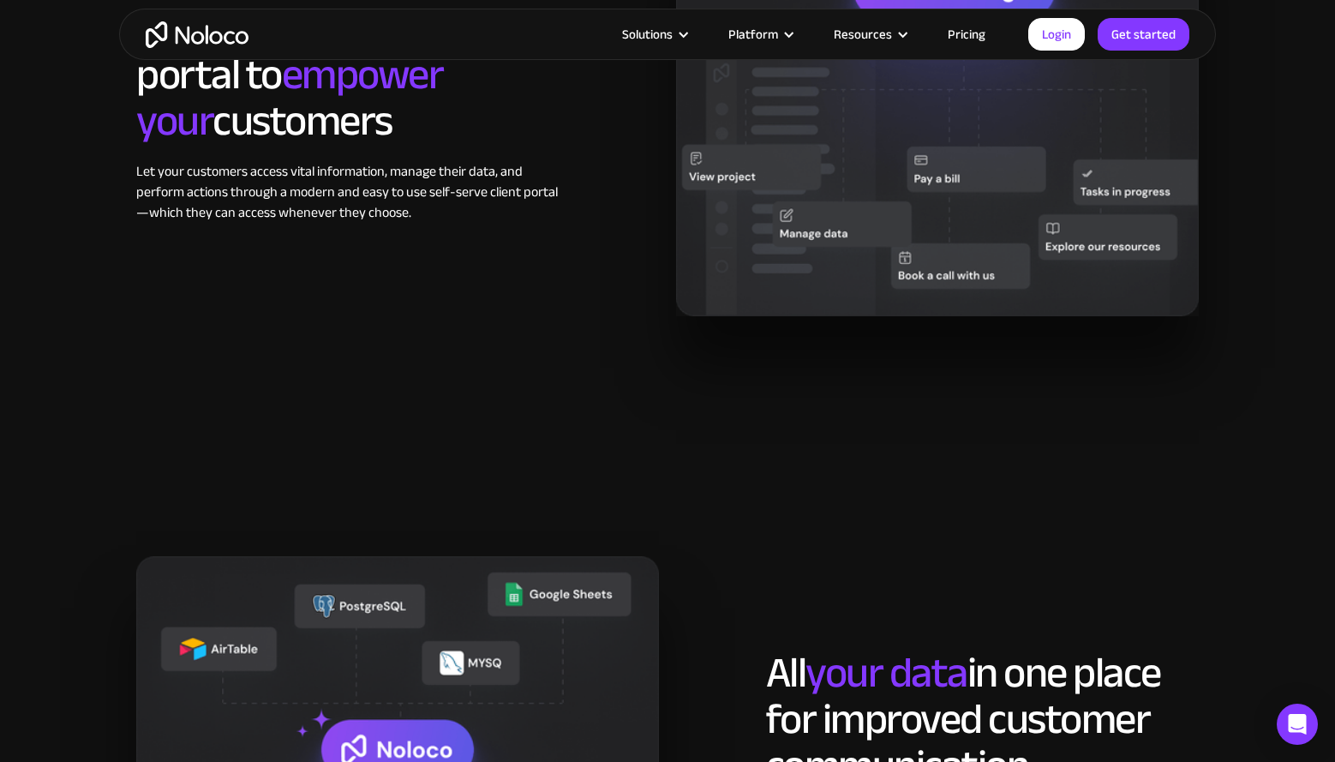
click at [795, 177] on img at bounding box center [937, 113] width 523 height 404
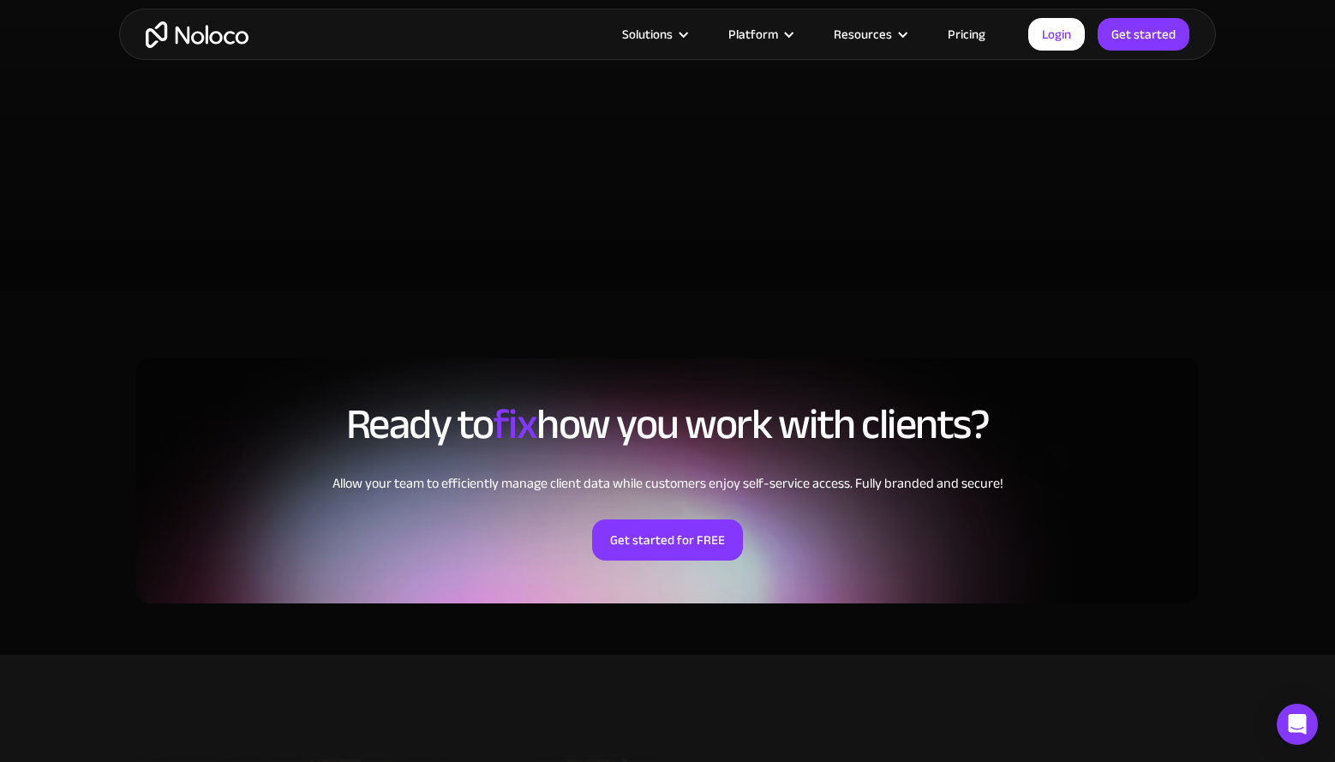
scroll to position [3911, 0]
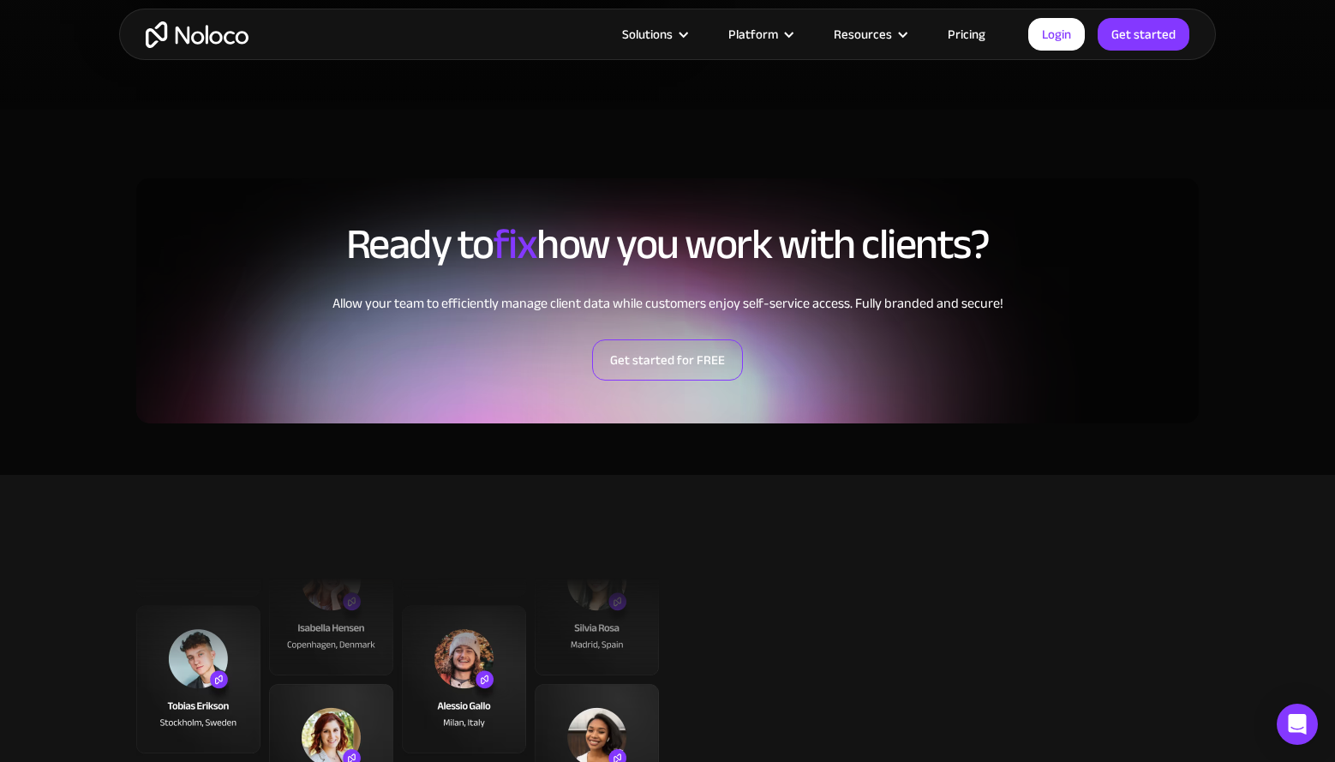
click at [729, 342] on link "Get started for FREE" at bounding box center [667, 359] width 151 height 41
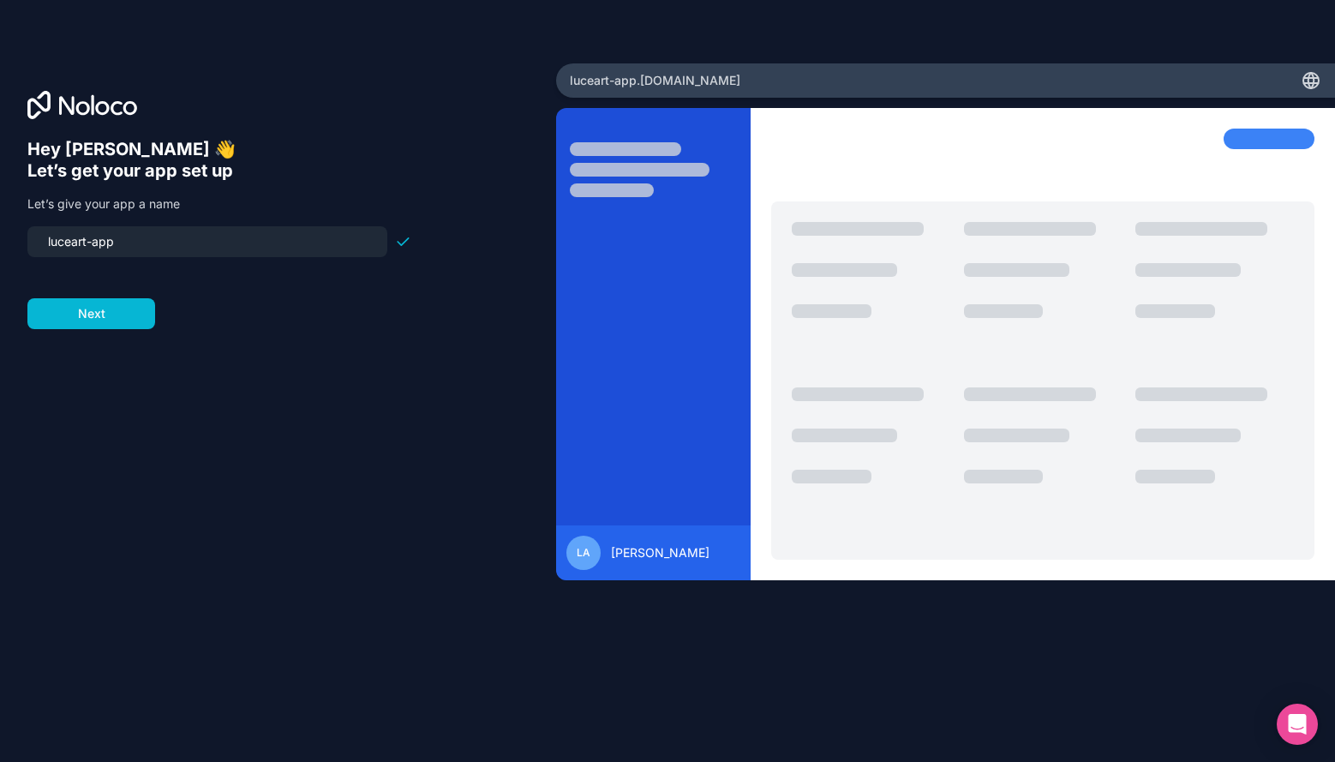
click at [320, 243] on input "luceart-app" at bounding box center [207, 242] width 339 height 24
type input "luceart-co"
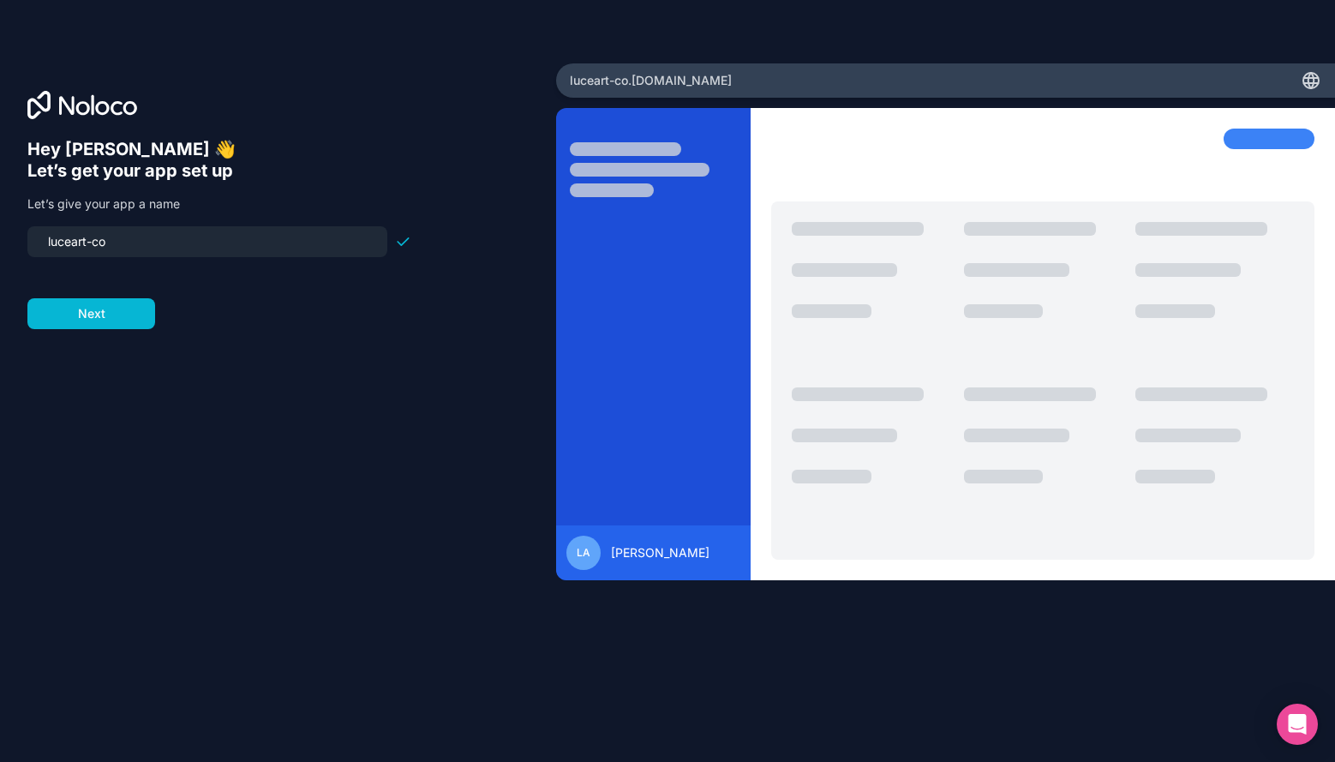
click at [148, 297] on form "luceart-co Next" at bounding box center [219, 277] width 384 height 103
click at [143, 312] on button "Next" at bounding box center [91, 313] width 128 height 31
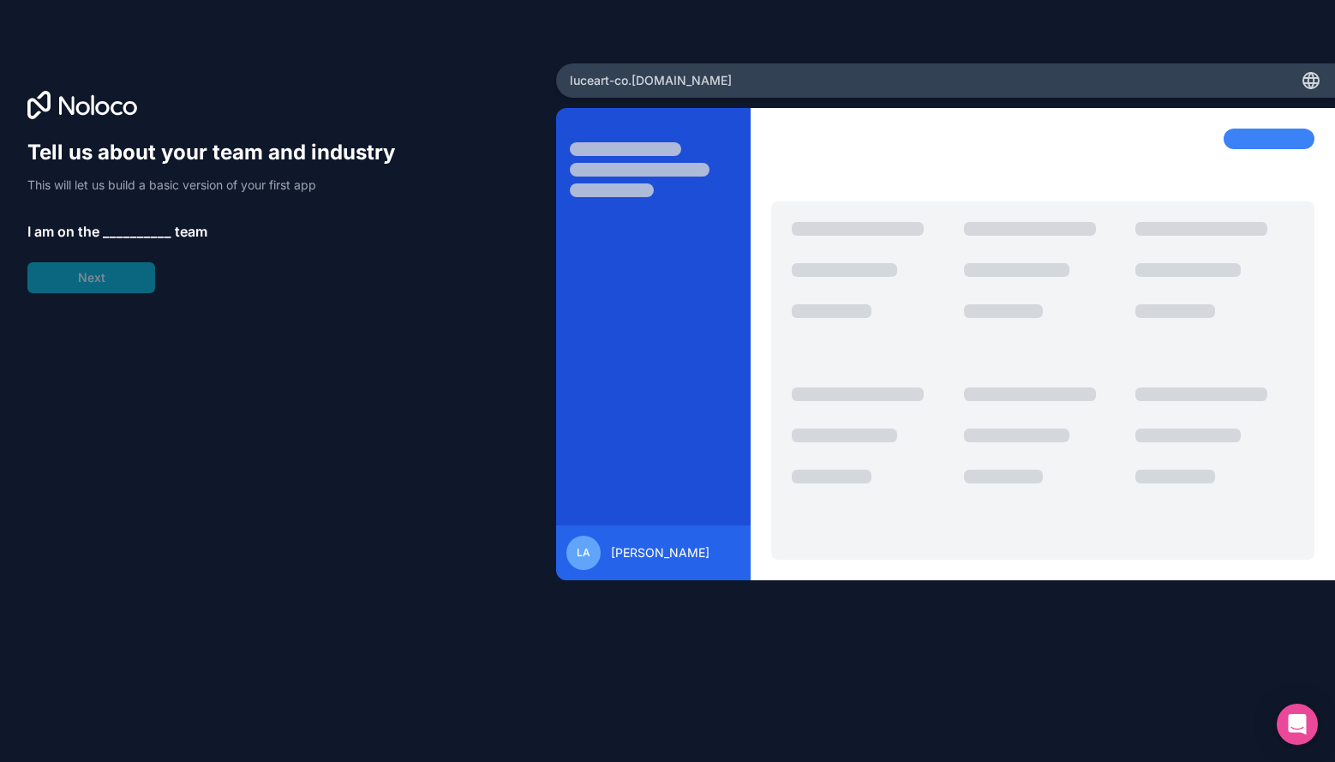
click at [138, 280] on div "Tell us about your team and industry This will let us build a basic version of …" at bounding box center [219, 216] width 384 height 154
click at [137, 231] on span "__________" at bounding box center [137, 231] width 69 height 21
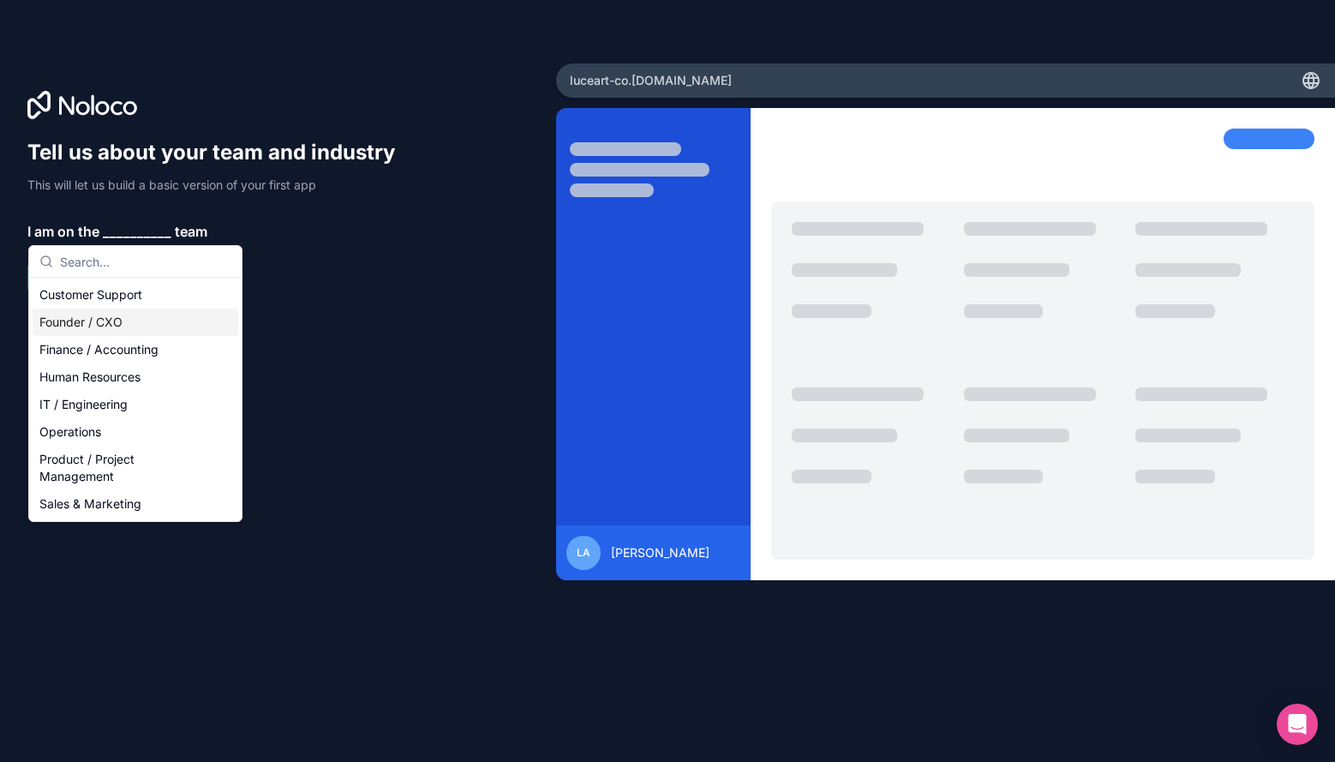
drag, startPoint x: 159, startPoint y: 500, endPoint x: 159, endPoint y: 323, distance: 176.5
click at [159, 323] on div "Customer Support Founder / CXO Finance / Accounting Human Resources IT / Engine…" at bounding box center [136, 399] width 206 height 237
click at [159, 323] on div "Founder / CXO" at bounding box center [136, 321] width 206 height 27
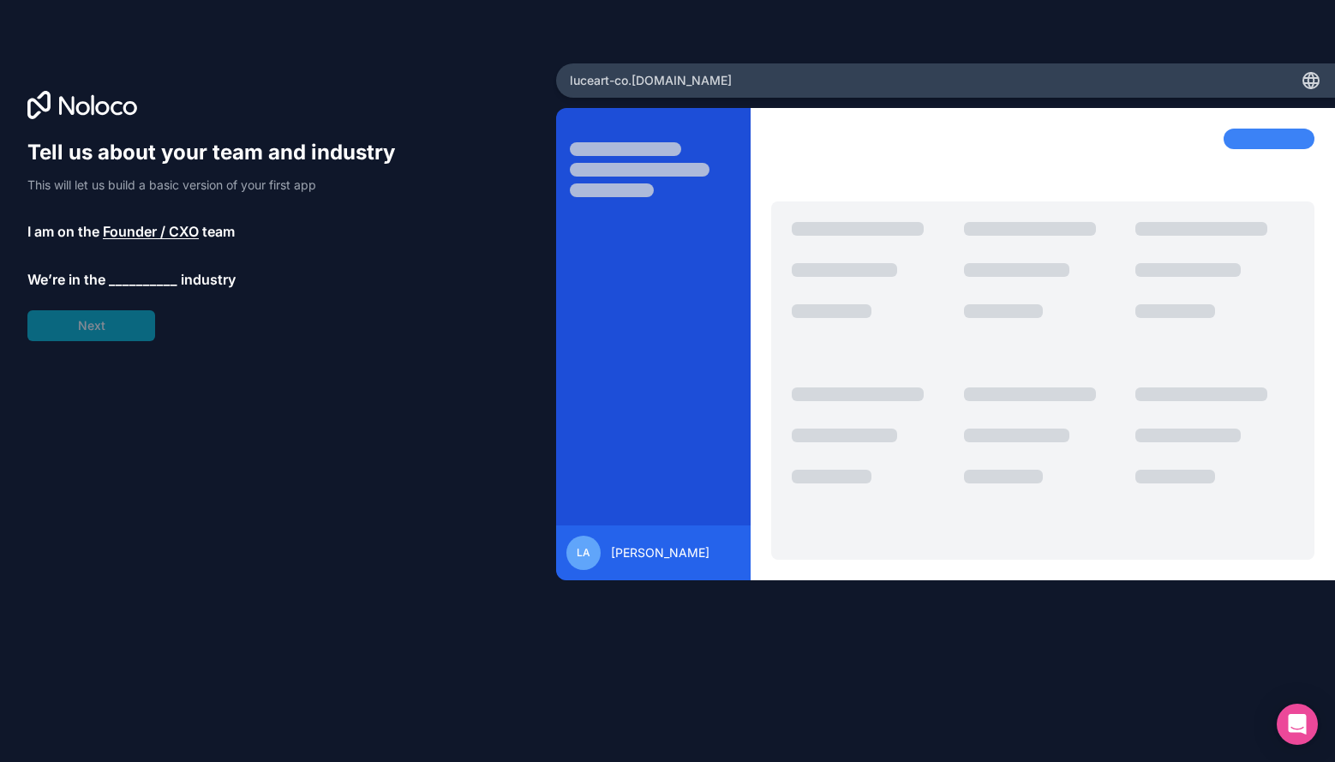
click at [132, 271] on span "__________" at bounding box center [143, 279] width 69 height 21
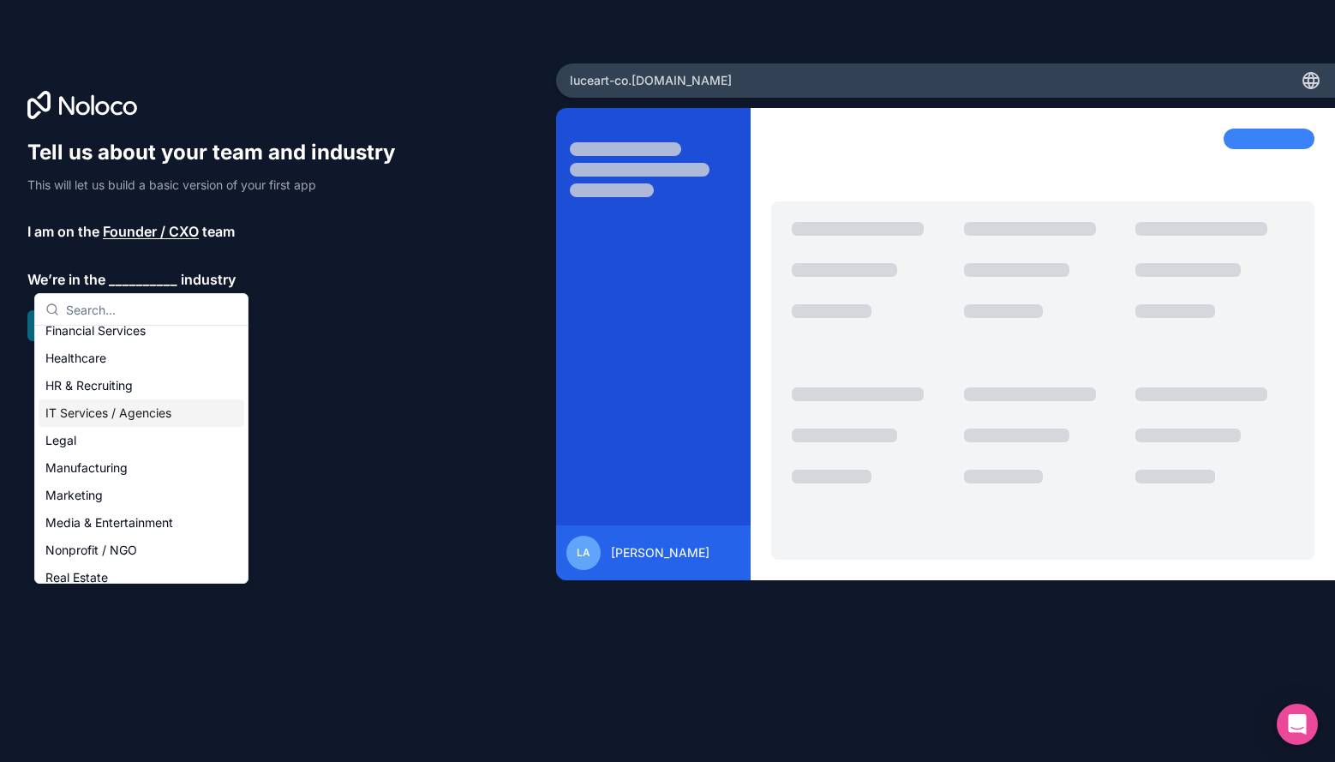
scroll to position [123, 0]
click at [116, 501] on div "Marketing" at bounding box center [142, 494] width 206 height 27
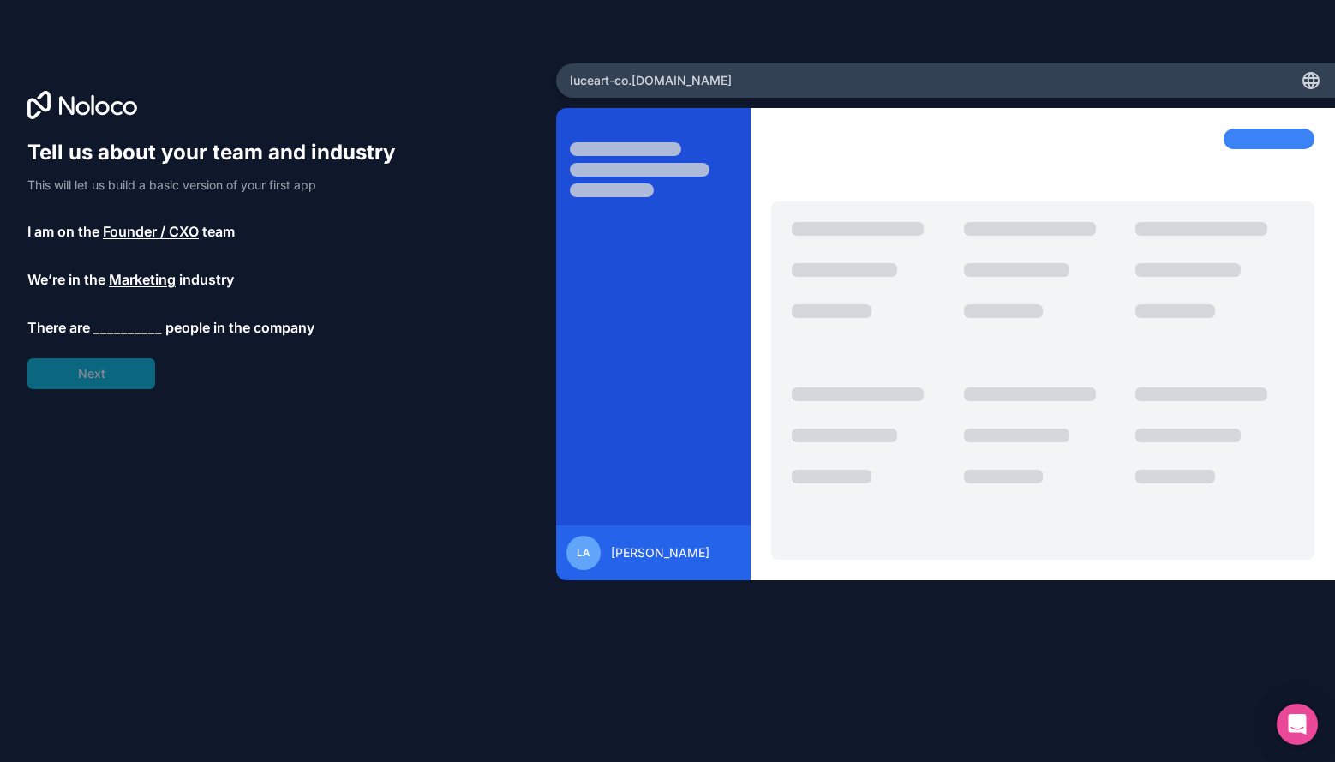
click at [123, 335] on span "__________" at bounding box center [127, 327] width 69 height 21
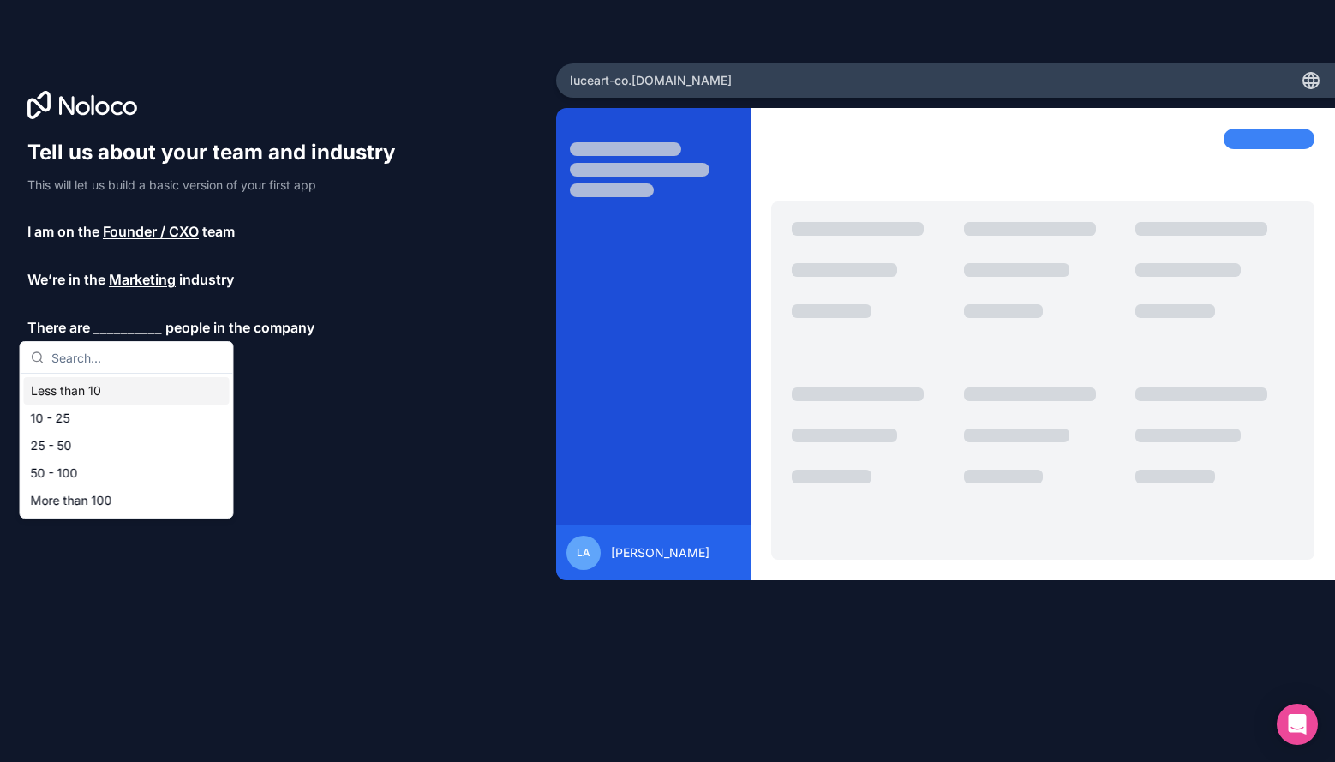
click at [136, 389] on div "Less than 10" at bounding box center [127, 390] width 206 height 27
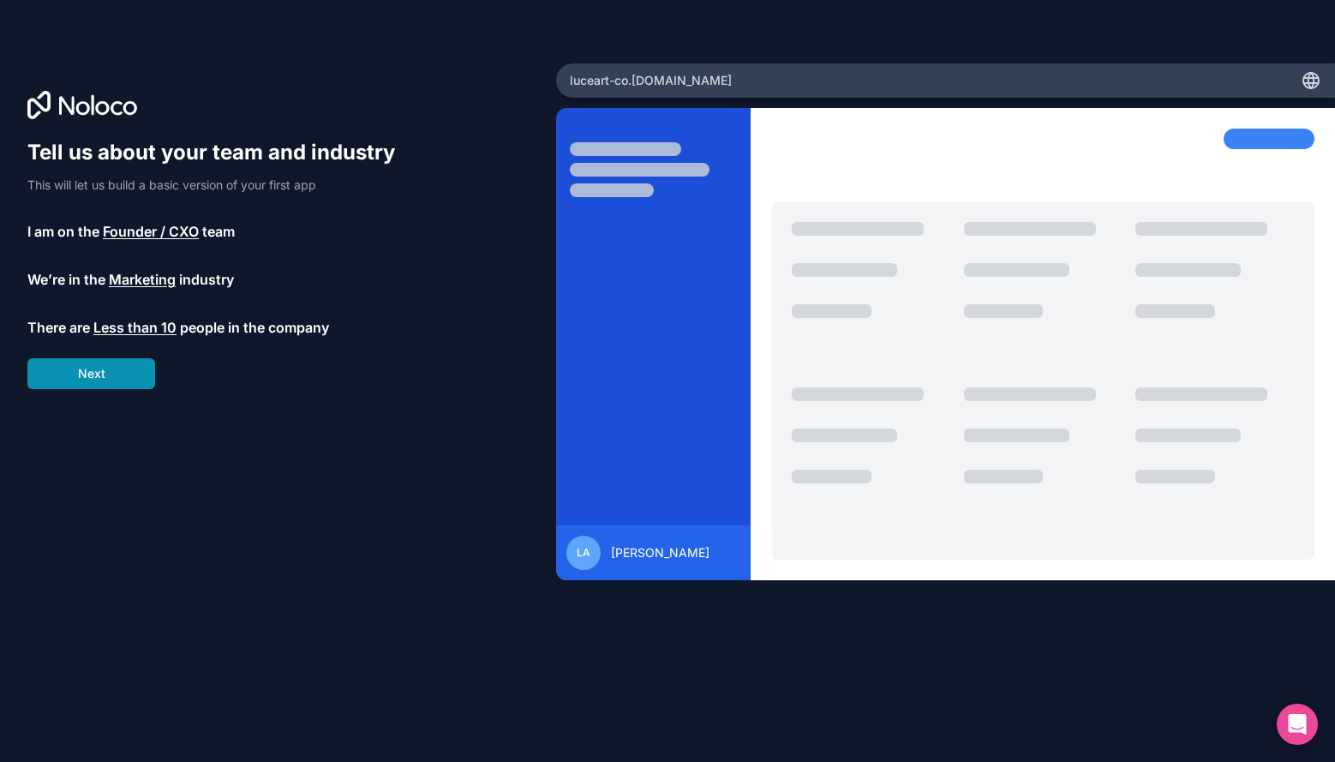
click at [120, 372] on button "Next" at bounding box center [91, 373] width 128 height 31
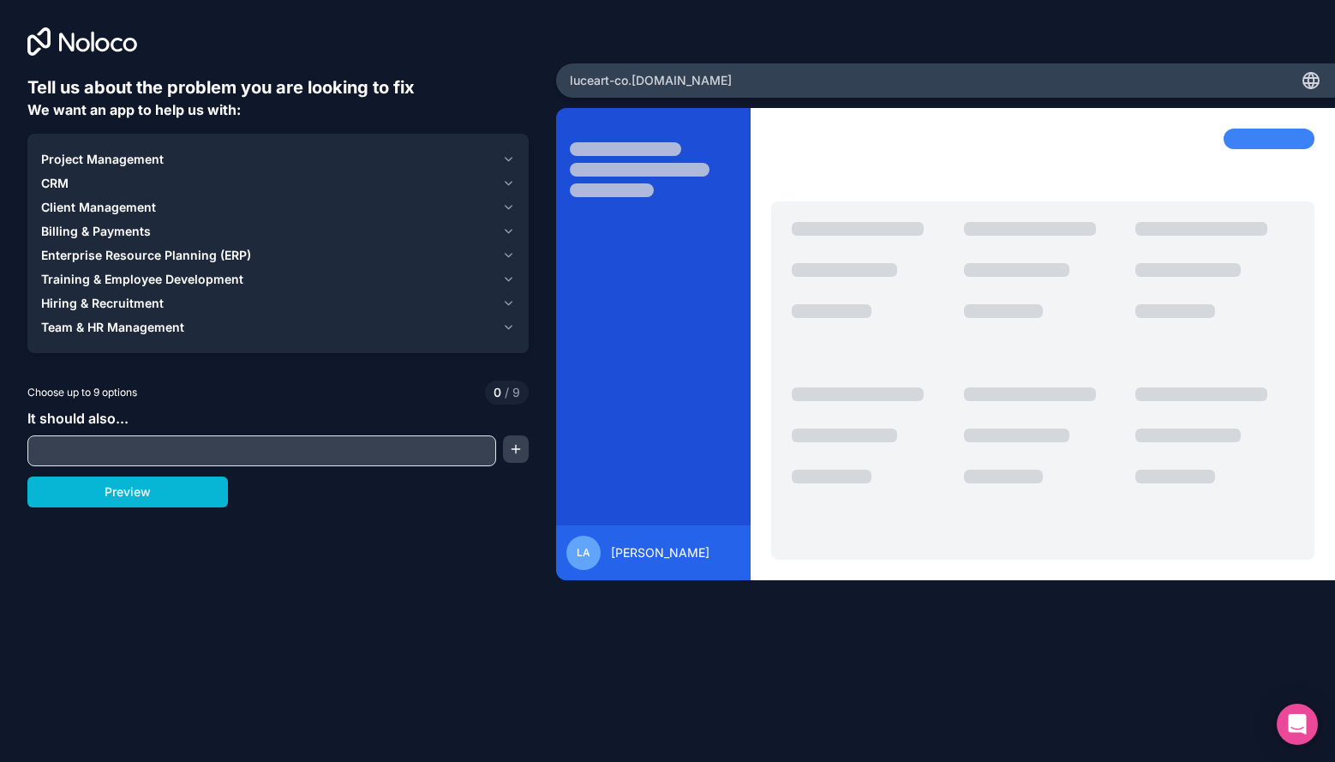
click at [135, 205] on span "Client Management" at bounding box center [98, 207] width 115 height 17
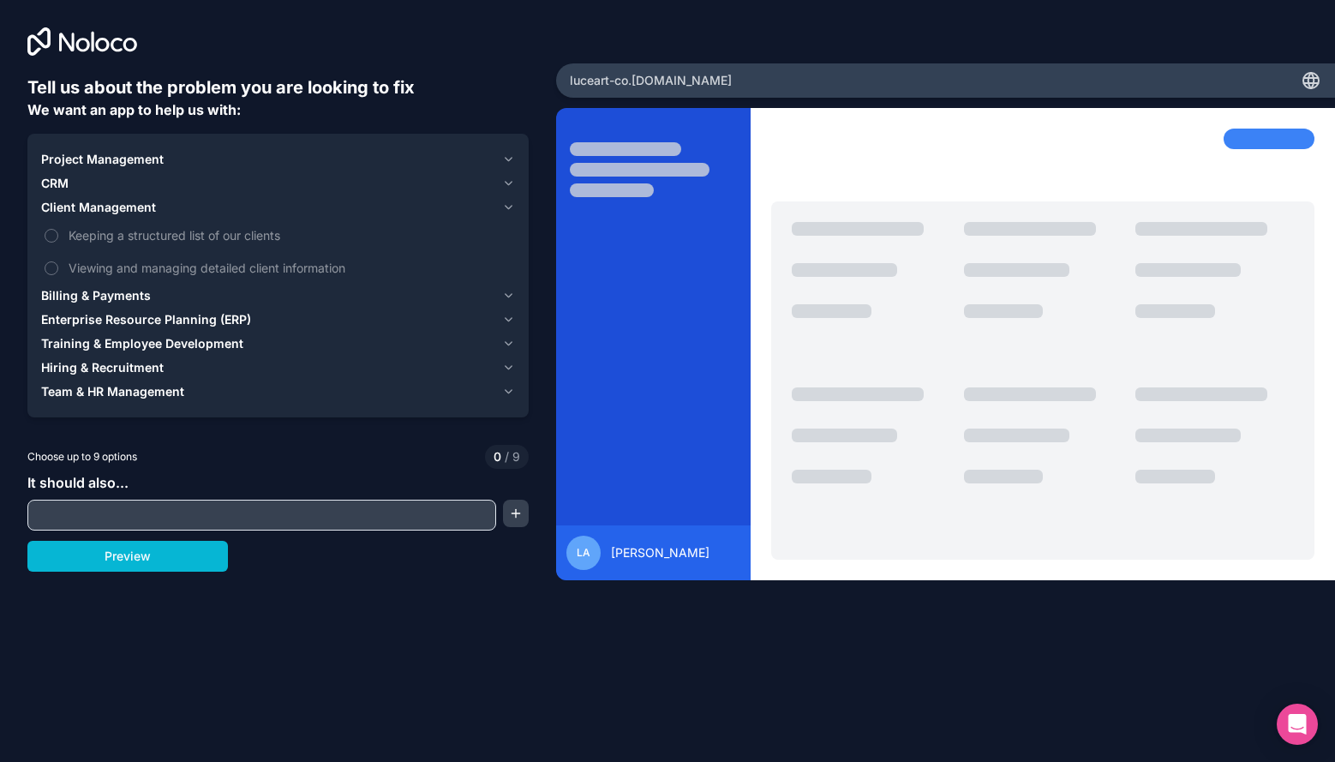
click at [115, 158] on span "Project Management" at bounding box center [102, 159] width 123 height 17
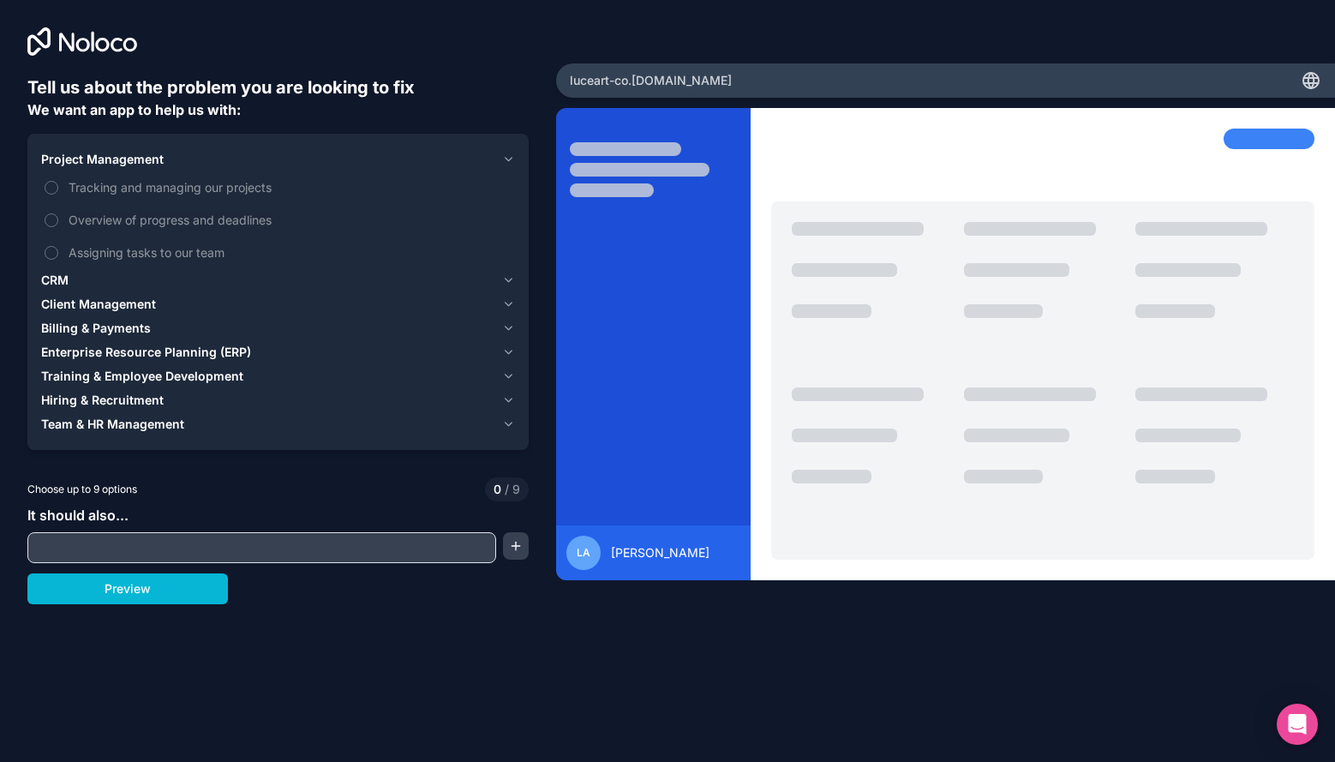
click at [109, 273] on div "CRM" at bounding box center [268, 280] width 454 height 17
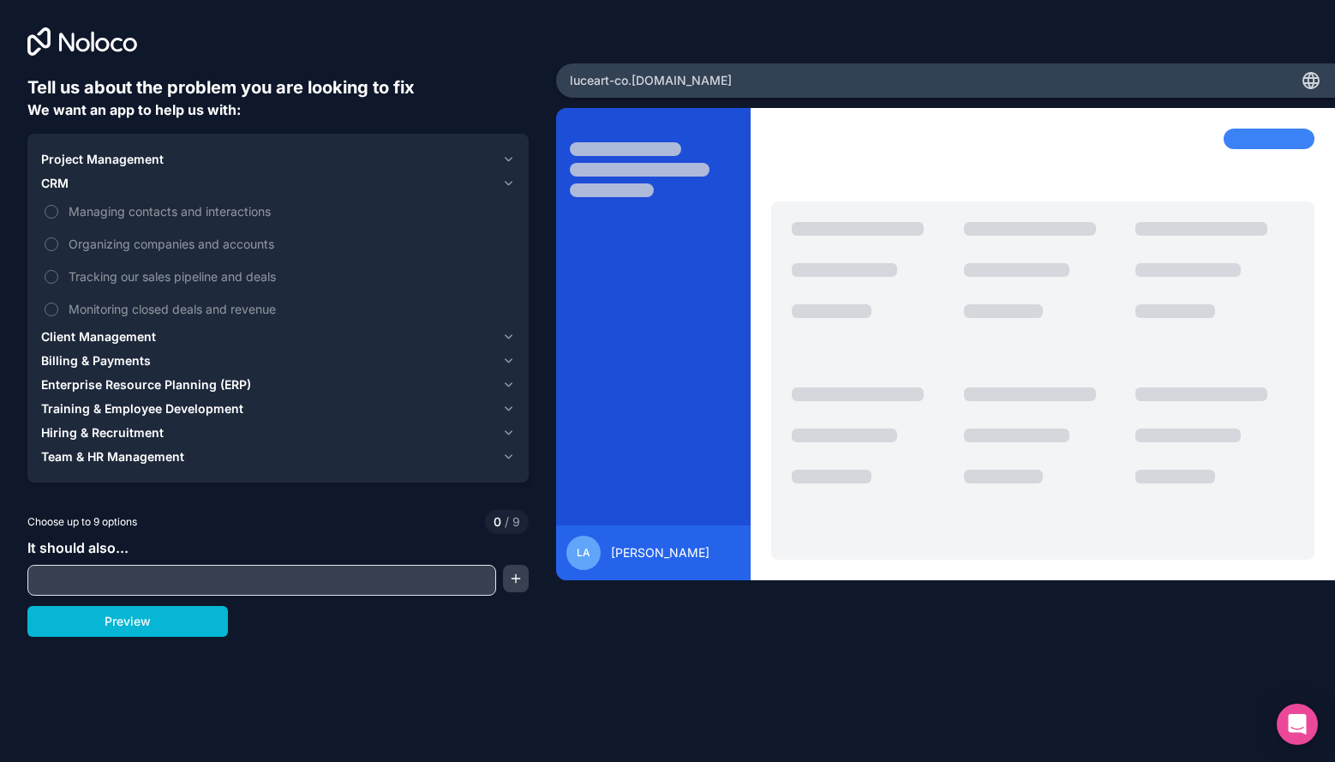
click at [119, 359] on span "Billing & Payments" at bounding box center [96, 360] width 110 height 17
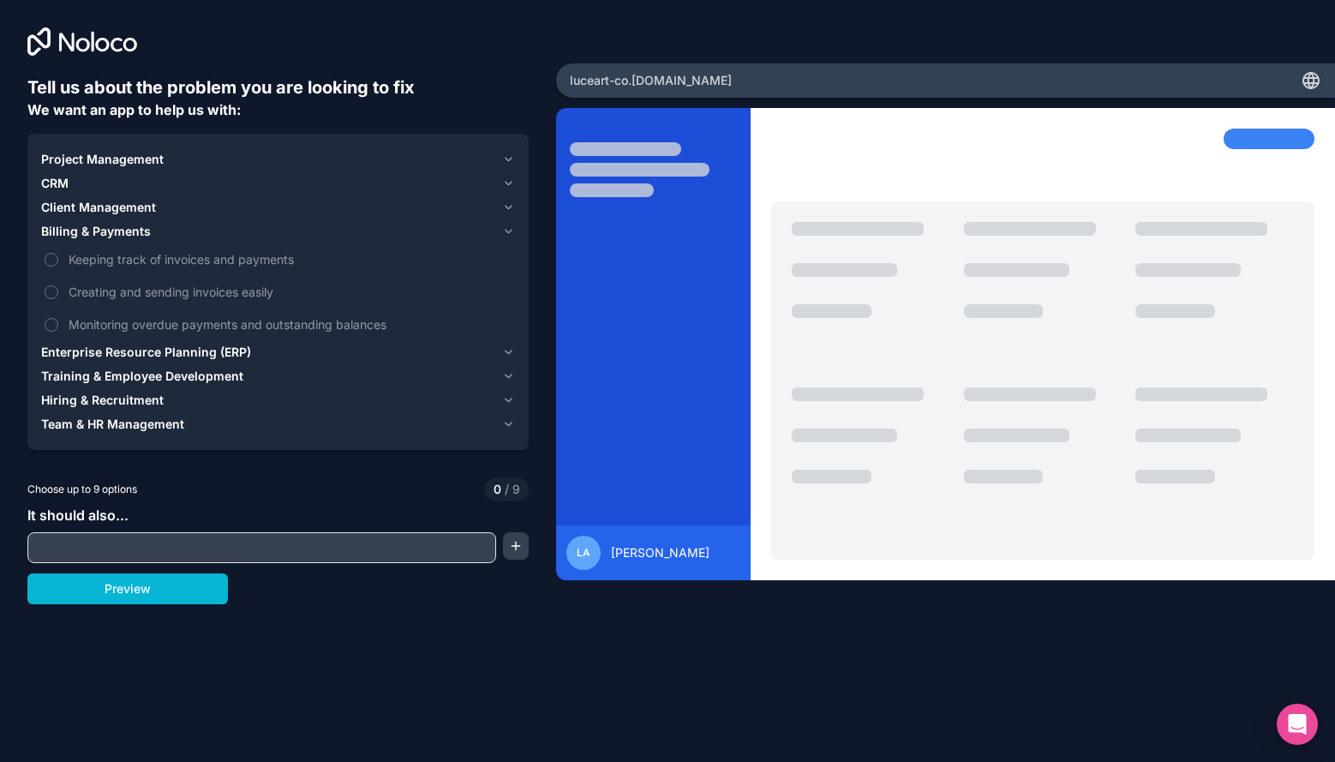
click at [118, 356] on span "Enterprise Resource Planning (ERP)" at bounding box center [146, 352] width 210 height 17
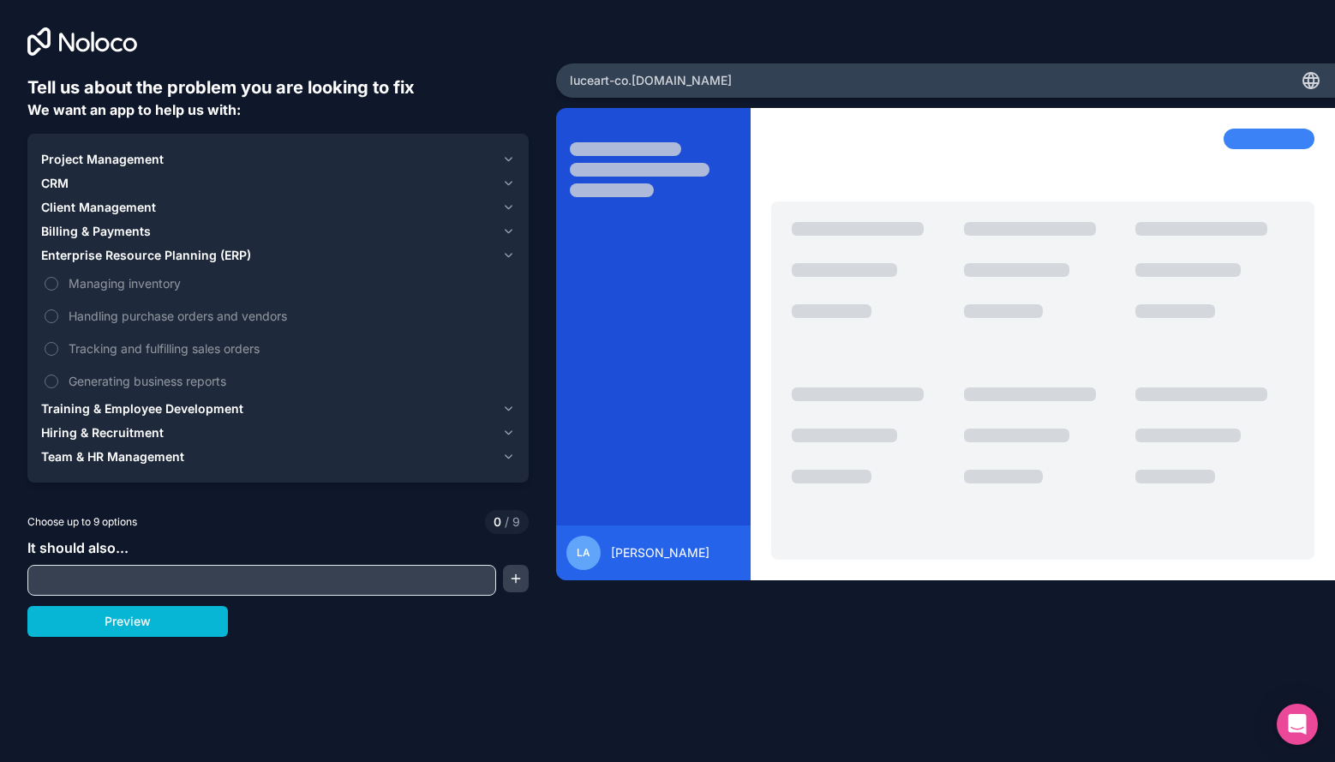
click at [122, 406] on span "Training & Employee Development" at bounding box center [142, 408] width 202 height 17
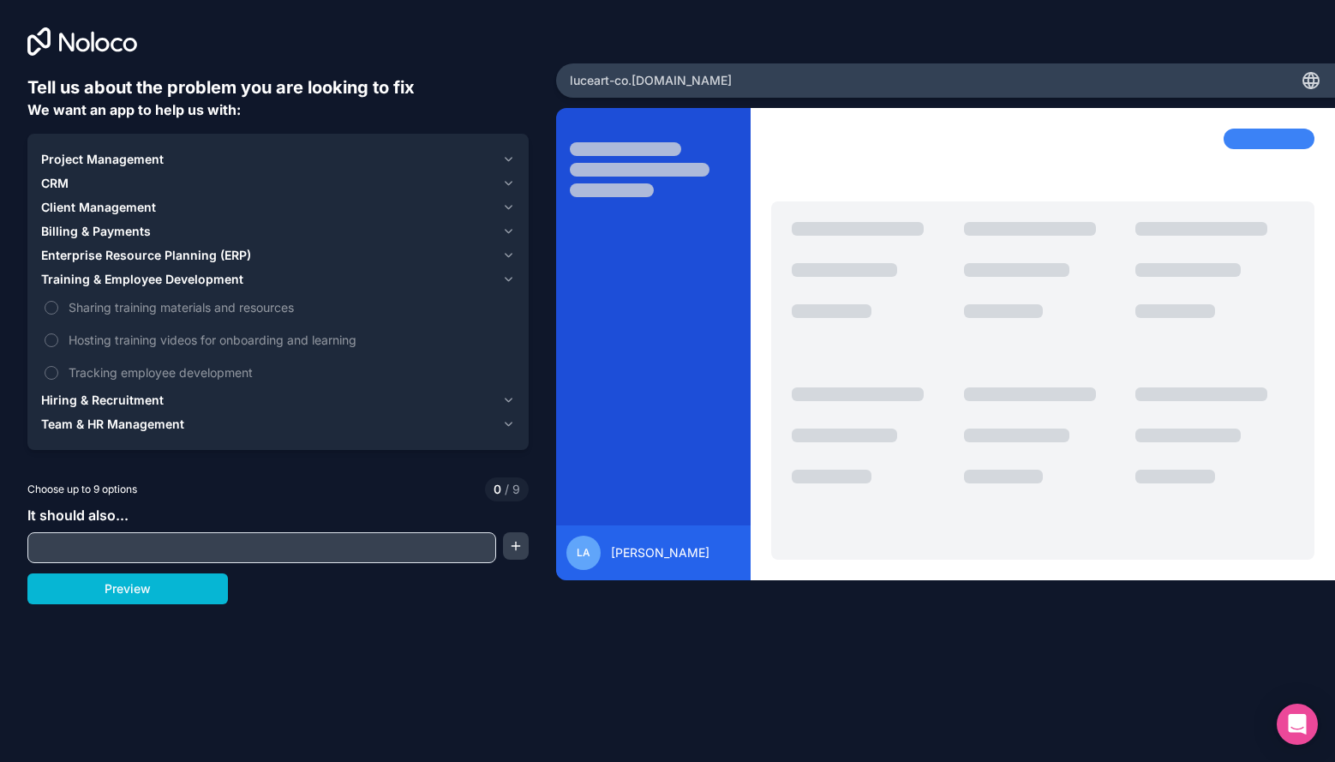
click at [117, 257] on span "Enterprise Resource Planning (ERP)" at bounding box center [146, 255] width 210 height 17
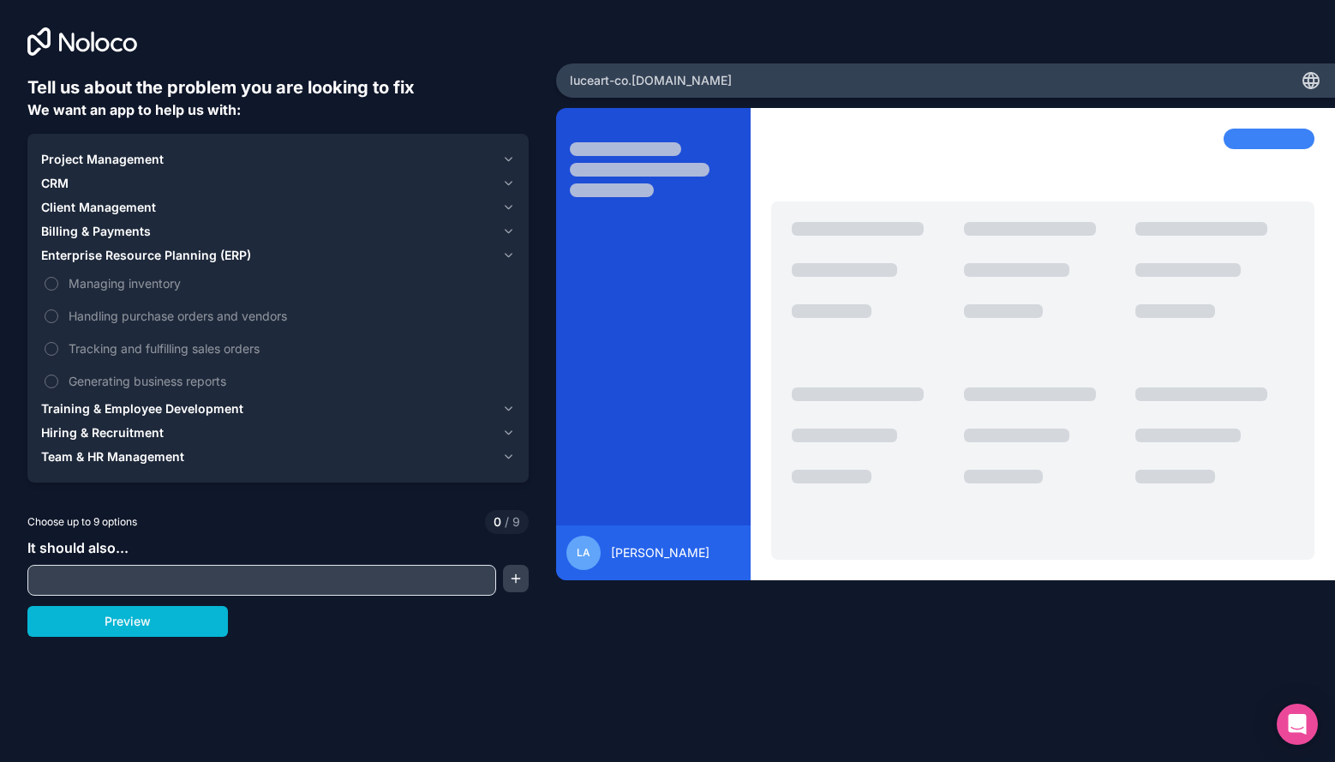
click at [117, 452] on span "Team & HR Management" at bounding box center [112, 456] width 143 height 17
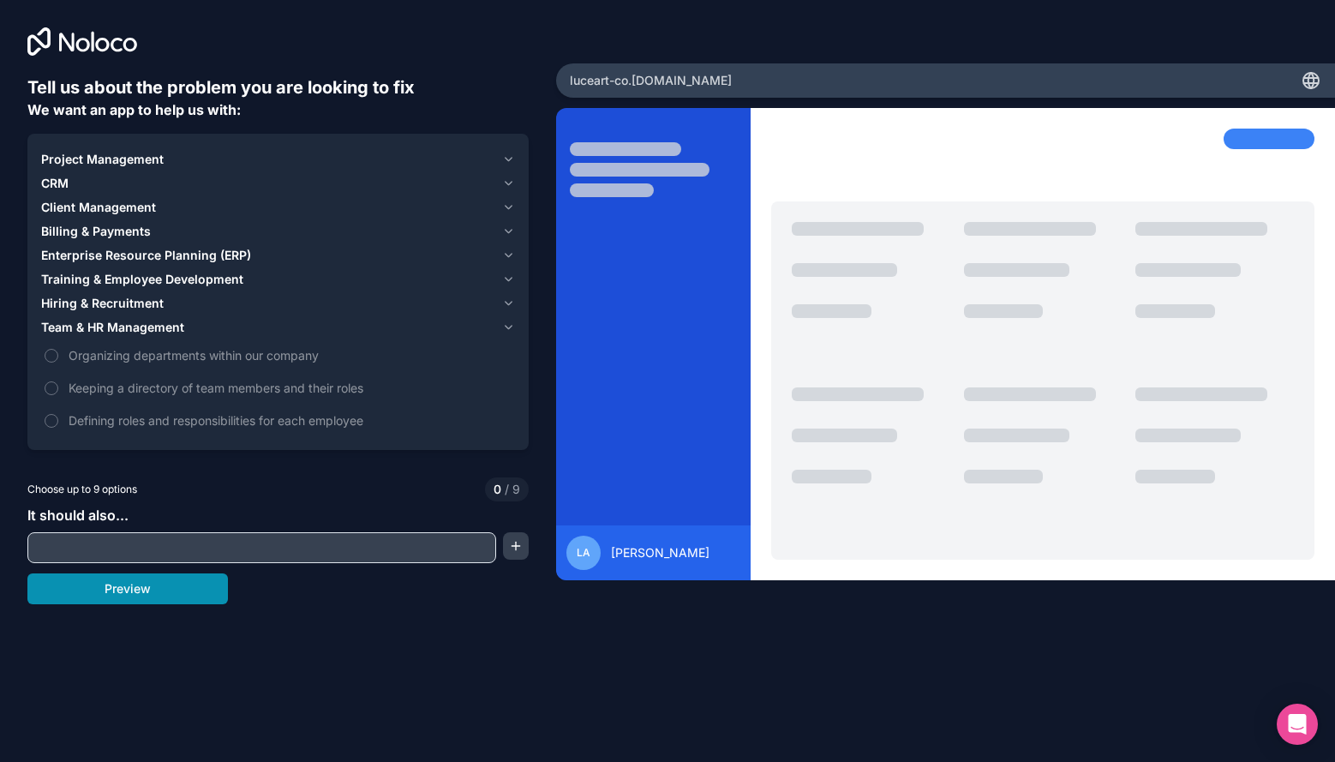
click at [103, 593] on button "Preview" at bounding box center [127, 588] width 201 height 31
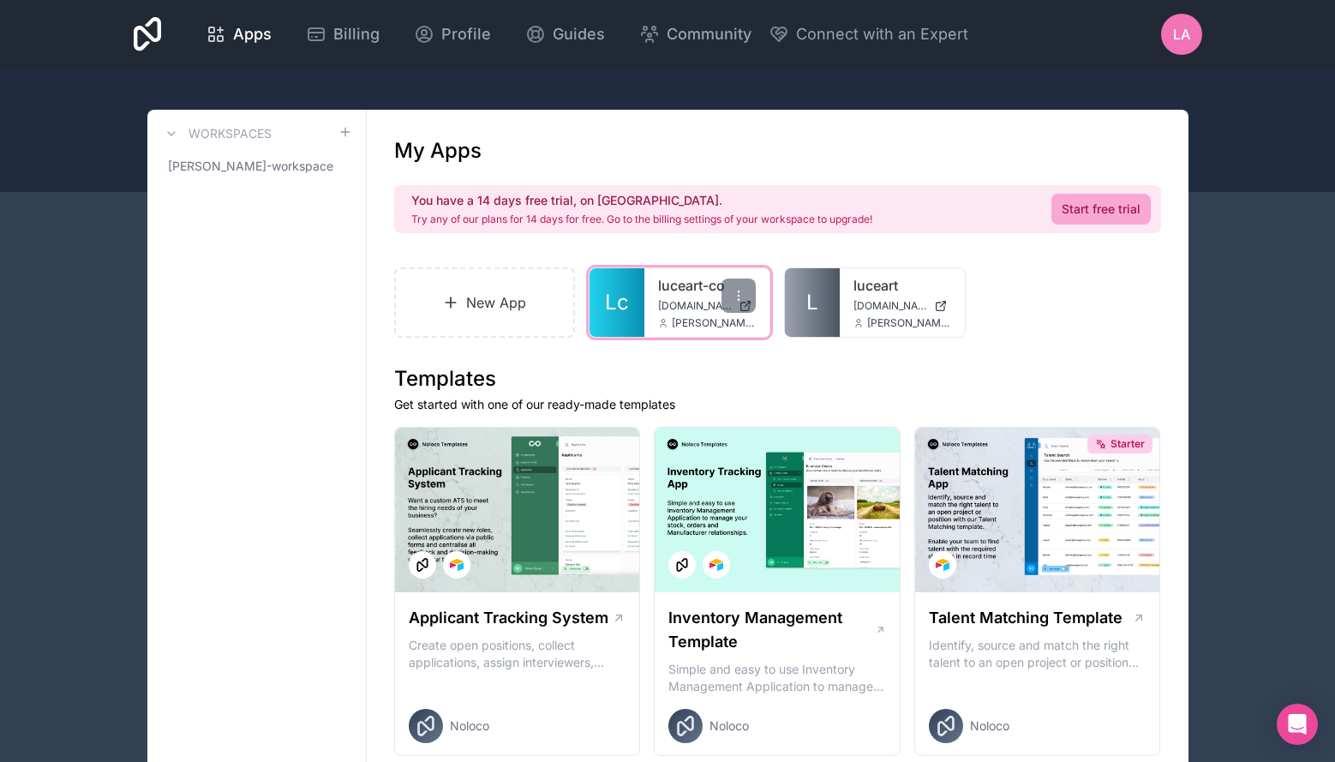
click at [697, 287] on link "luceart-co" at bounding box center [707, 285] width 98 height 21
